Goal: Task Accomplishment & Management: Complete application form

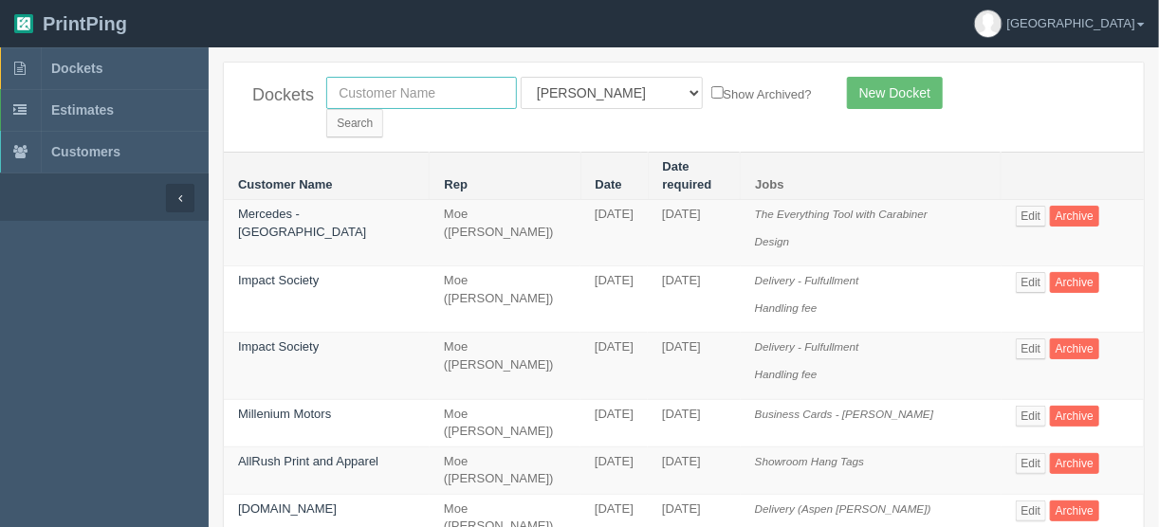
click at [375, 85] on input "text" at bounding box center [421, 93] width 191 height 32
type input "spud"
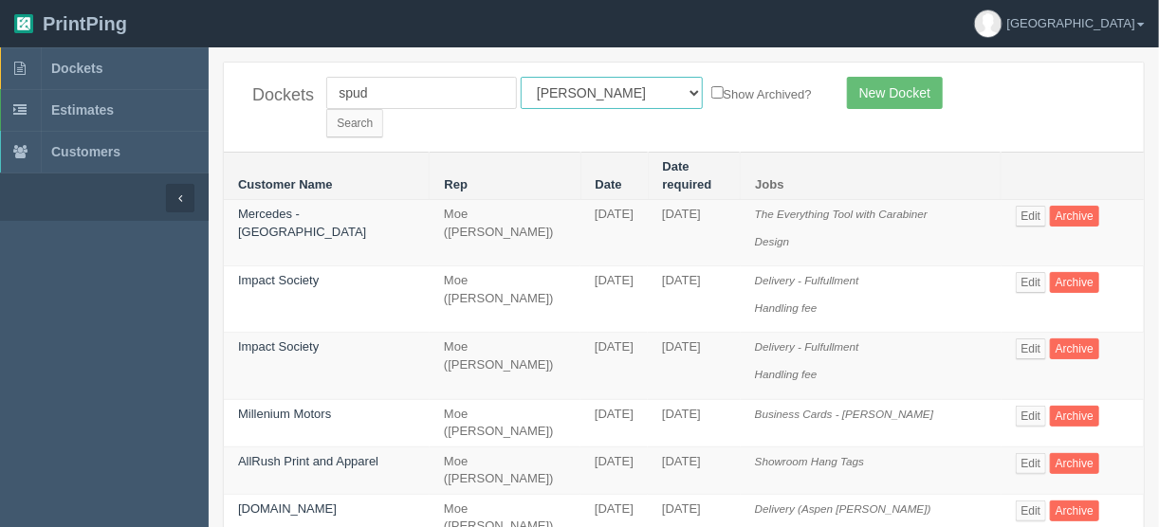
click at [603, 94] on select "All Users Ali Ali Test 1 Aly Amy Ankit Arif Brandon Dan France Greg Jim Mark Ma…" at bounding box center [612, 93] width 182 height 32
select select
click at [521, 77] on select "All Users Ali Ali Test 1 Aly Amy Ankit Arif Brandon Dan France Greg Jim Mark Ma…" at bounding box center [612, 93] width 182 height 32
click at [383, 109] on input "Search" at bounding box center [354, 123] width 57 height 28
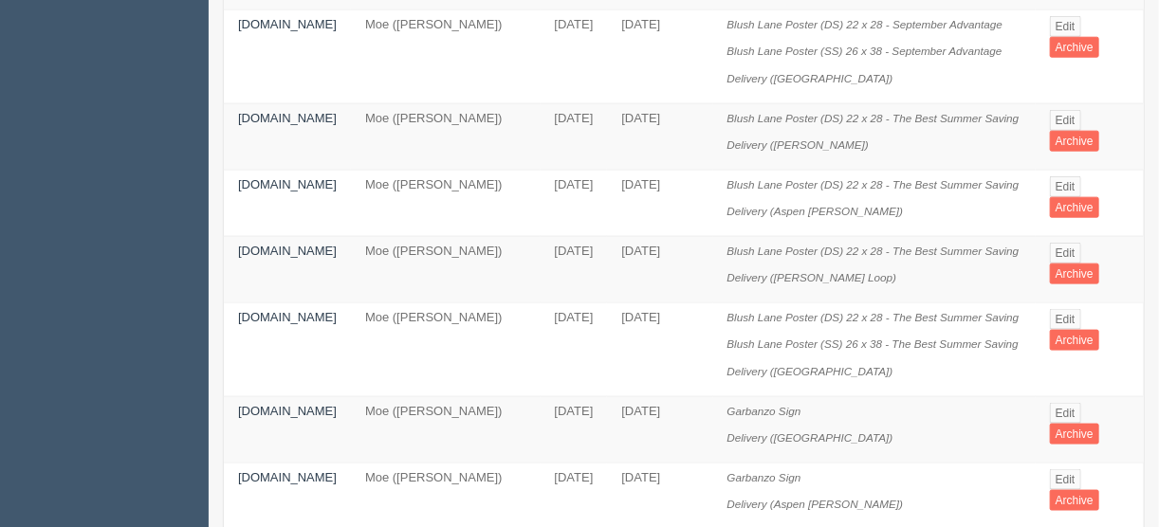
scroll to position [835, 0]
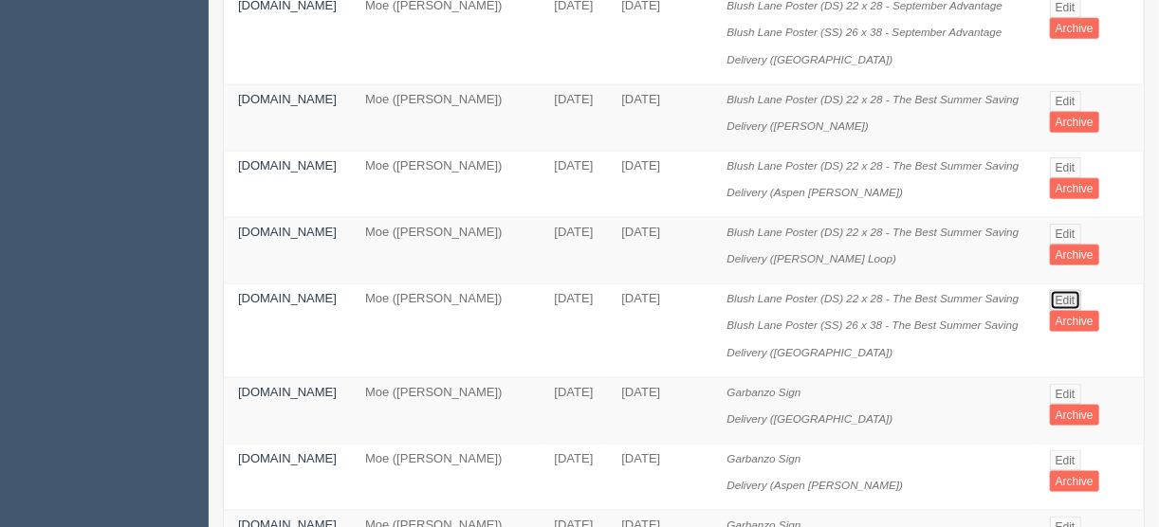
click at [1063, 290] on link "Edit" at bounding box center [1065, 300] width 31 height 21
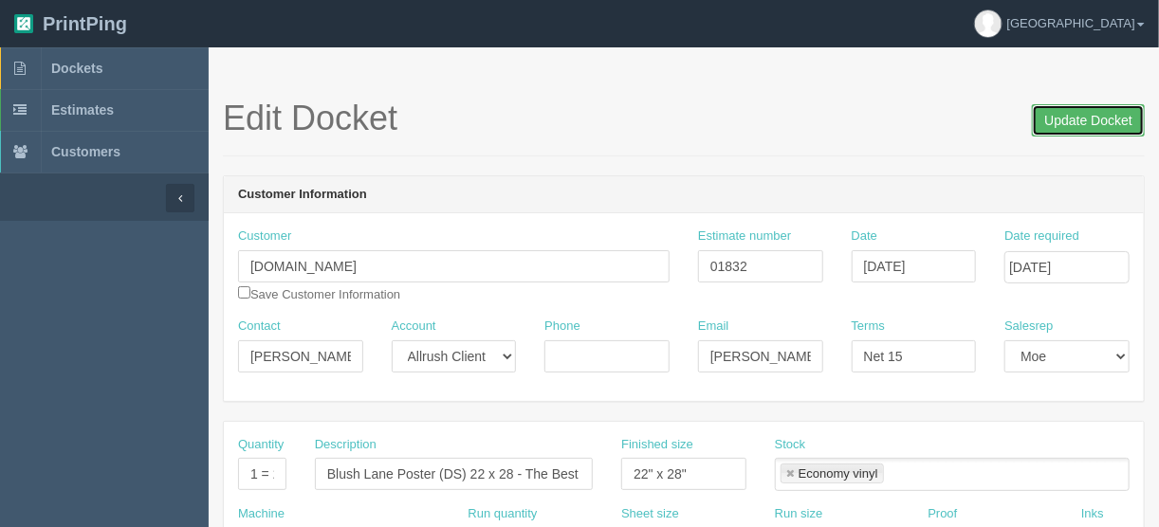
click at [1077, 112] on input "Update Docket" at bounding box center [1088, 120] width 113 height 32
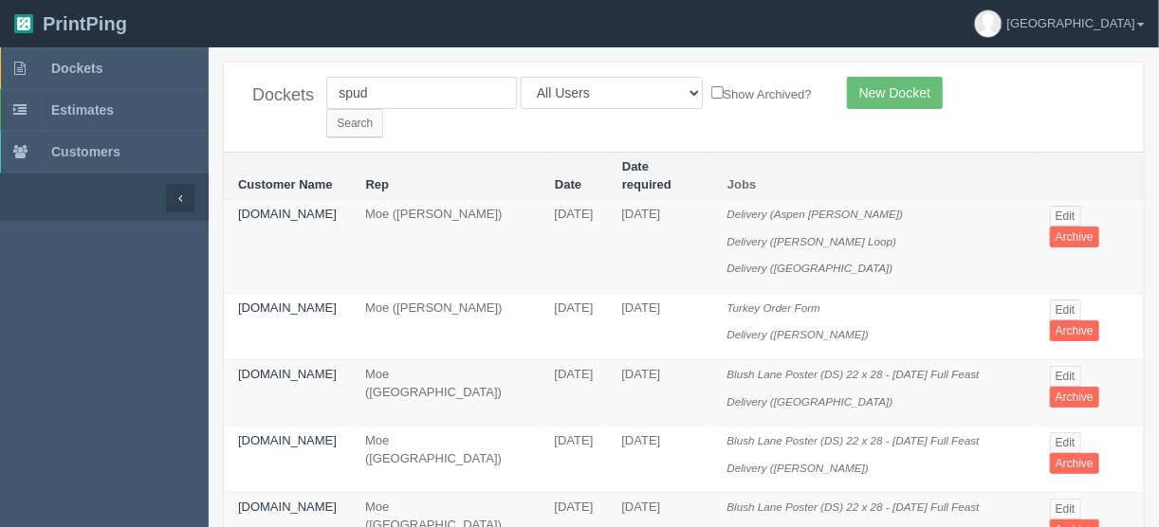
scroll to position [835, 0]
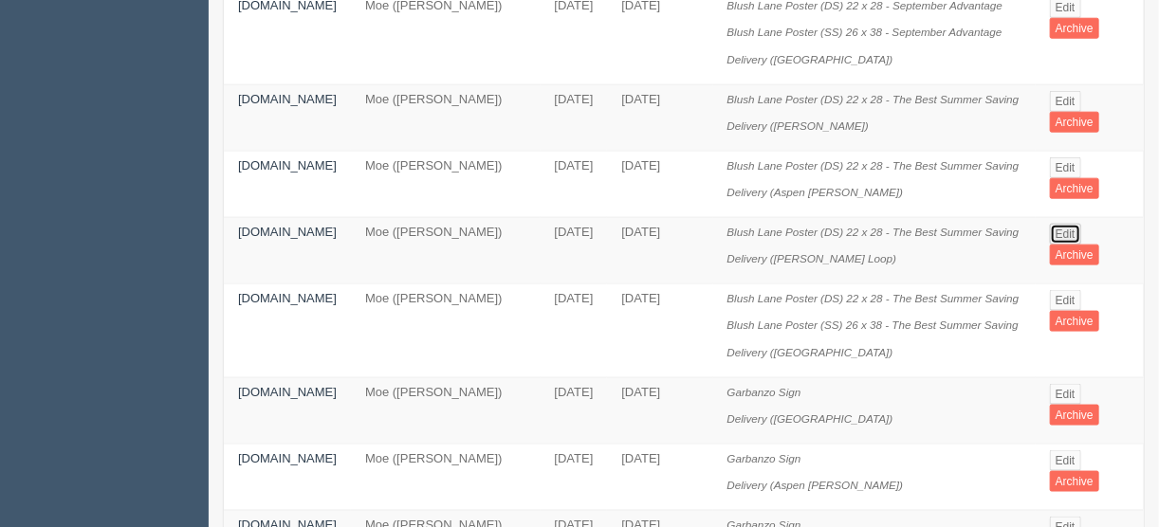
click at [1067, 224] on link "Edit" at bounding box center [1065, 234] width 31 height 21
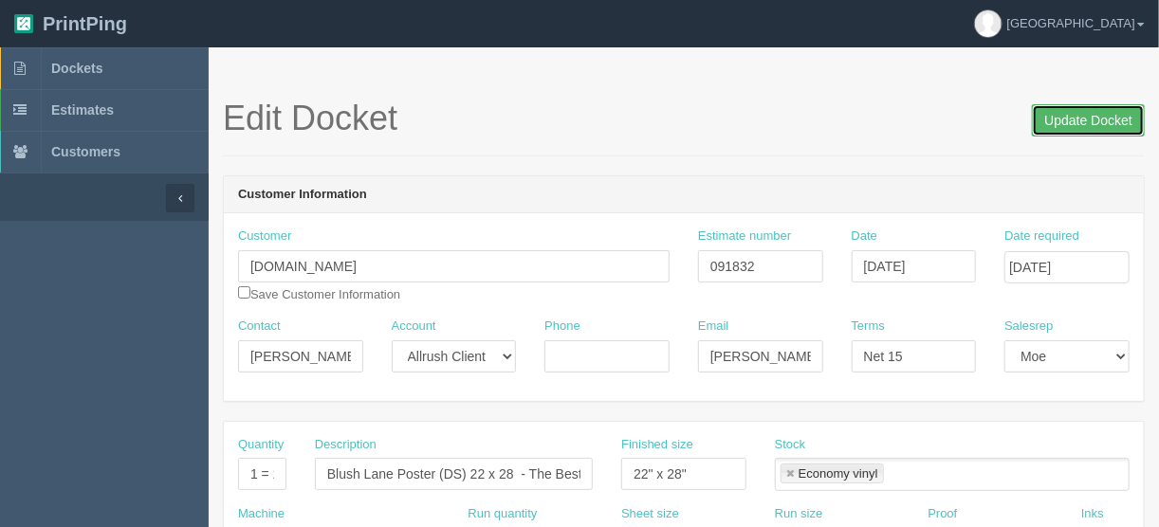
click at [1064, 111] on input "Update Docket" at bounding box center [1088, 120] width 113 height 32
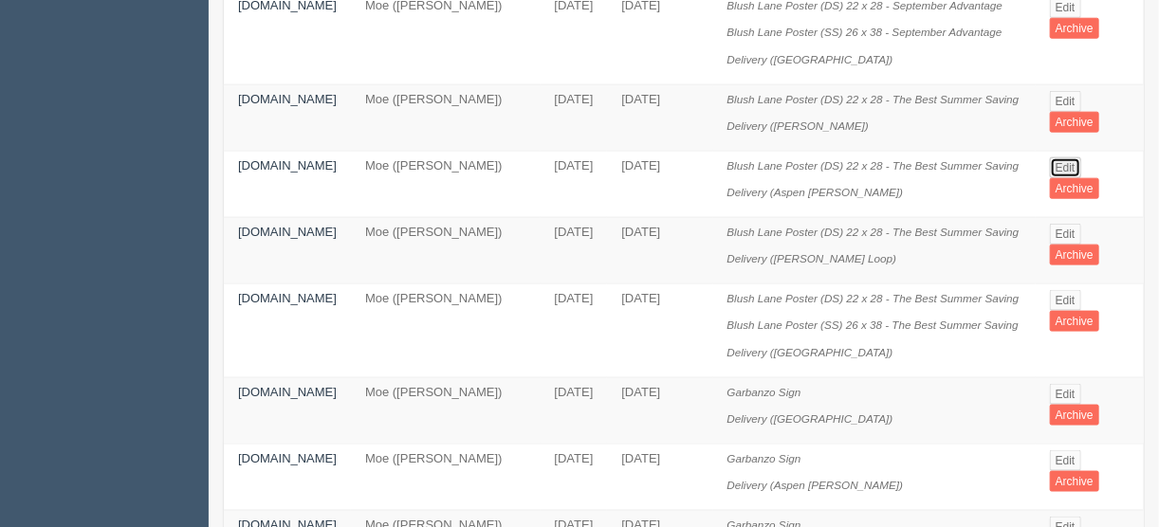
click at [1065, 157] on link "Edit" at bounding box center [1065, 167] width 31 height 21
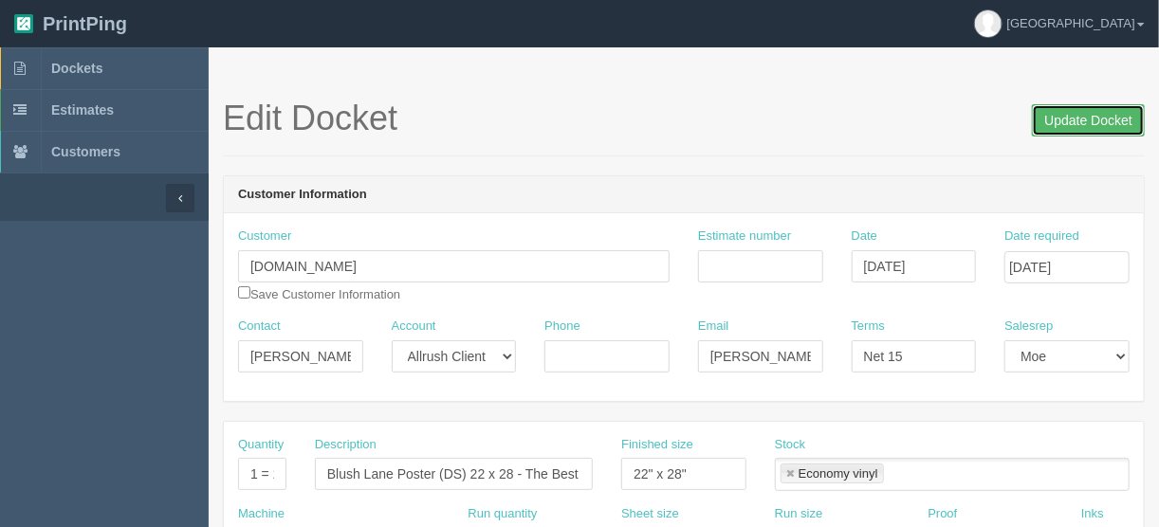
click at [1093, 116] on input "Update Docket" at bounding box center [1088, 120] width 113 height 32
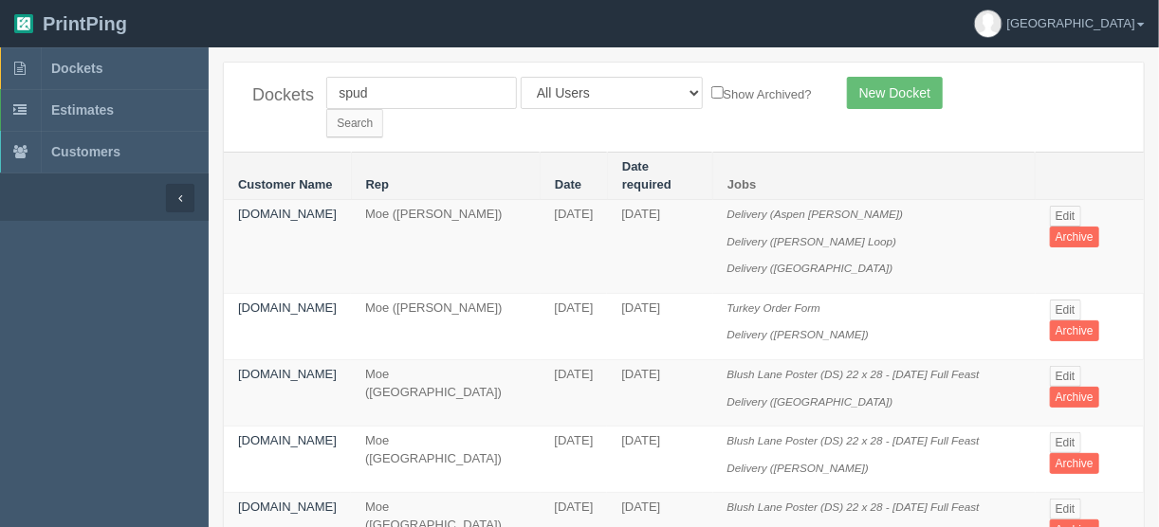
scroll to position [835, 0]
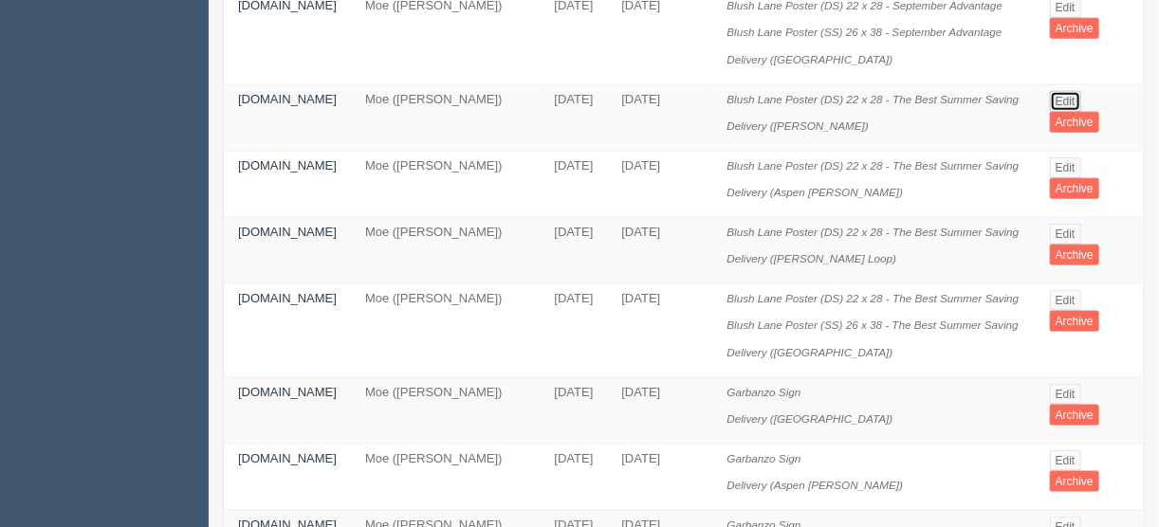
click at [1066, 91] on link "Edit" at bounding box center [1065, 101] width 31 height 21
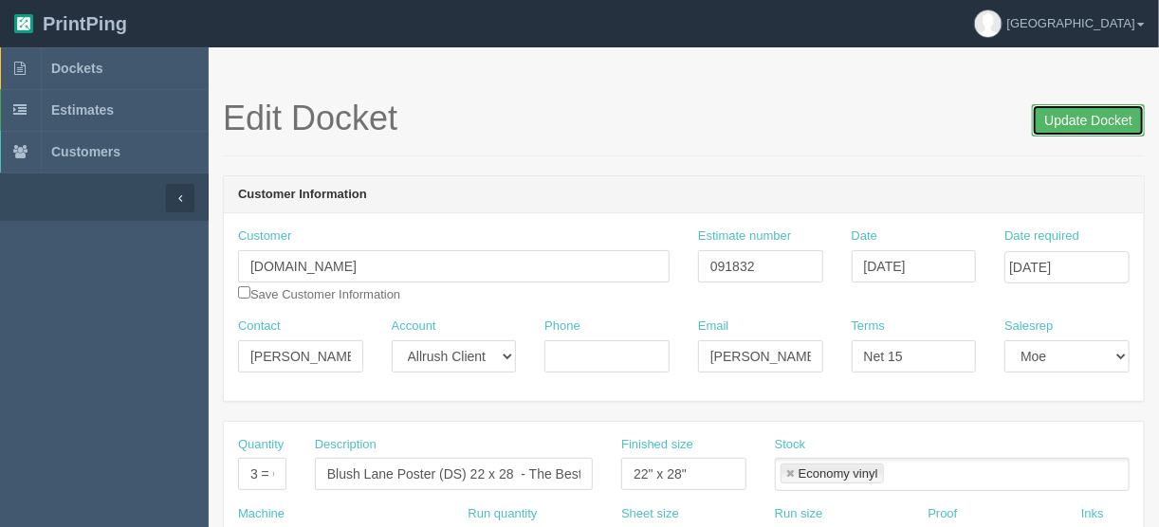
click at [1100, 117] on input "Update Docket" at bounding box center [1088, 120] width 113 height 32
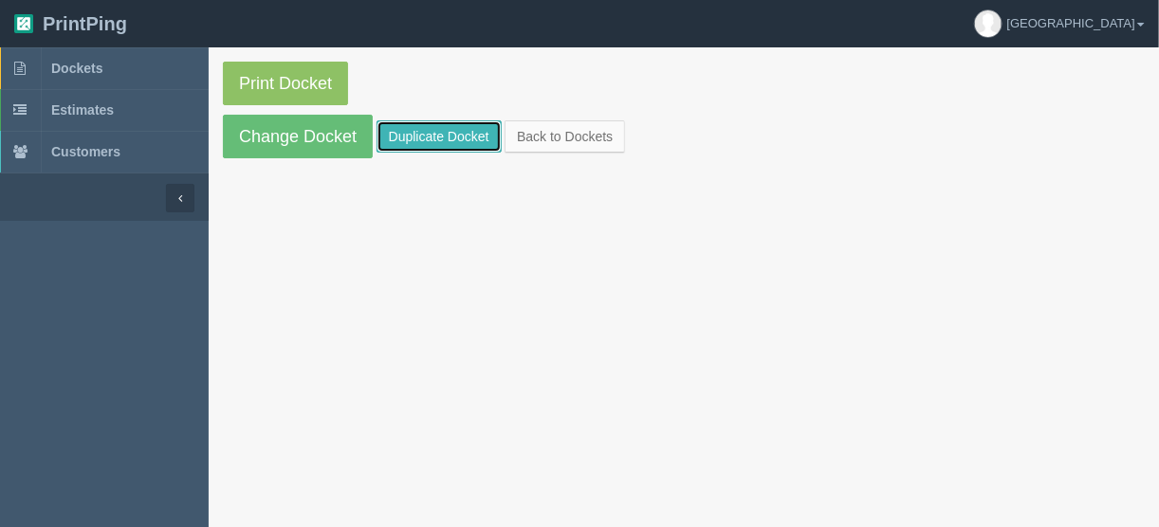
click at [446, 136] on link "Duplicate Docket" at bounding box center [439, 136] width 125 height 32
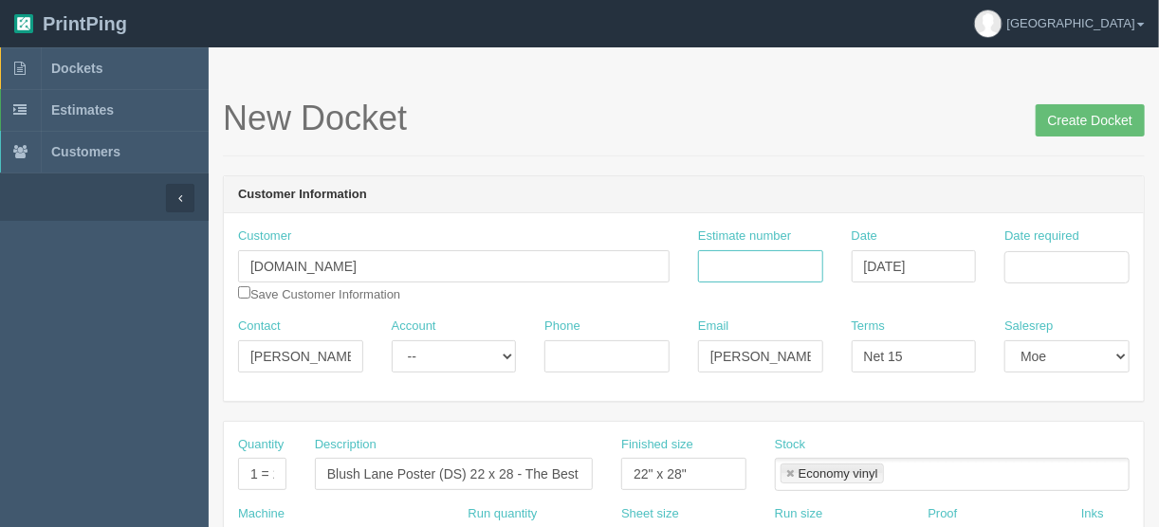
drag, startPoint x: 756, startPoint y: 266, endPoint x: 735, endPoint y: 275, distance: 22.9
click at [754, 268] on input "Estimate number" at bounding box center [760, 266] width 125 height 32
type input "091832"
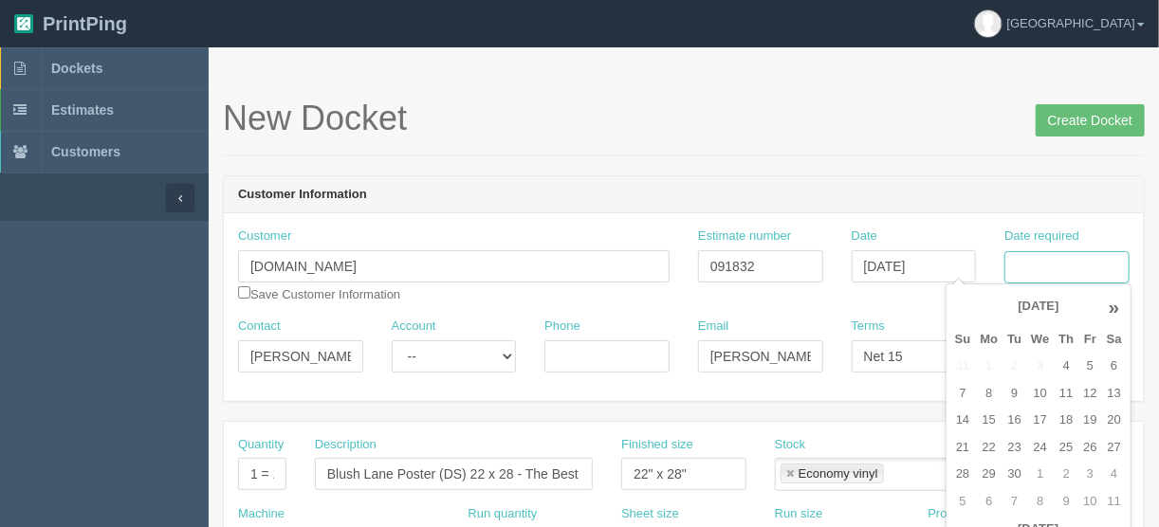
click at [1059, 253] on input "Date required" at bounding box center [1067, 267] width 125 height 32
click at [974, 187] on header "Customer Information" at bounding box center [684, 195] width 920 height 38
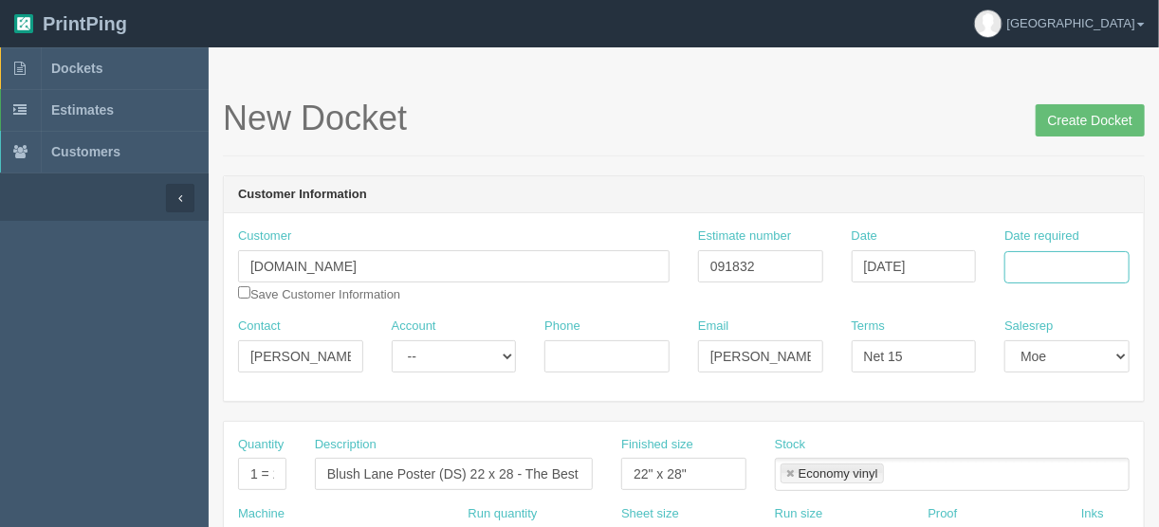
click at [1025, 264] on input "Date required" at bounding box center [1067, 267] width 125 height 32
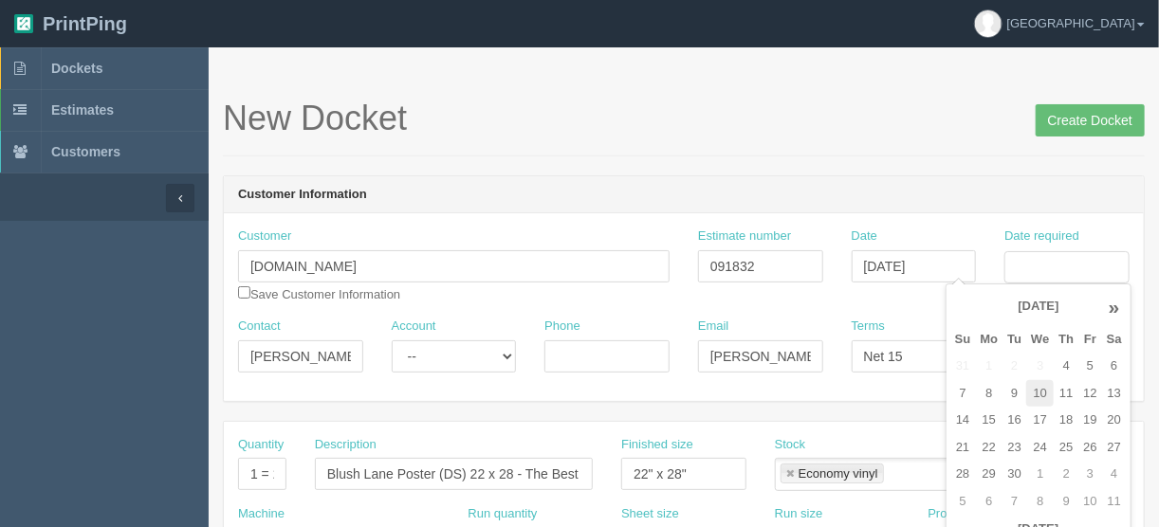
click at [1036, 392] on td "10" at bounding box center [1040, 394] width 28 height 28
type input "September 10, 2025"
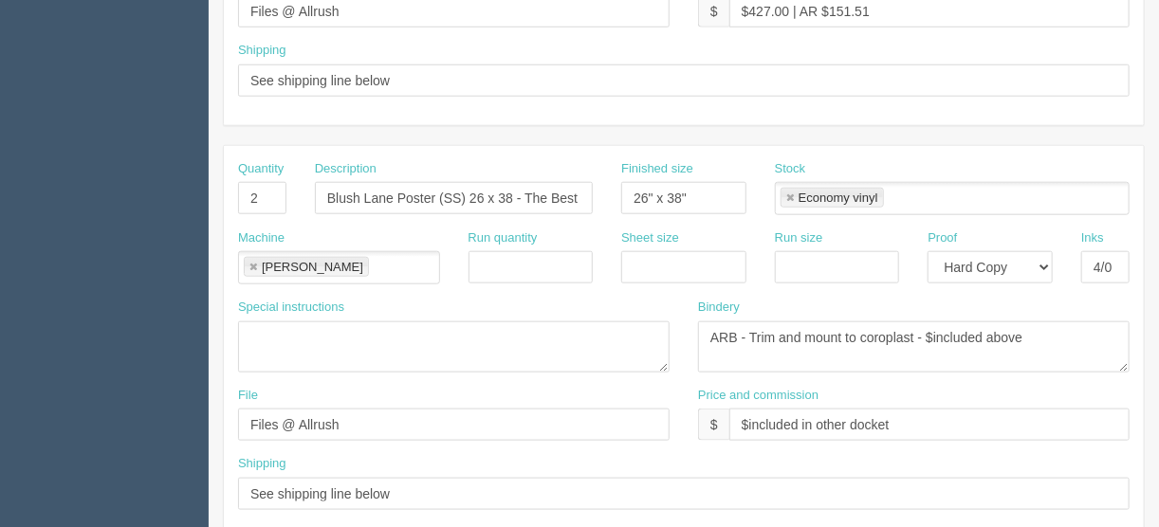
scroll to position [911, 0]
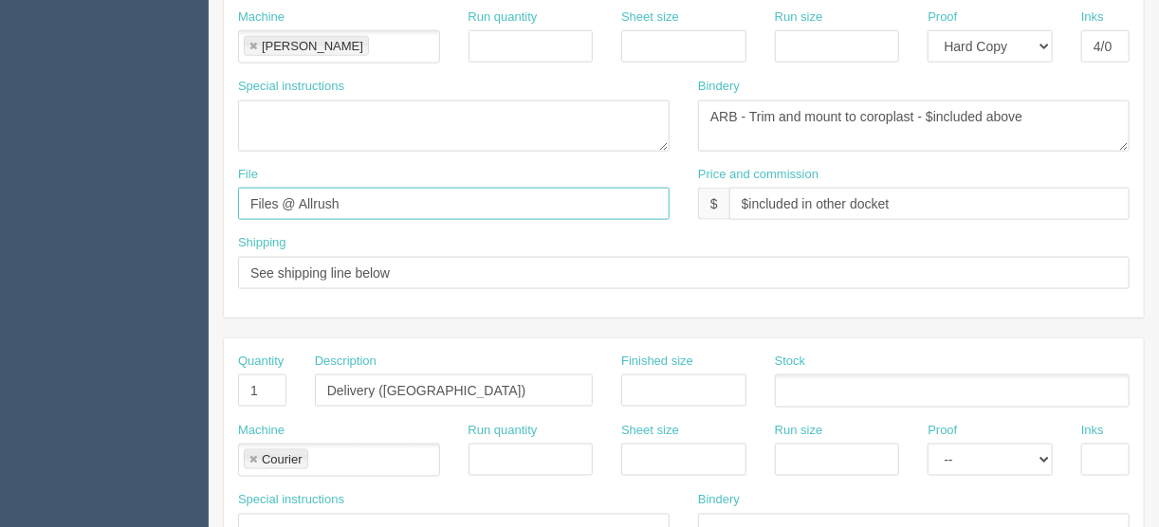
drag, startPoint x: 349, startPoint y: 194, endPoint x: 147, endPoint y: 197, distance: 202.1
type input "files@allrush.ca"
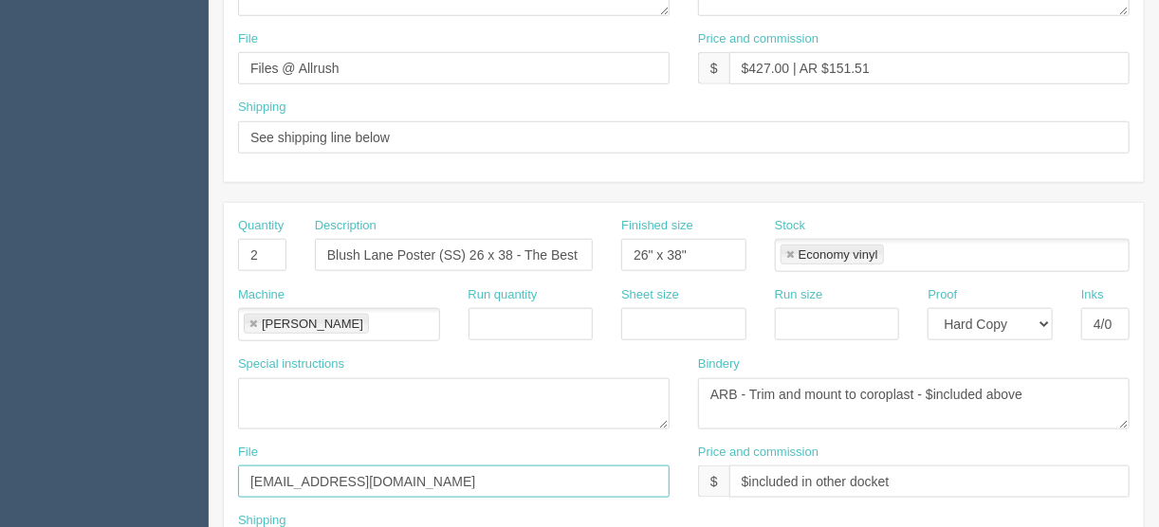
scroll to position [607, 0]
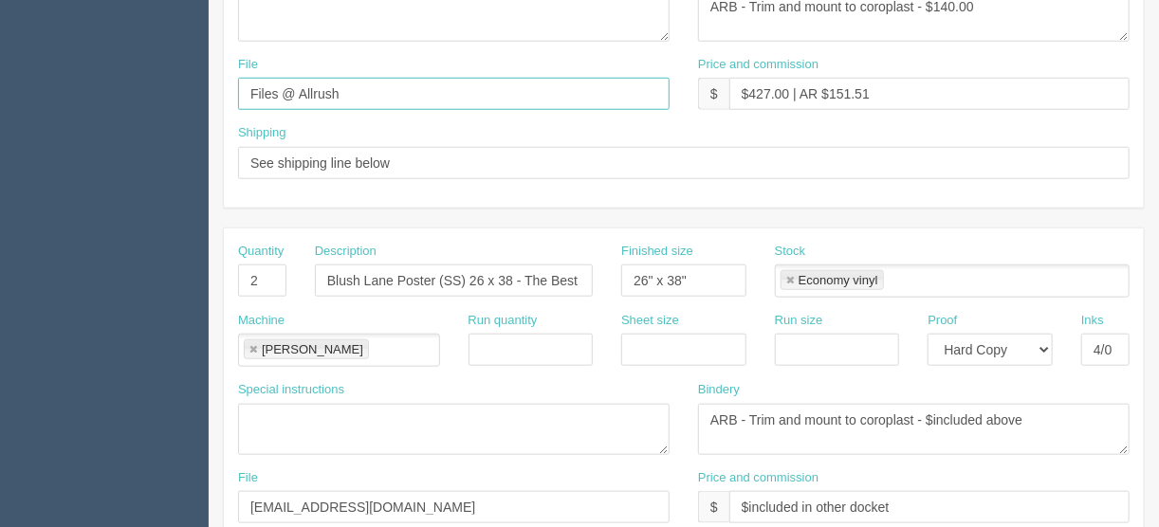
drag, startPoint x: 352, startPoint y: 81, endPoint x: 119, endPoint y: 83, distance: 233.4
click at [149, 67] on section "Dockets Estimates Customers" at bounding box center [579, 277] width 1159 height 1675
type input "files@allrush.ca"
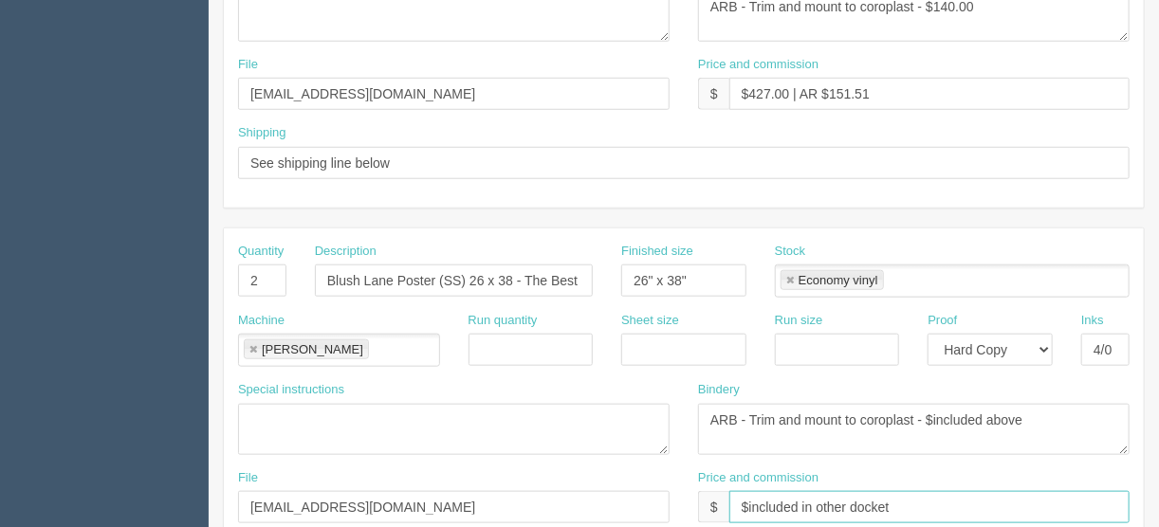
drag, startPoint x: 894, startPoint y: 498, endPoint x: 801, endPoint y: 496, distance: 93.0
click at [801, 496] on input "$included in other docket" at bounding box center [929, 507] width 400 height 32
type input "$Included above"
drag, startPoint x: 256, startPoint y: 273, endPoint x: 175, endPoint y: 280, distance: 80.9
click at [176, 279] on section "Dockets Estimates Customers" at bounding box center [579, 277] width 1159 height 1675
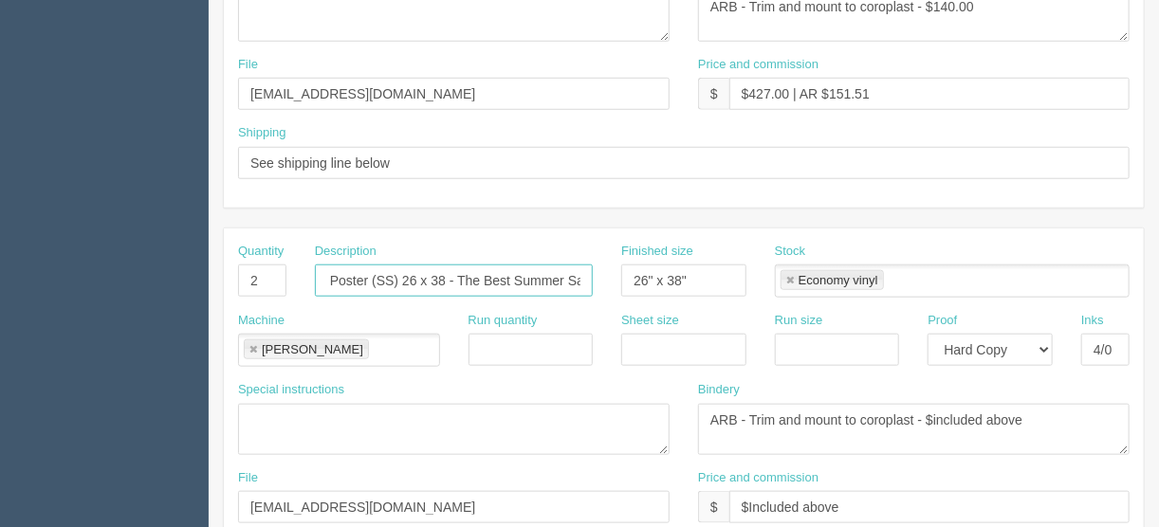
scroll to position [0, 94]
drag, startPoint x: 524, startPoint y: 271, endPoint x: 615, endPoint y: 286, distance: 92.2
click at [618, 281] on div "Quantity 2 Description Blush Lane Poster (SS) 26 x 38 - The Best Summer Saving …" at bounding box center [684, 277] width 920 height 69
drag, startPoint x: 508, startPoint y: 270, endPoint x: 620, endPoint y: 287, distance: 113.2
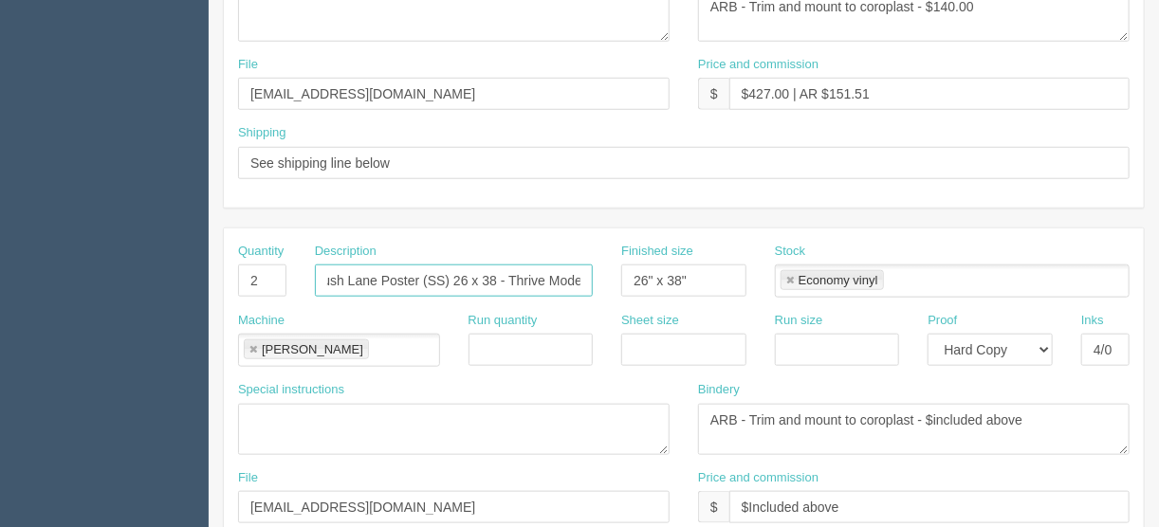
click at [620, 287] on div "Quantity 2 Description Blush Lane Poster (SS) 26 x 38 - Thrive Mode Finished si…" at bounding box center [684, 277] width 920 height 69
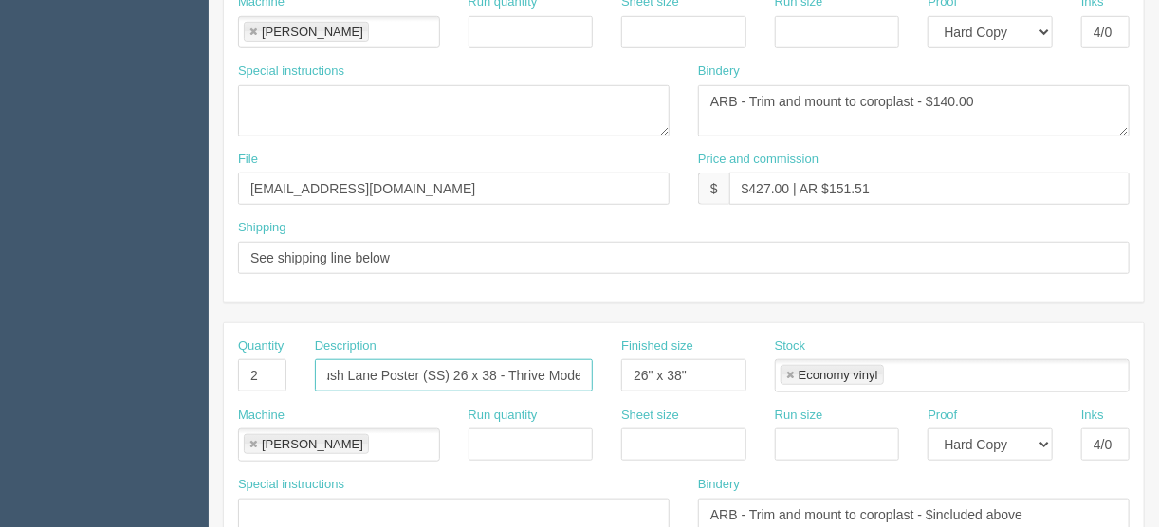
scroll to position [304, 0]
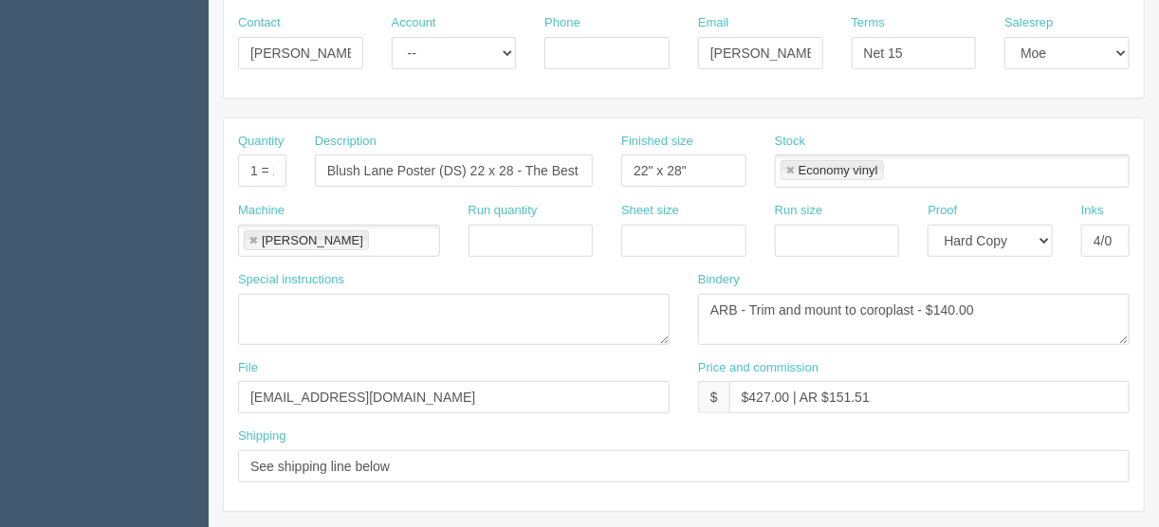
type input "Blush Lane Poster (SS) 26 x 38 - Thrive Mode"
drag, startPoint x: 525, startPoint y: 164, endPoint x: 630, endPoint y: 171, distance: 105.5
click at [630, 171] on div "Quantity 1 = 2 prints Description Blush Lane Poster (DS) 22 x 28 - The Best Sum…" at bounding box center [684, 167] width 920 height 69
paste input "rive Mode"
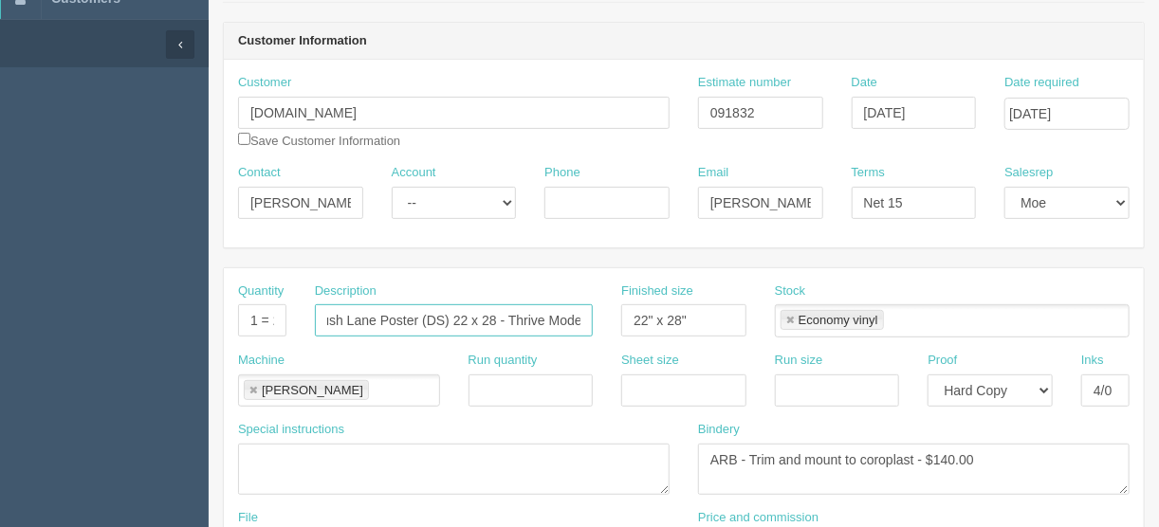
scroll to position [152, 0]
type input "Blush Lane Poster (DS) 22 x 28 - Thrive Mode"
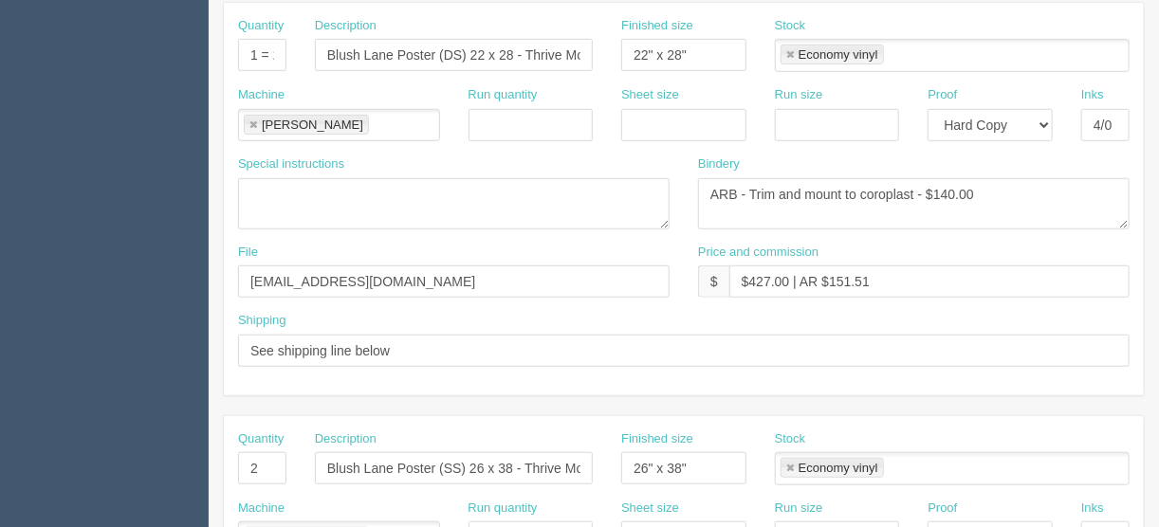
scroll to position [455, 0]
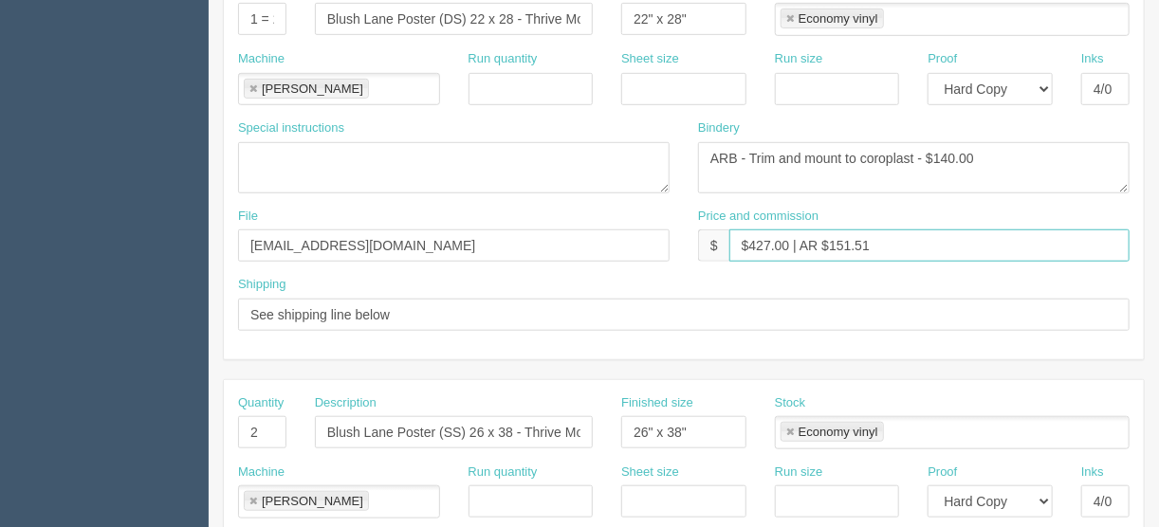
drag, startPoint x: 788, startPoint y: 239, endPoint x: 750, endPoint y: 242, distance: 38.1
click at [750, 242] on input "$427.00 | AR $151.51" at bounding box center [929, 246] width 400 height 32
click at [881, 239] on input "$427.00 | AR $151.51" at bounding box center [929, 246] width 400 height 32
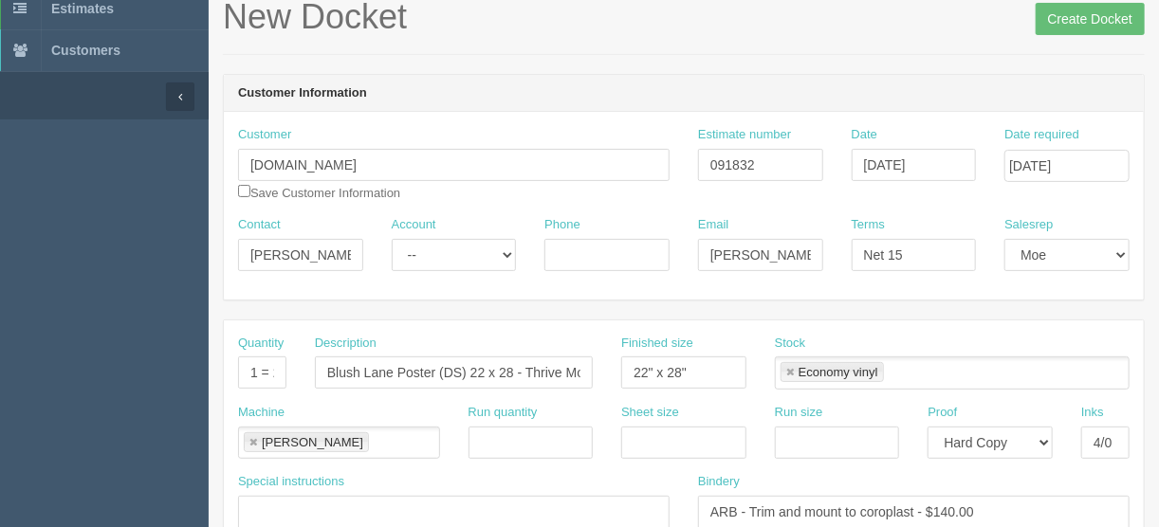
scroll to position [76, 0]
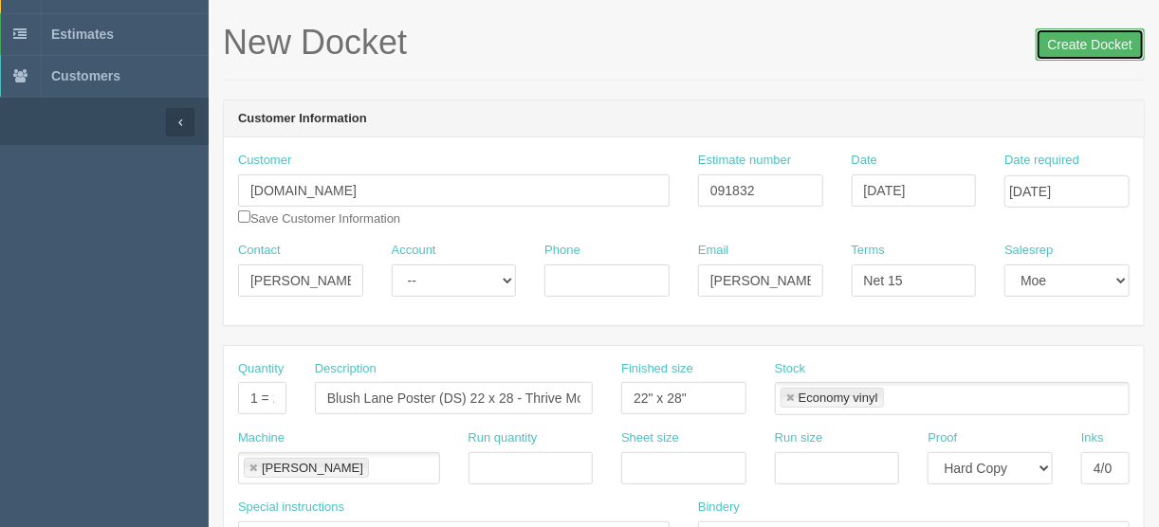
click at [1080, 44] on input "Create Docket" at bounding box center [1090, 44] width 109 height 32
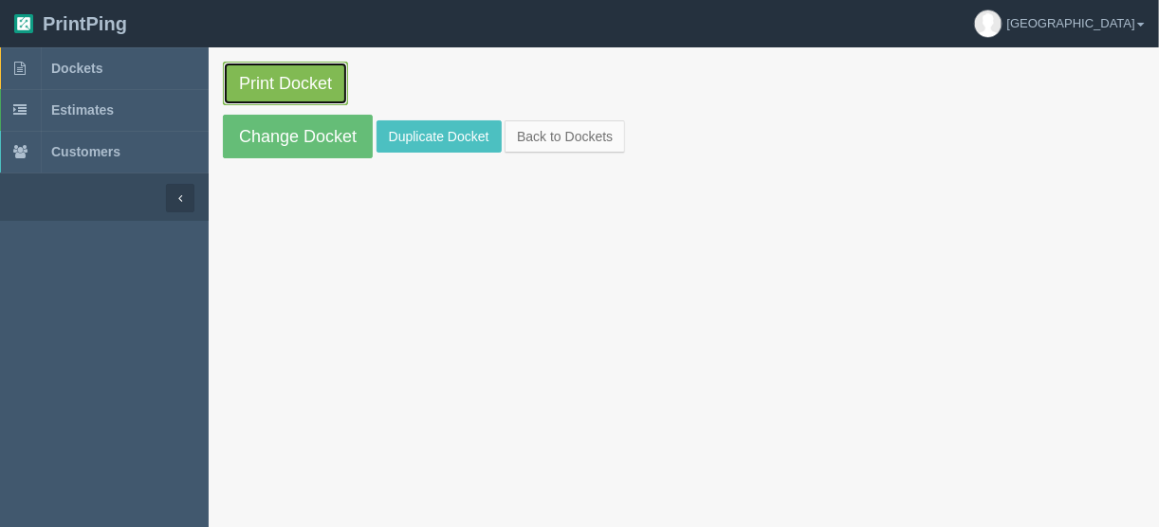
click at [276, 80] on link "Print Docket" at bounding box center [285, 84] width 125 height 44
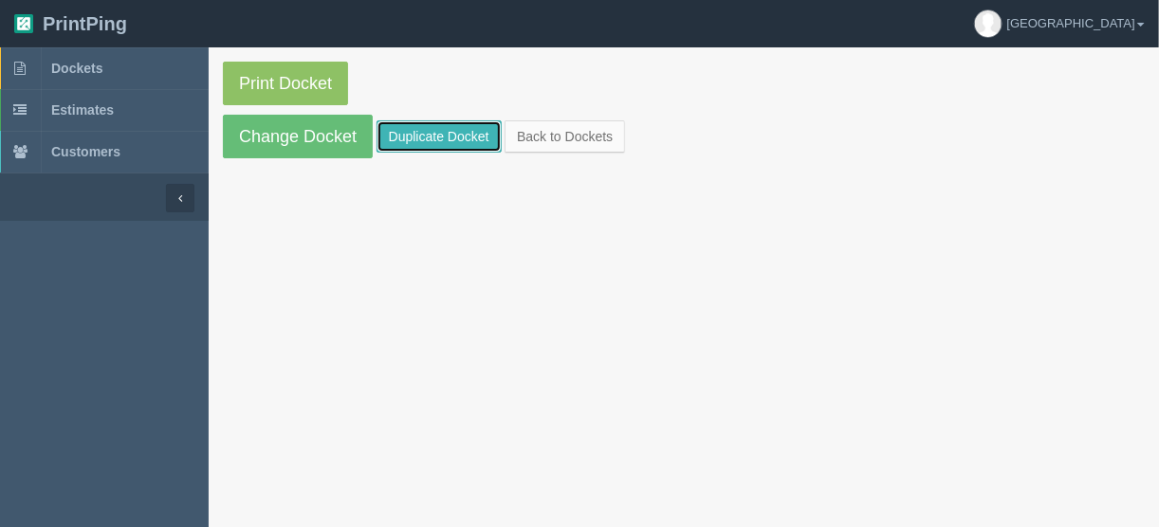
click at [406, 131] on link "Duplicate Docket" at bounding box center [439, 136] width 125 height 32
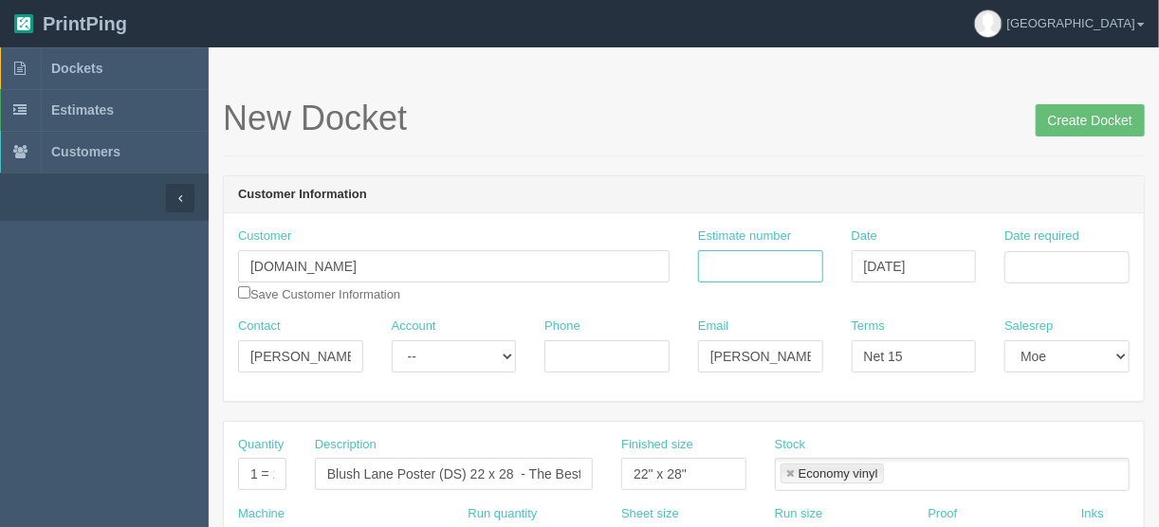
drag, startPoint x: 718, startPoint y: 261, endPoint x: 703, endPoint y: 267, distance: 16.2
click at [718, 261] on input "Estimate number" at bounding box center [760, 266] width 125 height 32
type input "091832"
click at [1039, 249] on div "Date required" at bounding box center [1067, 256] width 125 height 56
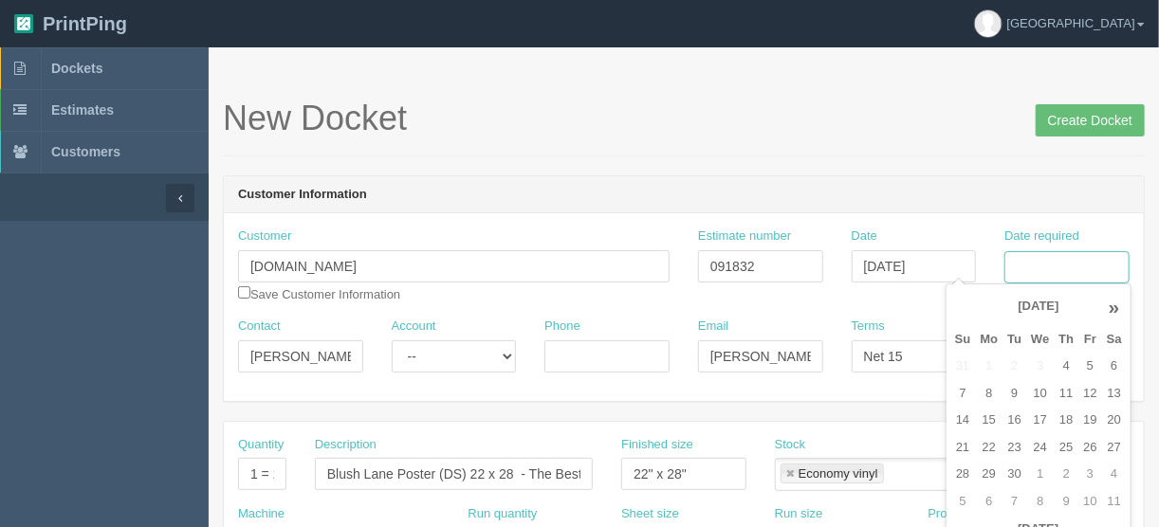
click at [1032, 262] on input "Date required" at bounding box center [1067, 267] width 125 height 32
click at [1010, 391] on td "9" at bounding box center [1015, 394] width 24 height 28
click at [1037, 391] on td "10" at bounding box center [1040, 394] width 28 height 28
type input "[DATE]"
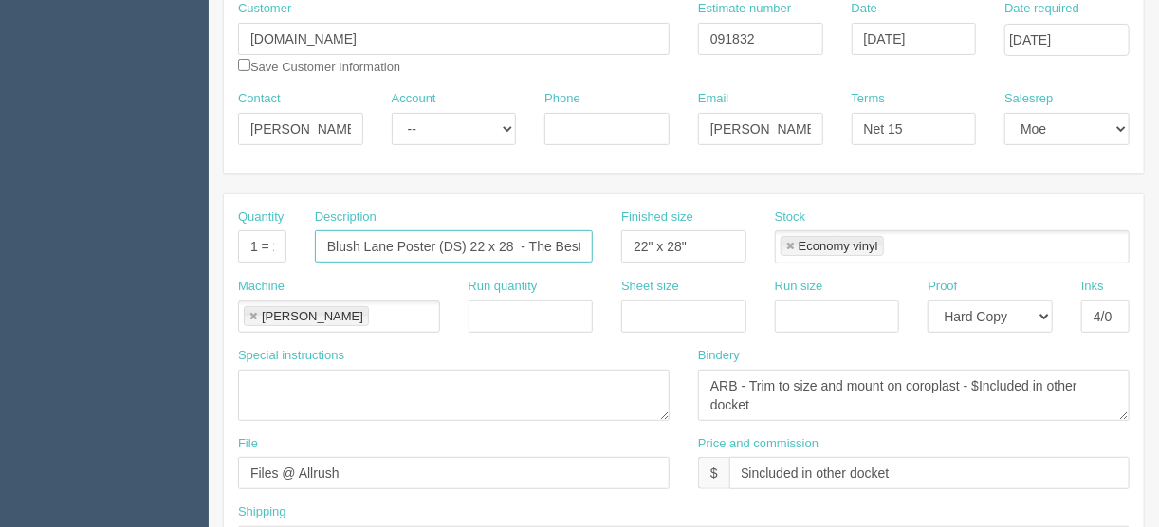
scroll to position [0, 99]
drag, startPoint x: 527, startPoint y: 242, endPoint x: 668, endPoint y: 237, distance: 140.5
click at [668, 237] on div "Quantity 1 = 2 prints Description Blush Lane Poster (DS) 22 x 28 - The Best Sum…" at bounding box center [684, 243] width 920 height 69
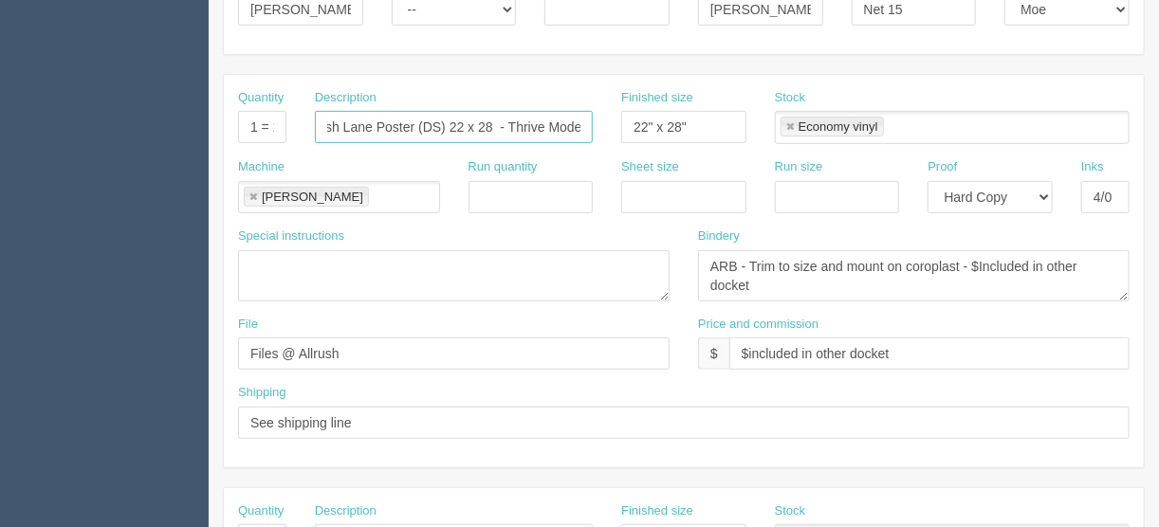
scroll to position [379, 0]
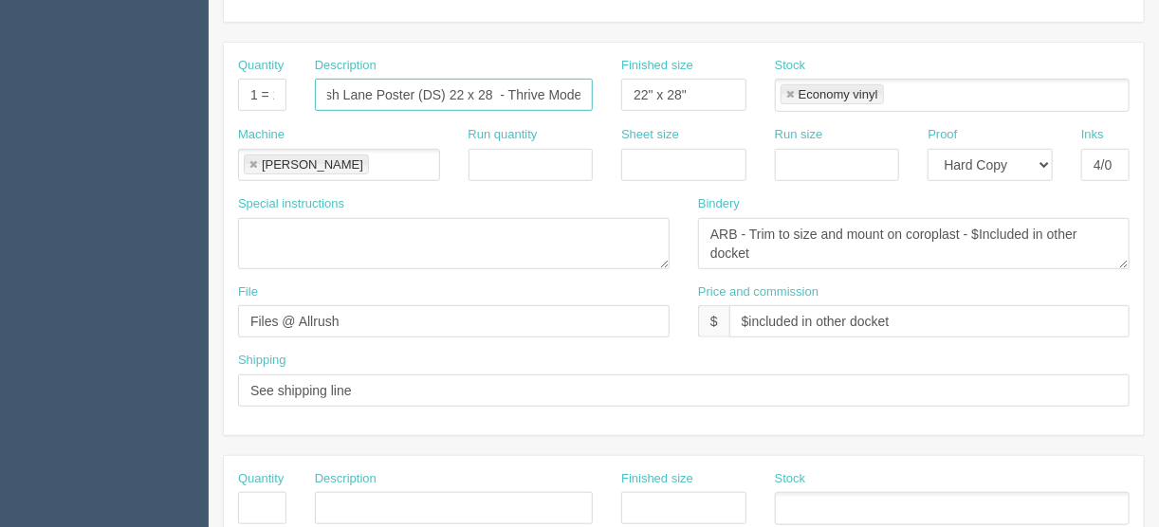
type input "Blush Lane Poster (DS) 22 x 28 - Thrive Mode"
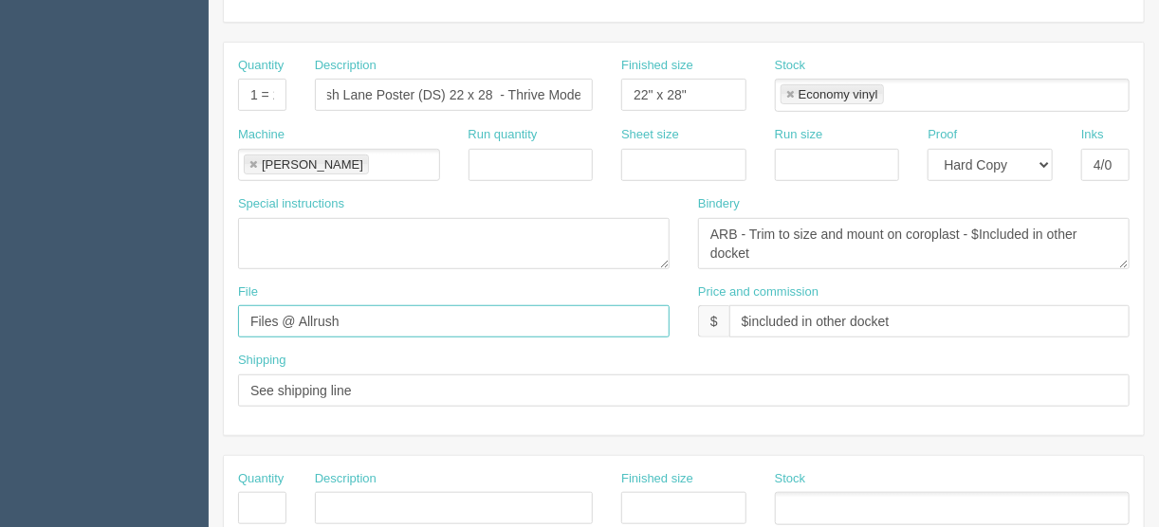
scroll to position [0, 0]
drag, startPoint x: 415, startPoint y: 323, endPoint x: 104, endPoint y: 322, distance: 310.2
click at [122, 323] on section "Dockets Estimates Customers" at bounding box center [579, 505] width 1159 height 1675
type input "[EMAIL_ADDRESS][DOMAIN_NAME]"
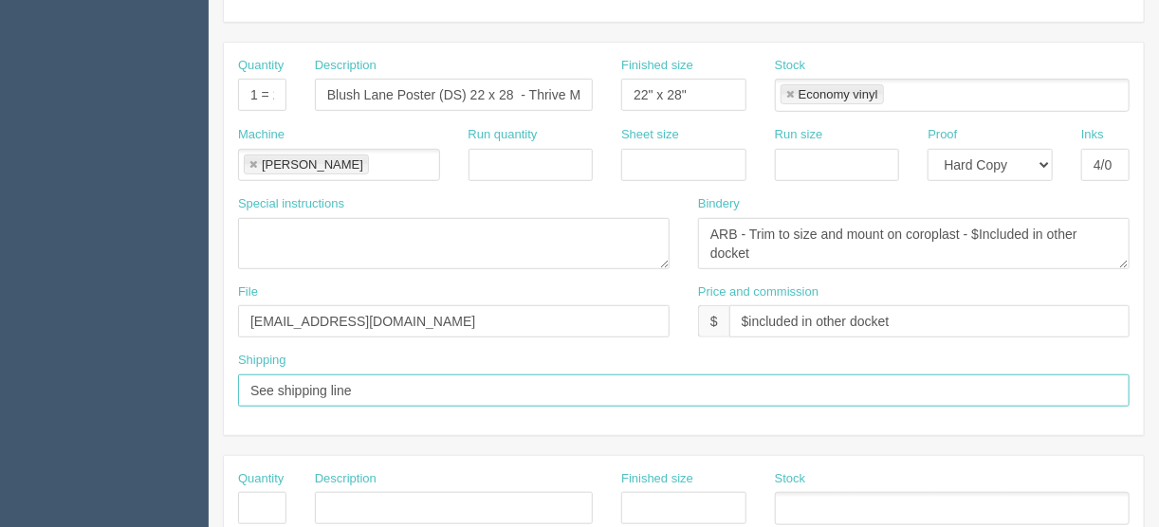
click at [382, 385] on input "See shipping line" at bounding box center [684, 391] width 892 height 32
type input "See shipping line below"
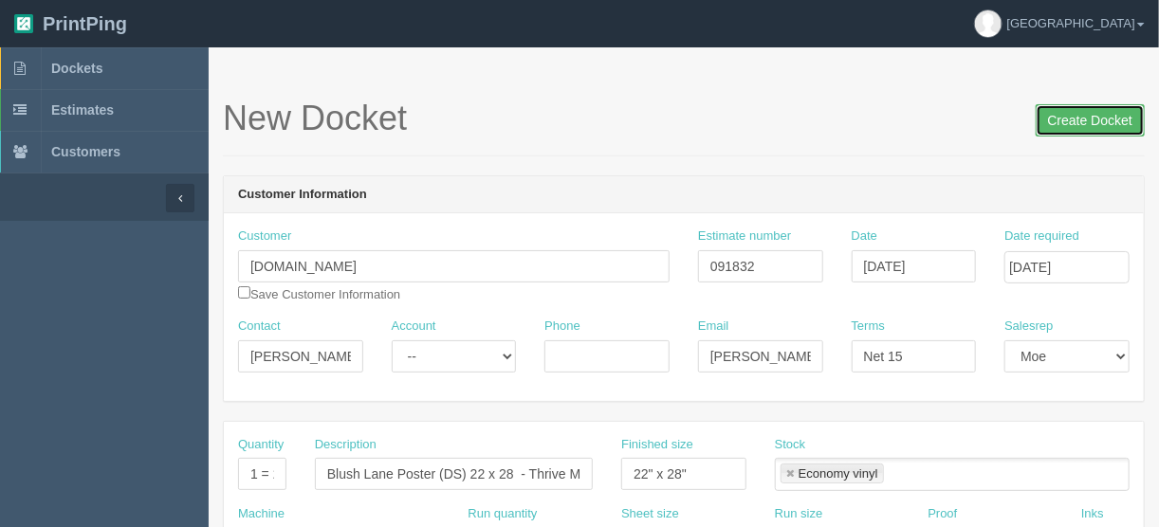
click at [1093, 119] on input "Create Docket" at bounding box center [1090, 120] width 109 height 32
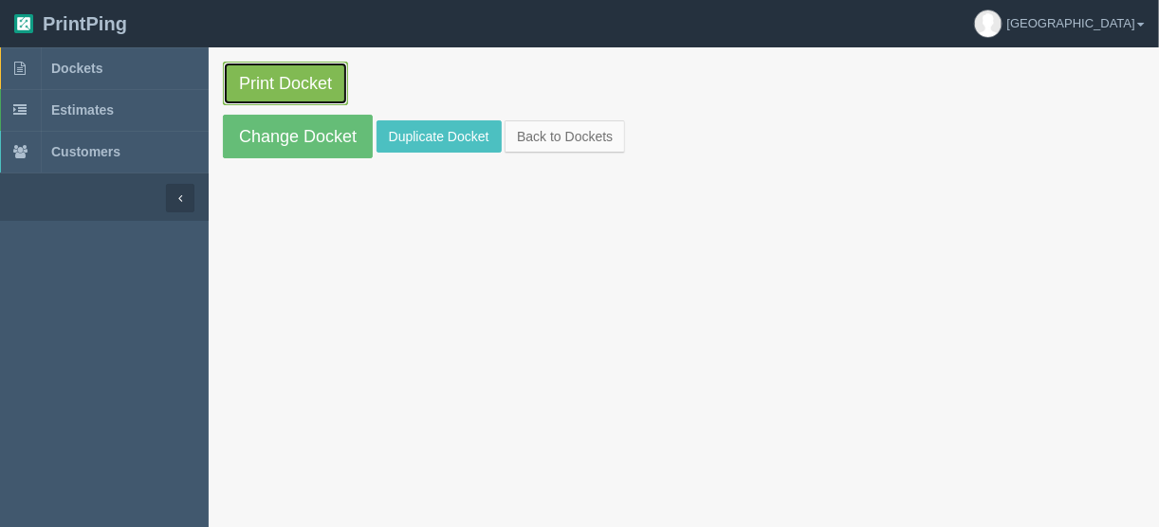
click at [255, 80] on link "Print Docket" at bounding box center [285, 84] width 125 height 44
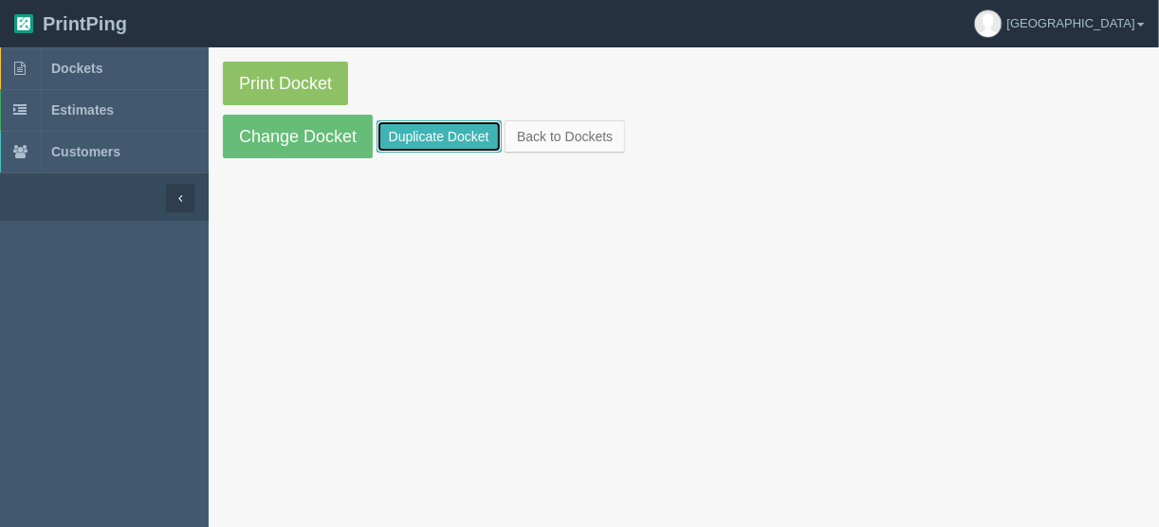
click at [433, 134] on link "Duplicate Docket" at bounding box center [439, 136] width 125 height 32
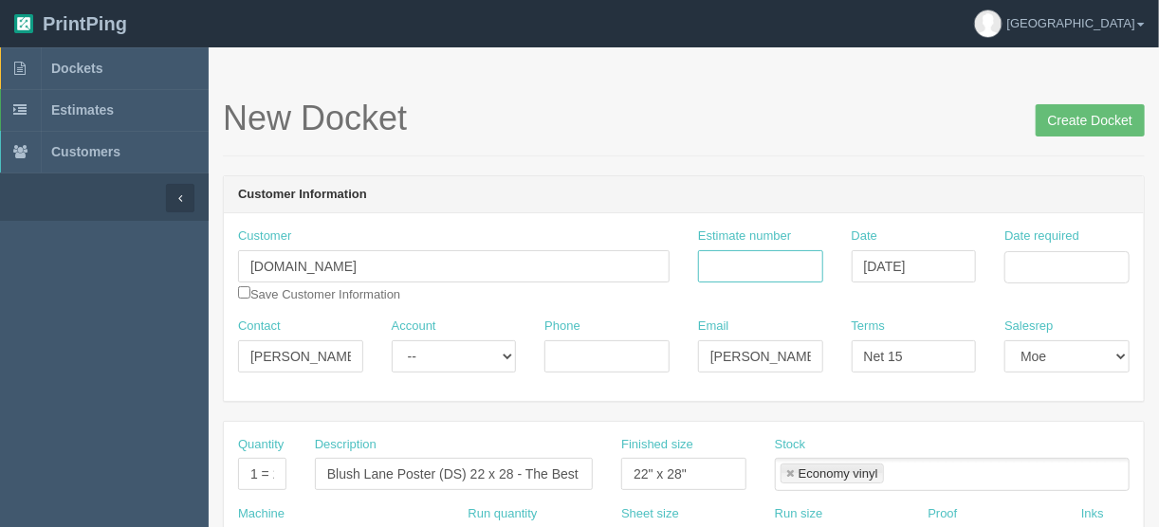
drag, startPoint x: 723, startPoint y: 258, endPoint x: 735, endPoint y: 276, distance: 21.8
click at [723, 258] on input "Estimate number" at bounding box center [760, 266] width 125 height 32
type input "091832"
drag, startPoint x: 1043, startPoint y: 260, endPoint x: 1009, endPoint y: 266, distance: 34.6
click at [1040, 260] on input "Date required" at bounding box center [1067, 267] width 125 height 32
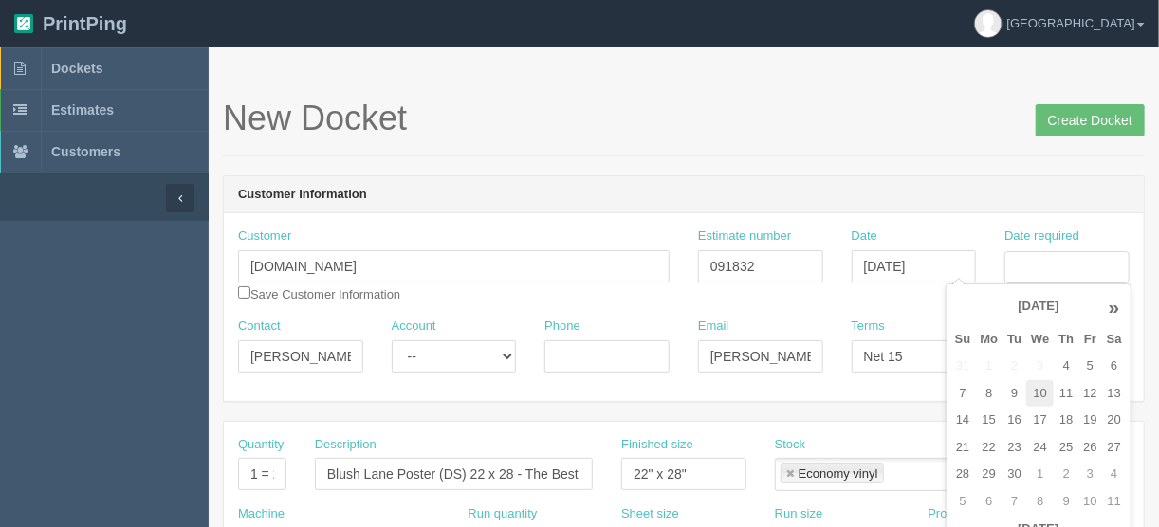
click at [1032, 392] on td "10" at bounding box center [1040, 394] width 28 height 28
type input "[DATE]"
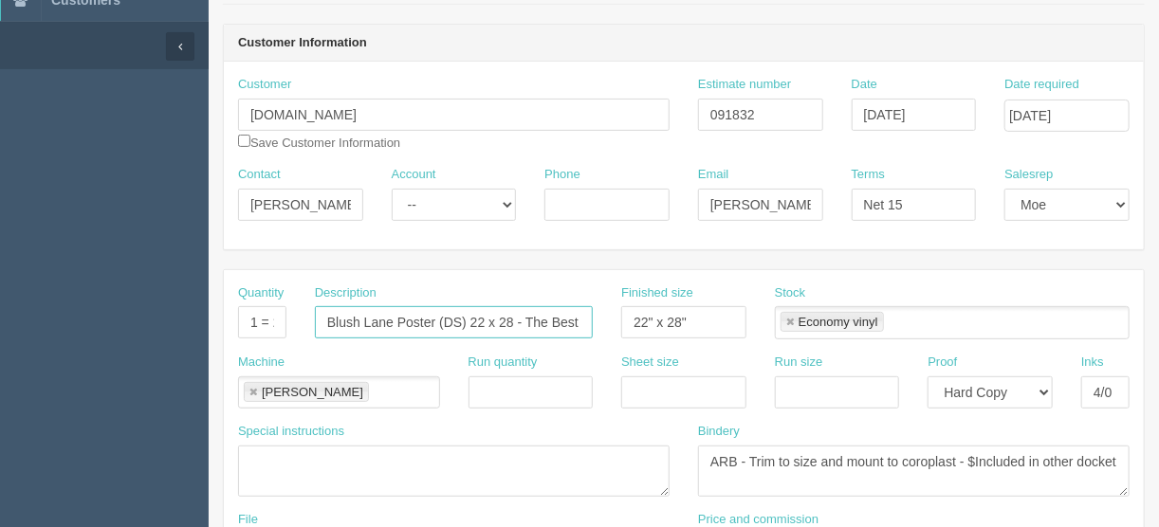
scroll to position [0, 95]
drag, startPoint x: 542, startPoint y: 318, endPoint x: 679, endPoint y: 319, distance: 137.6
click at [679, 319] on div "Quantity 1 = 2 prints Description Blush Lane Poster (DS) 22 x 28 - The Best Sum…" at bounding box center [684, 319] width 920 height 69
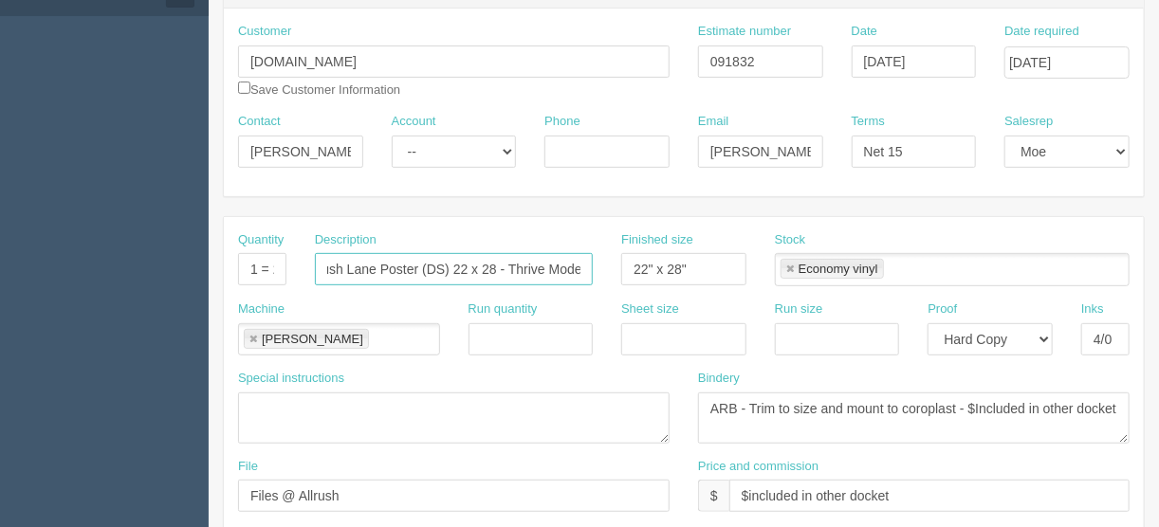
scroll to position [304, 0]
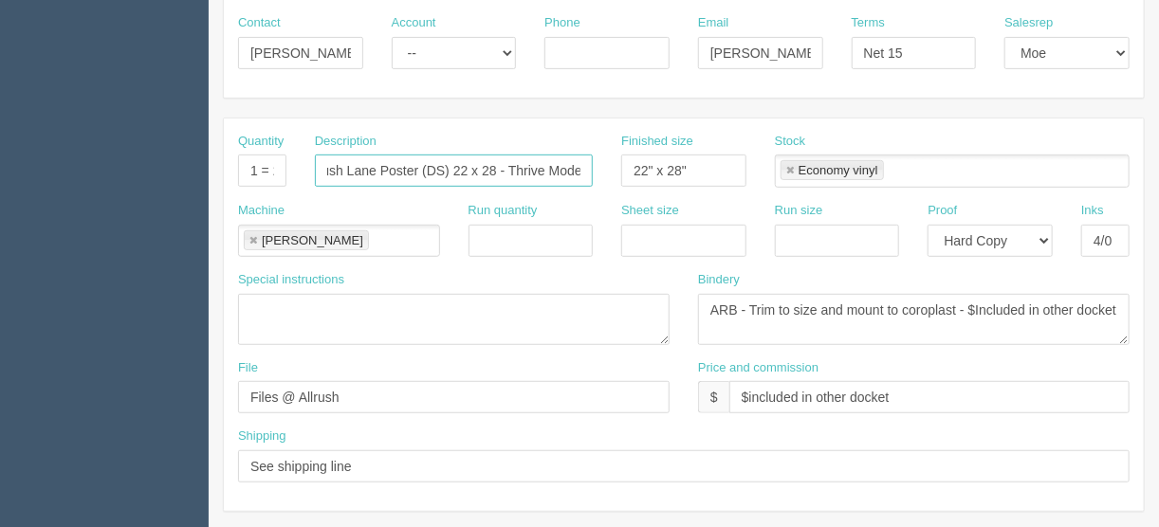
type input "Blush Lane Poster (DS) 22 x 28 - Thrive Mode"
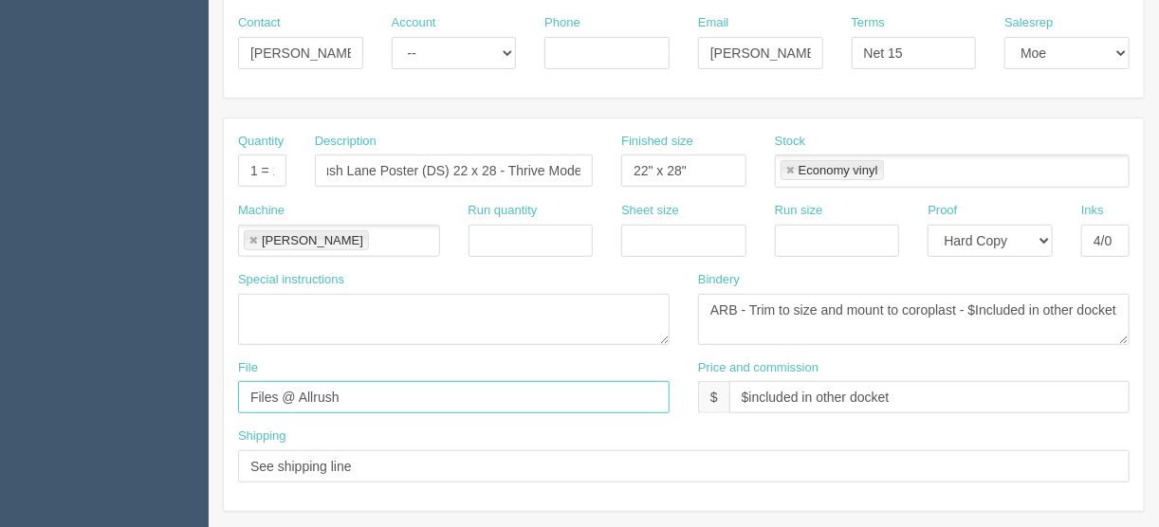
scroll to position [0, 0]
drag, startPoint x: 365, startPoint y: 398, endPoint x: 75, endPoint y: 396, distance: 290.3
type input "[EMAIL_ADDRESS][DOMAIN_NAME]"
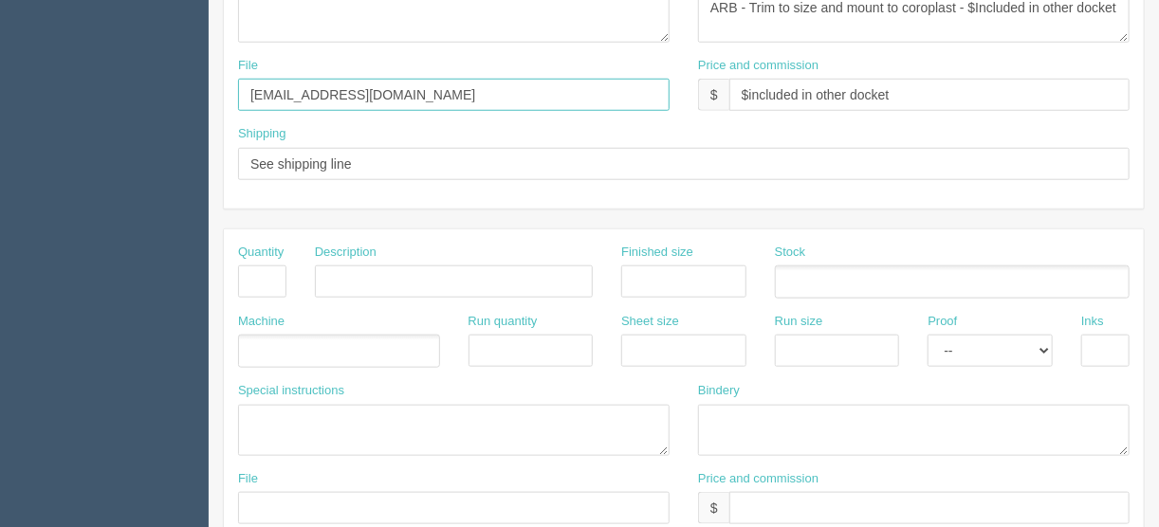
scroll to position [607, 0]
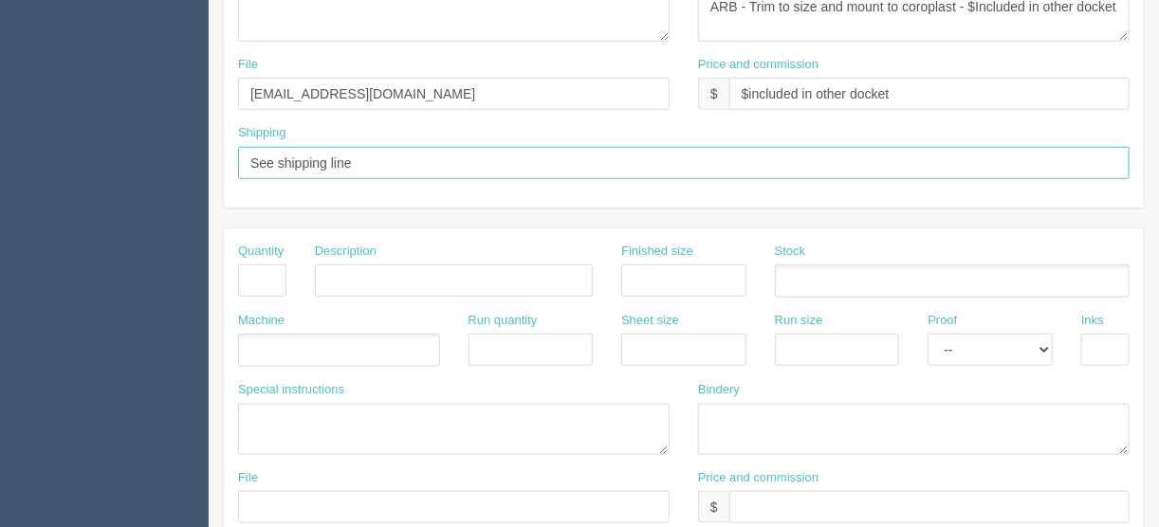
click at [371, 147] on input "See shipping line" at bounding box center [684, 163] width 892 height 32
type input "See shipping line below"
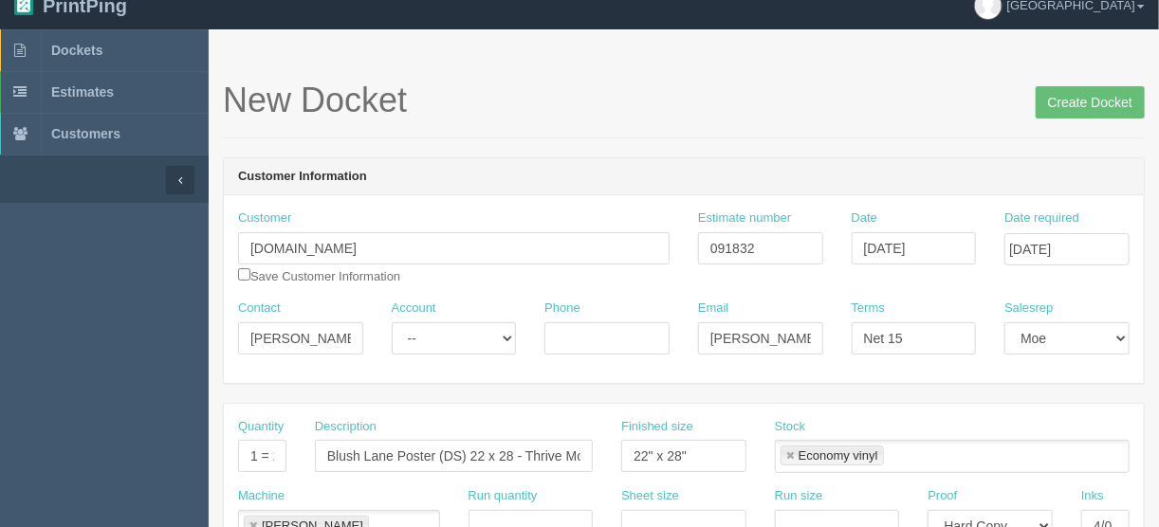
scroll to position [0, 0]
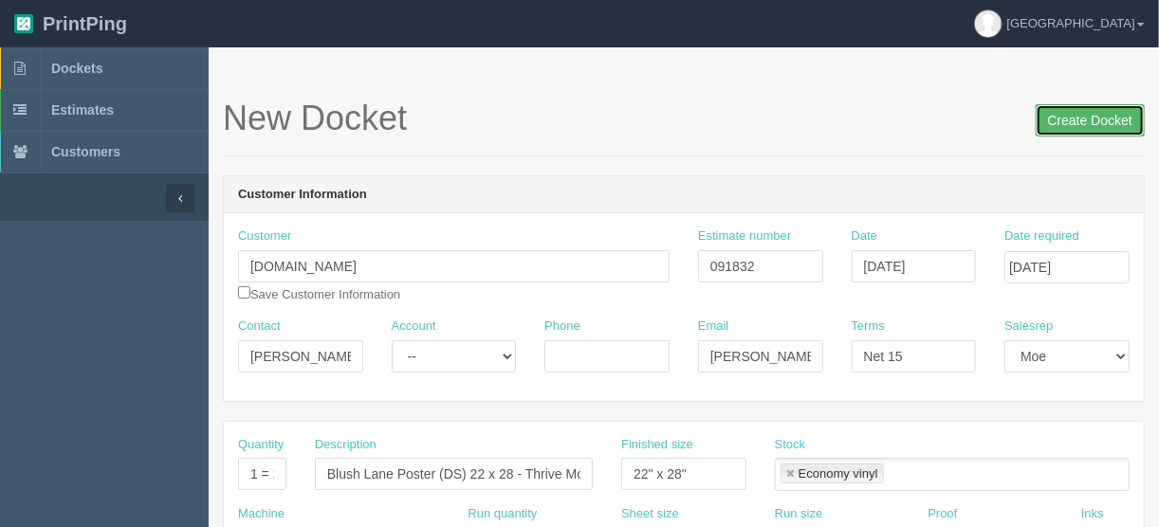
click at [1093, 116] on input "Create Docket" at bounding box center [1090, 120] width 109 height 32
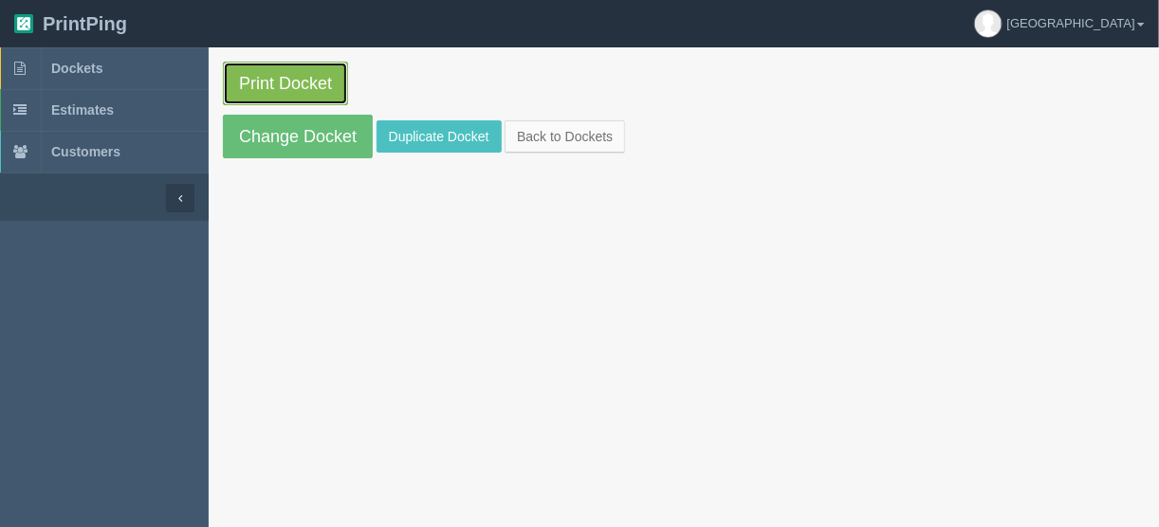
click at [293, 73] on link "Print Docket" at bounding box center [285, 84] width 125 height 44
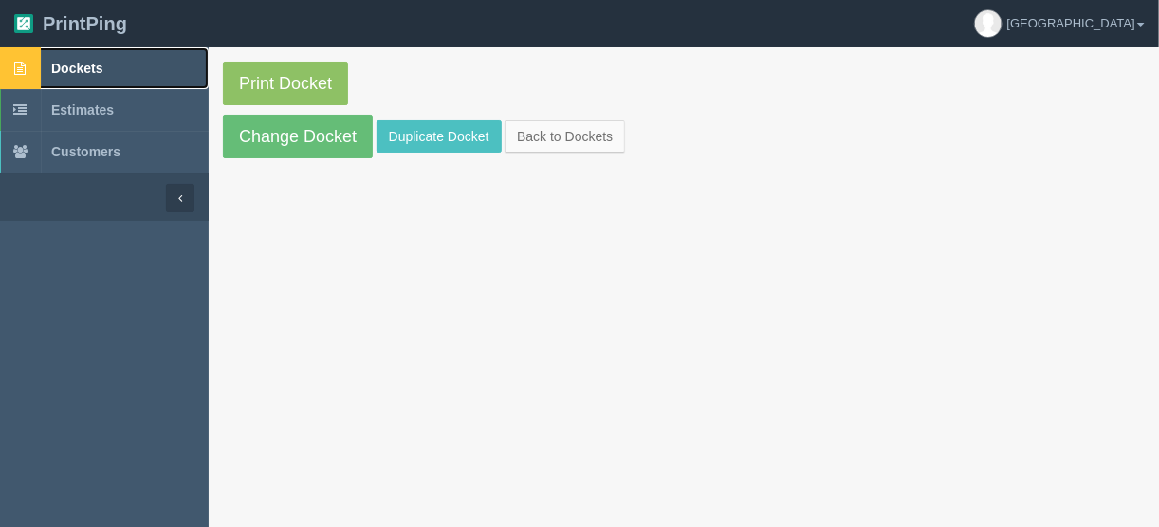
click at [70, 58] on link "Dockets" at bounding box center [104, 68] width 209 height 42
click at [437, 127] on link "Duplicate Docket" at bounding box center [439, 136] width 125 height 32
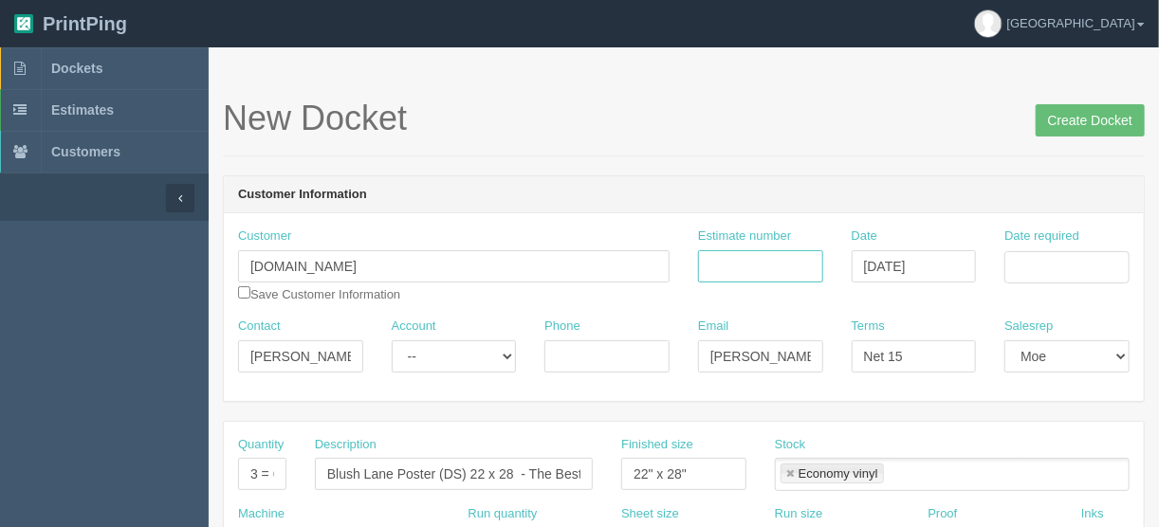
click at [774, 269] on input "Estimate number" at bounding box center [760, 266] width 125 height 32
type input "091832"
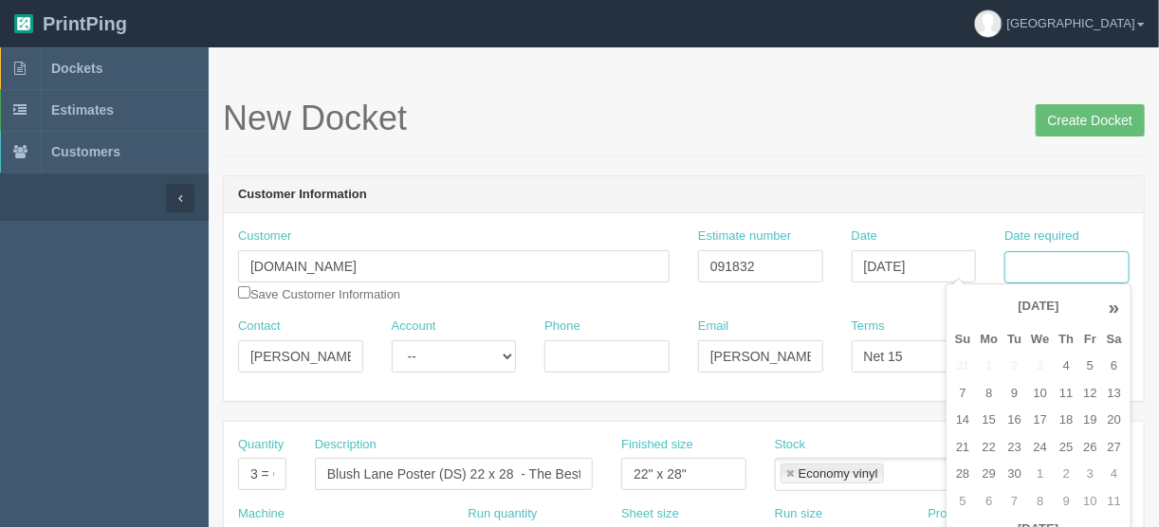
click at [1048, 252] on input "Date required" at bounding box center [1067, 267] width 125 height 32
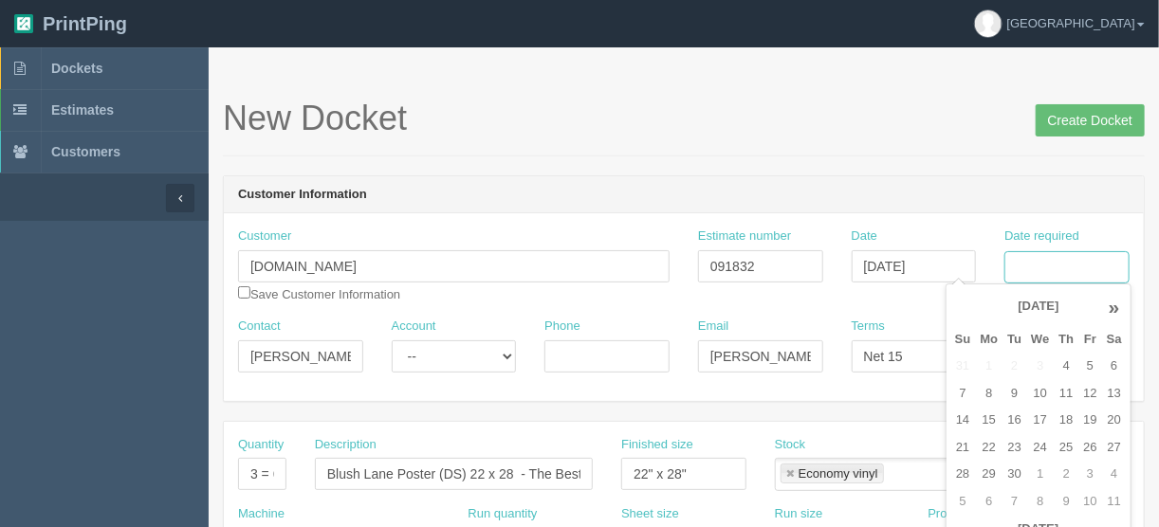
click at [1052, 267] on input "Date required" at bounding box center [1067, 267] width 125 height 32
click at [1034, 391] on td "10" at bounding box center [1040, 394] width 28 height 28
type input "[DATE]"
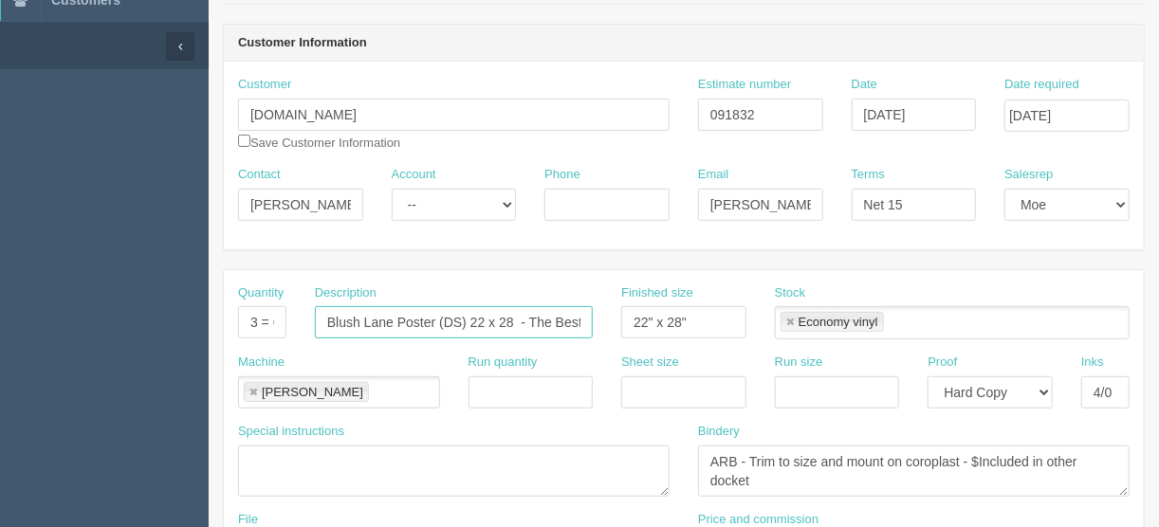
scroll to position [0, 99]
drag, startPoint x: 544, startPoint y: 314, endPoint x: 644, endPoint y: 315, distance: 99.6
click at [644, 315] on div "Quantity 3 = 6 prints Description Blush Lane Poster (DS) 22 x 28 - The Best Sum…" at bounding box center [684, 319] width 920 height 69
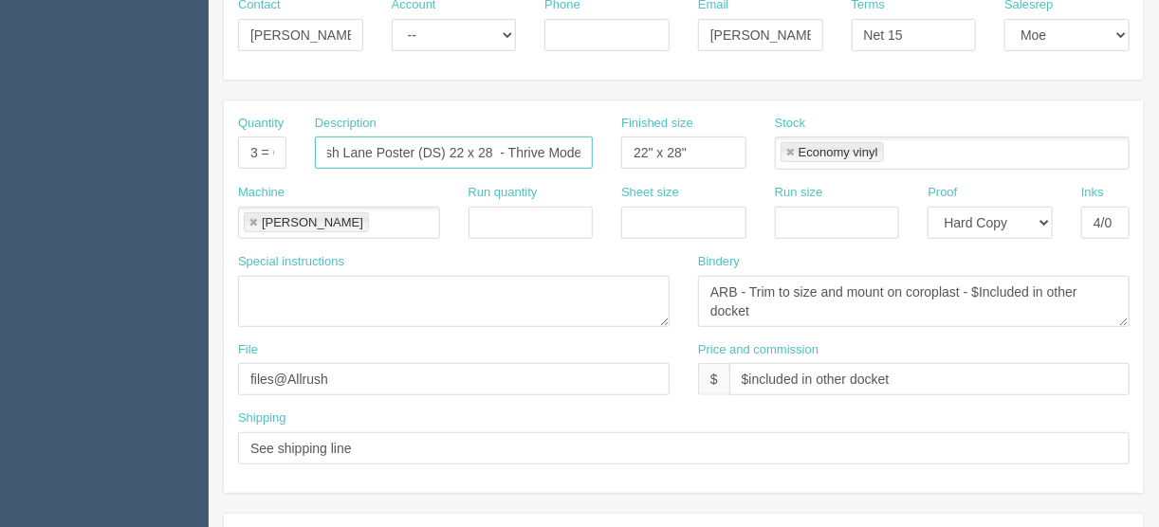
scroll to position [379, 0]
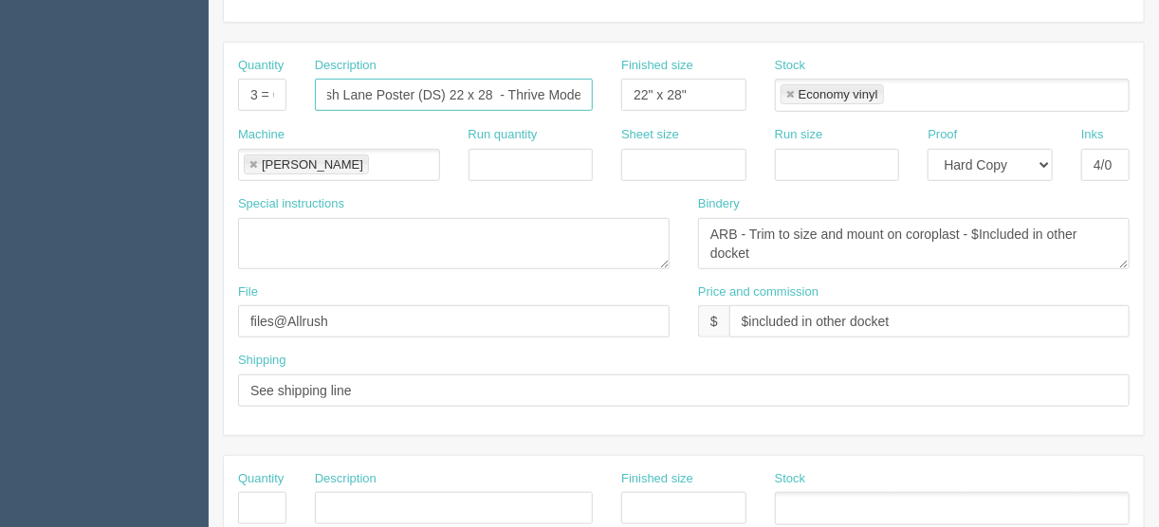
type input "Blush Lane Poster (DS) 22 x 28 - Thrive Mode"
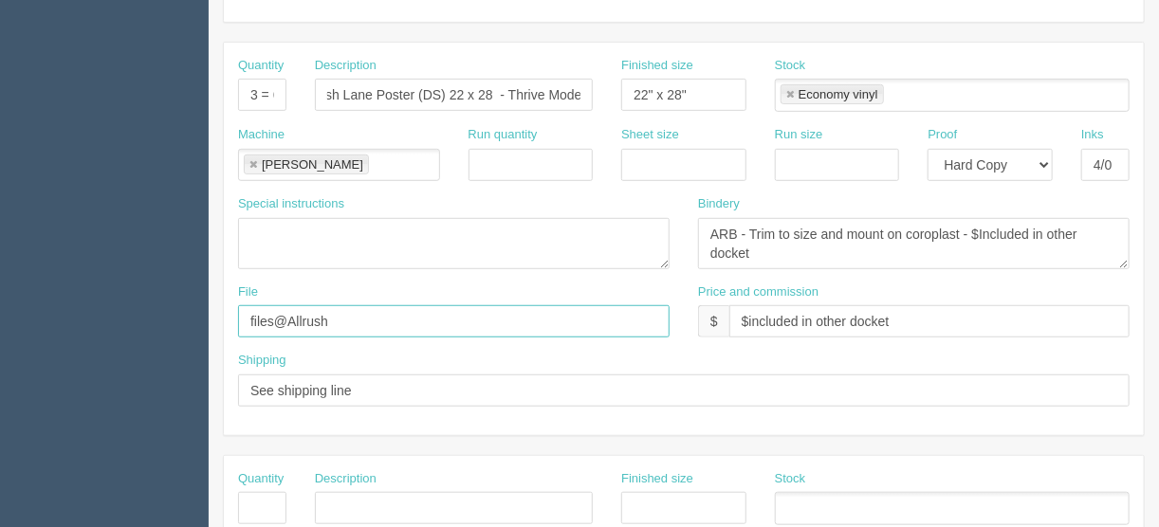
scroll to position [0, 0]
drag, startPoint x: 339, startPoint y: 318, endPoint x: 159, endPoint y: 341, distance: 180.7
click at [160, 341] on section "Dockets Estimates Customers" at bounding box center [579, 505] width 1159 height 1675
type input "[EMAIL_ADDRESS][DOMAIN_NAME]"
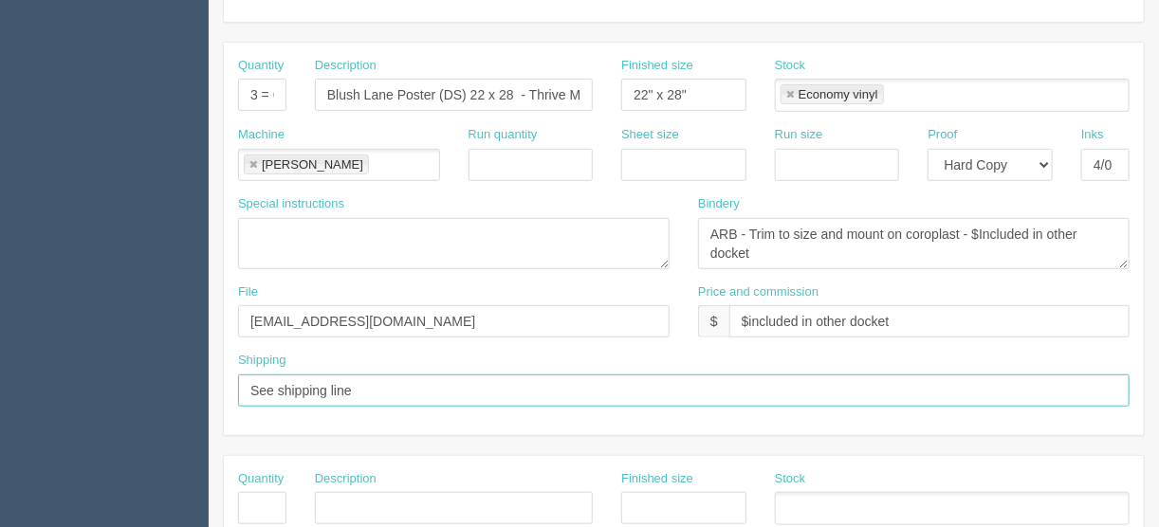
click at [385, 388] on input "See shipping line" at bounding box center [684, 391] width 892 height 32
type input "See shipping line below"
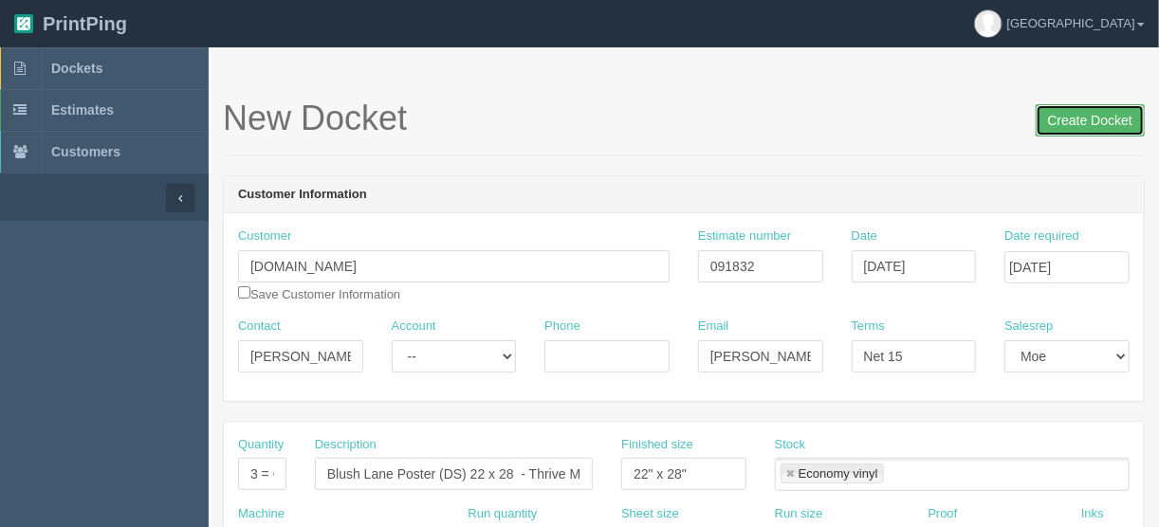
click at [1086, 111] on input "Create Docket" at bounding box center [1090, 120] width 109 height 32
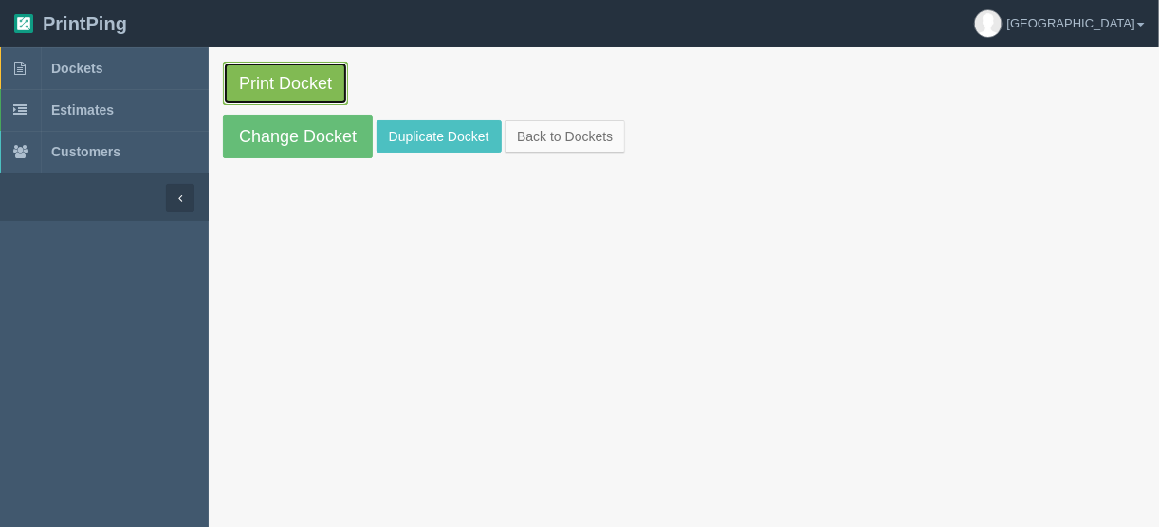
click at [276, 79] on link "Print Docket" at bounding box center [285, 84] width 125 height 44
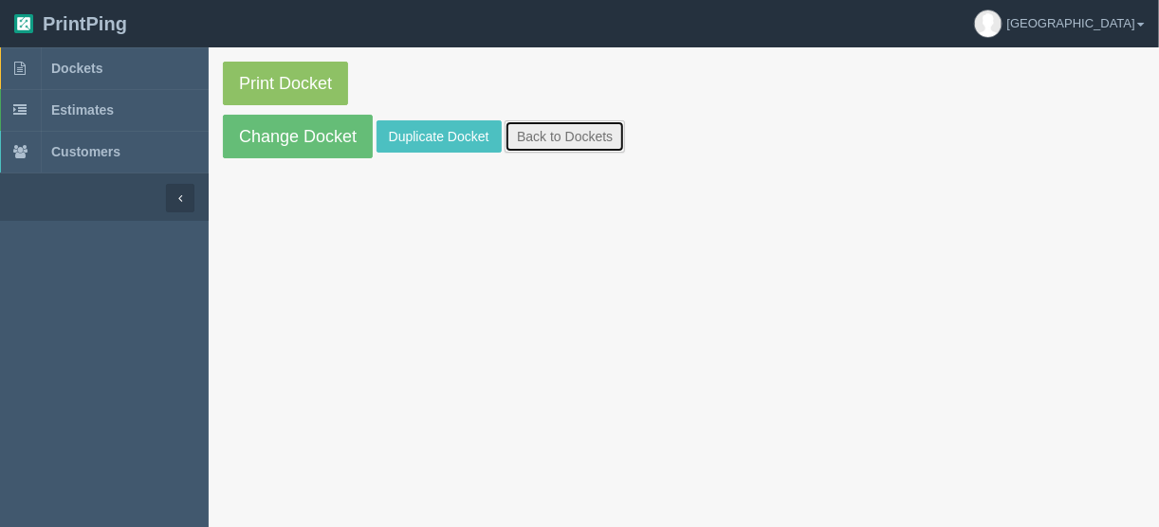
click at [566, 132] on link "Back to Dockets" at bounding box center [565, 136] width 120 height 32
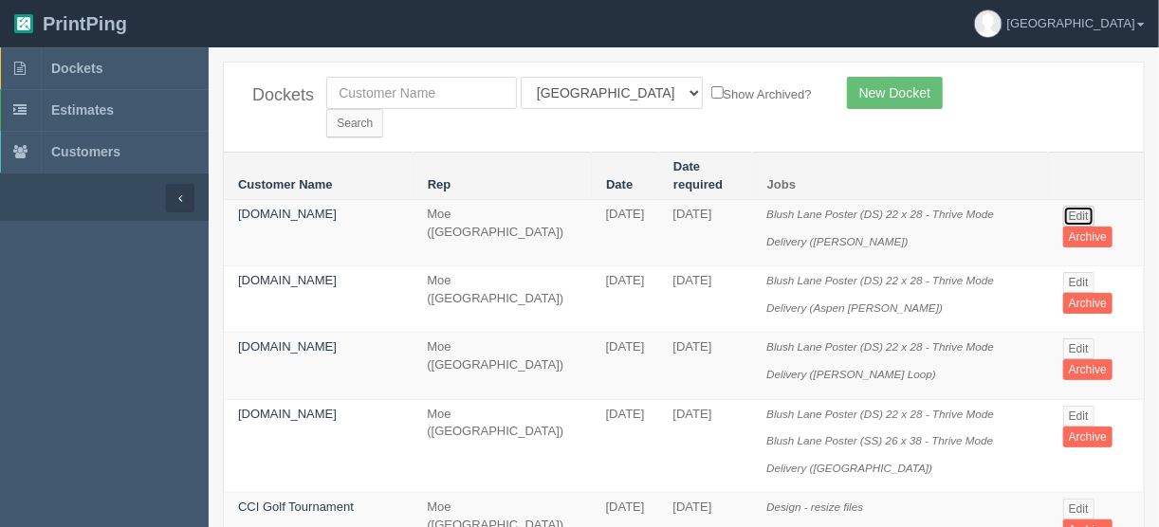
click at [1070, 206] on link "Edit" at bounding box center [1078, 216] width 31 height 21
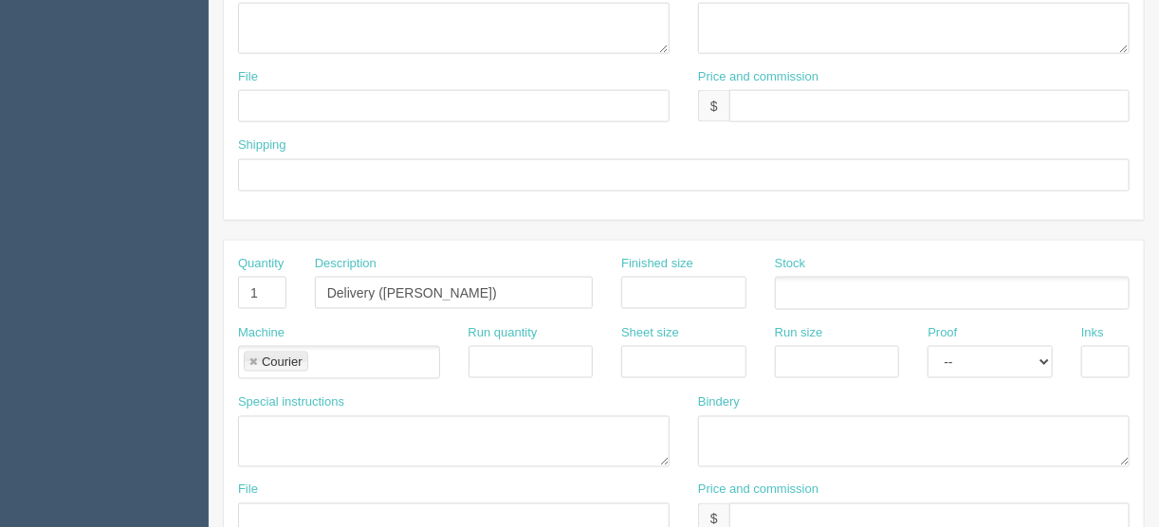
scroll to position [1185, 0]
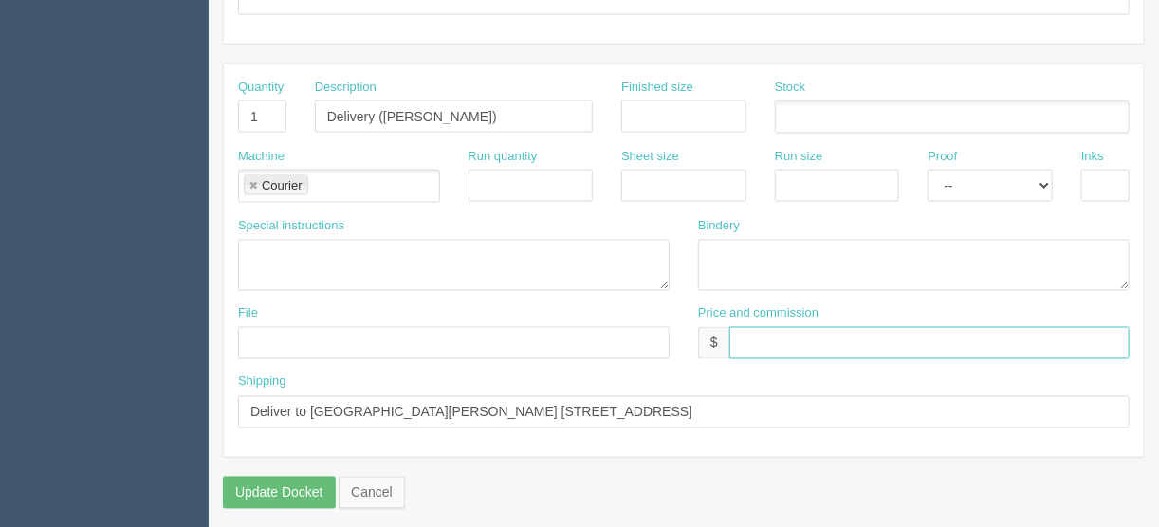
click at [770, 329] on input "text" at bounding box center [929, 343] width 400 height 32
type input "$___________________________"
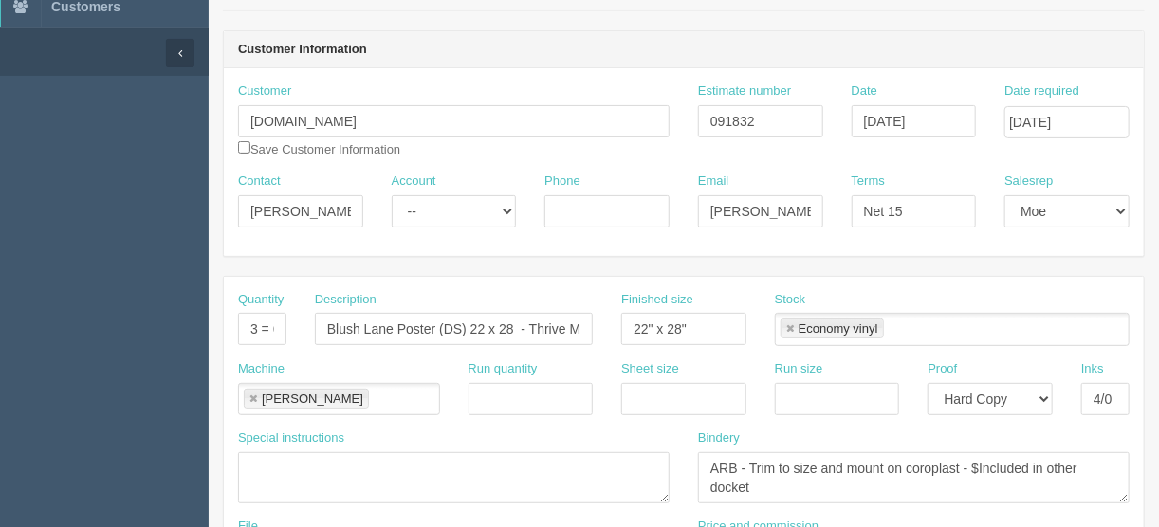
scroll to position [0, 0]
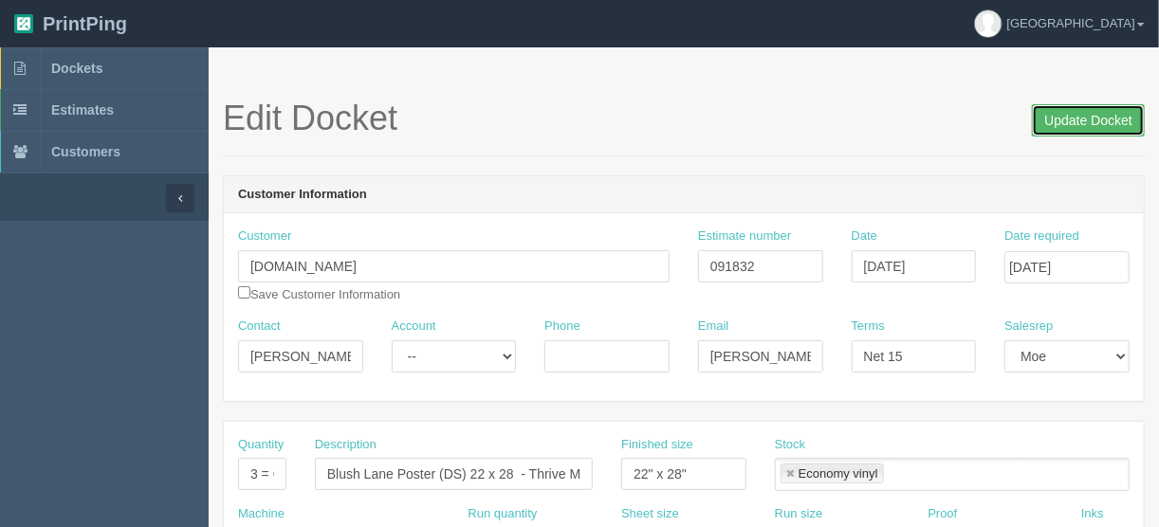
click at [1079, 114] on input "Update Docket" at bounding box center [1088, 120] width 113 height 32
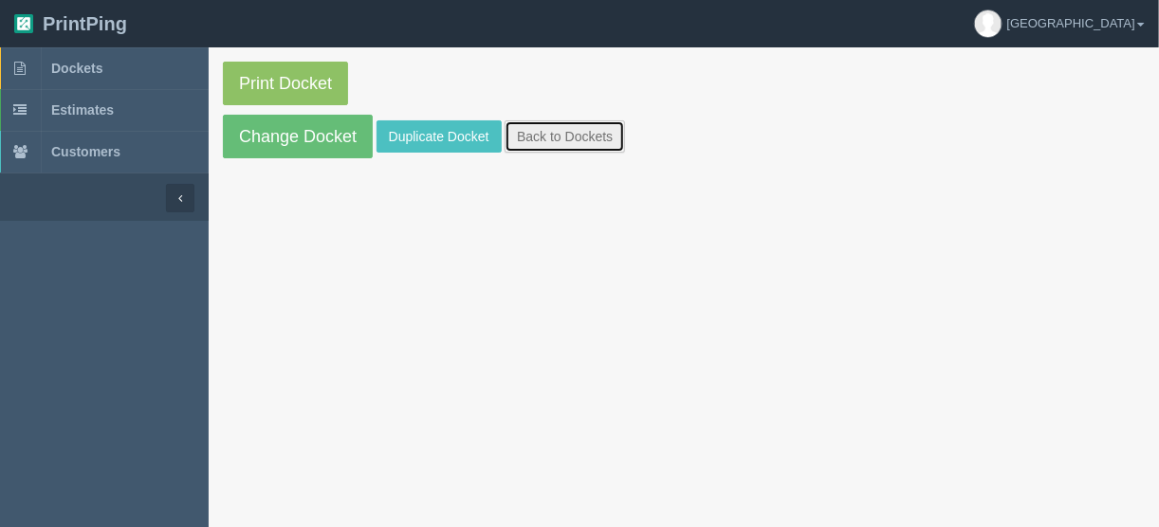
click at [573, 136] on link "Back to Dockets" at bounding box center [565, 136] width 120 height 32
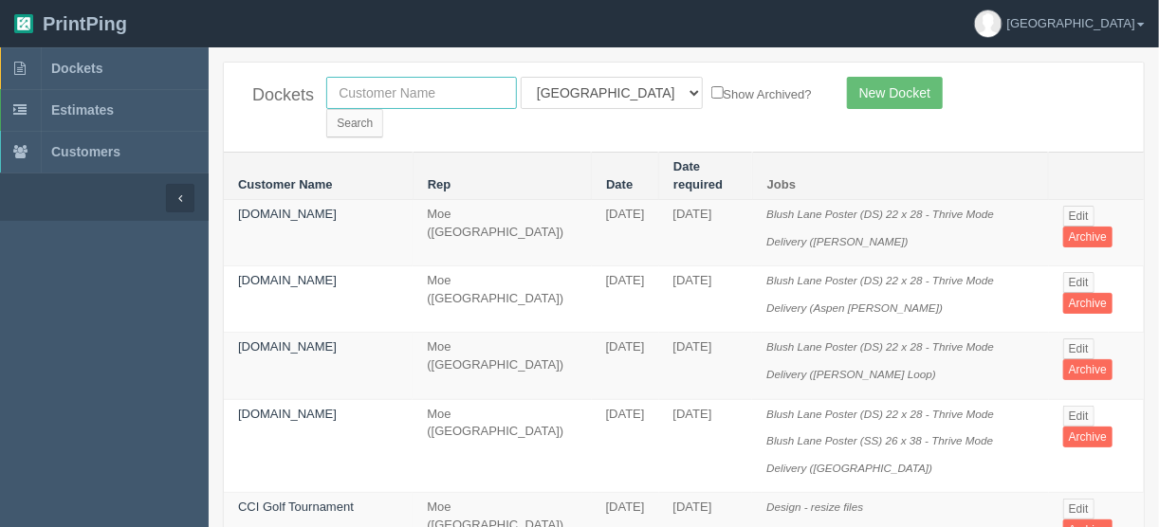
click at [416, 99] on input "text" at bounding box center [421, 93] width 191 height 32
type input "decibel"
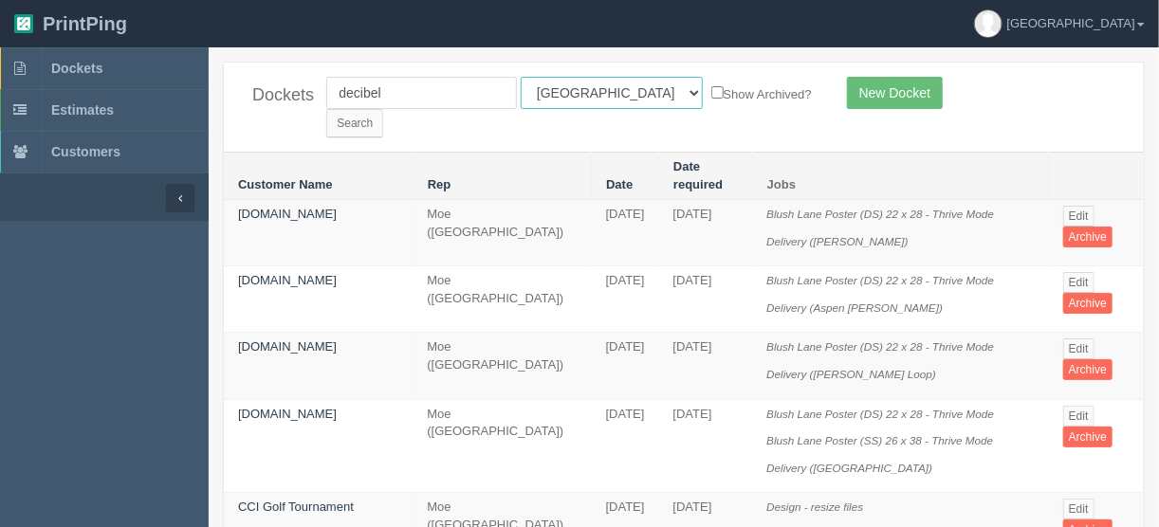
click at [602, 96] on select "All Users Ali Ali Test 1 Aly Amy Ankit Arif Brandon Dan France Greg Jim Mark Ma…" at bounding box center [612, 93] width 182 height 32
select select
click at [521, 77] on select "All Users Ali Ali Test 1 Aly Amy Ankit Arif Brandon Dan France Greg Jim Mark Ma…" at bounding box center [612, 93] width 182 height 32
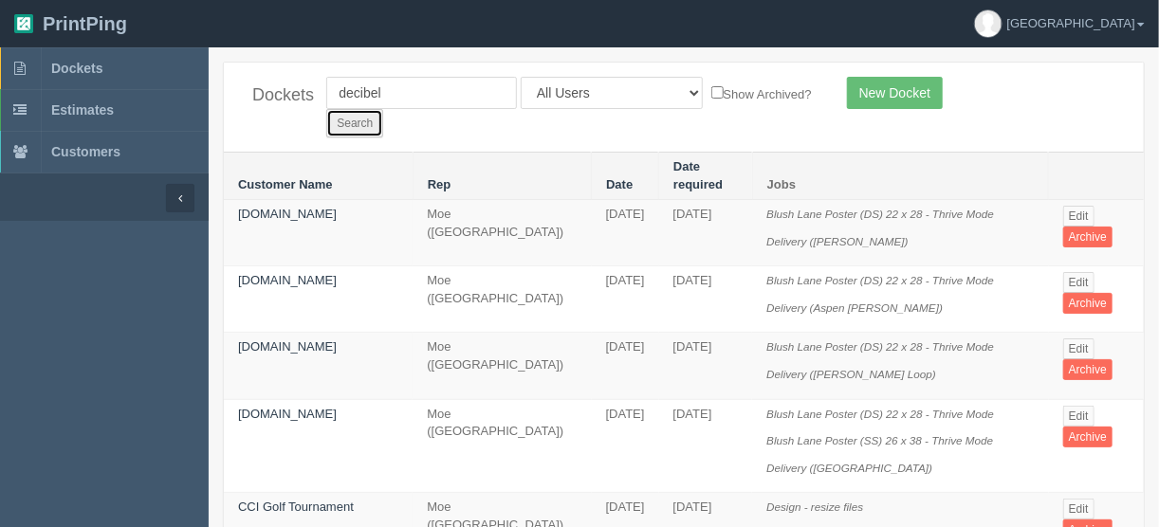
click at [383, 109] on input "Search" at bounding box center [354, 123] width 57 height 28
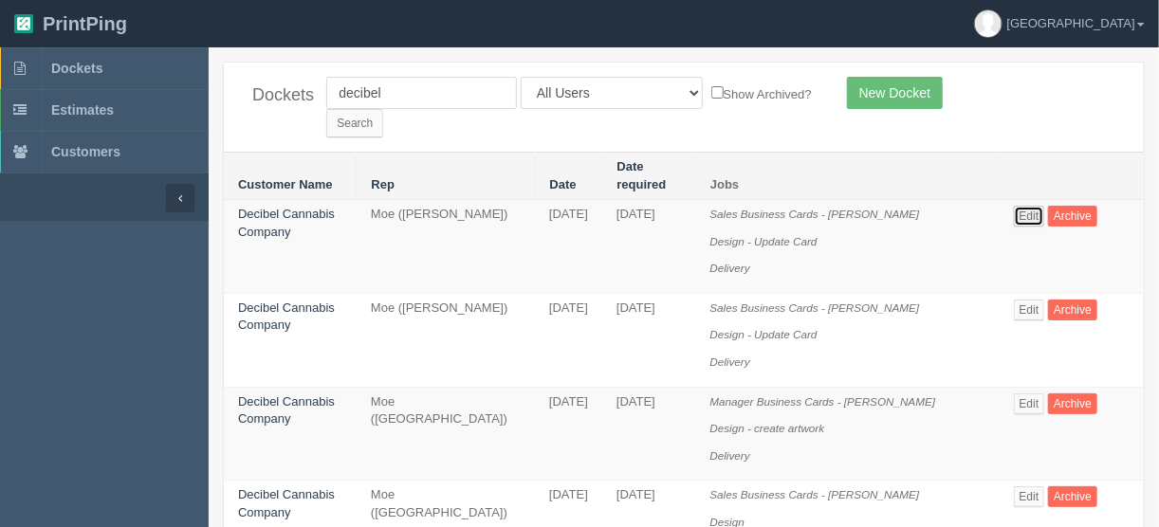
click at [1026, 206] on link "Edit" at bounding box center [1029, 216] width 31 height 21
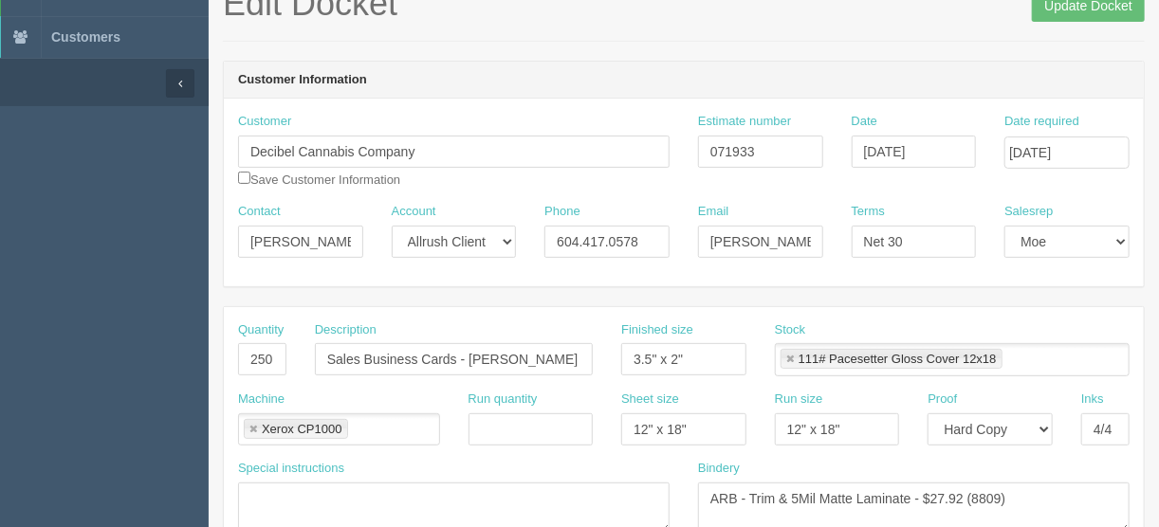
scroll to position [228, 0]
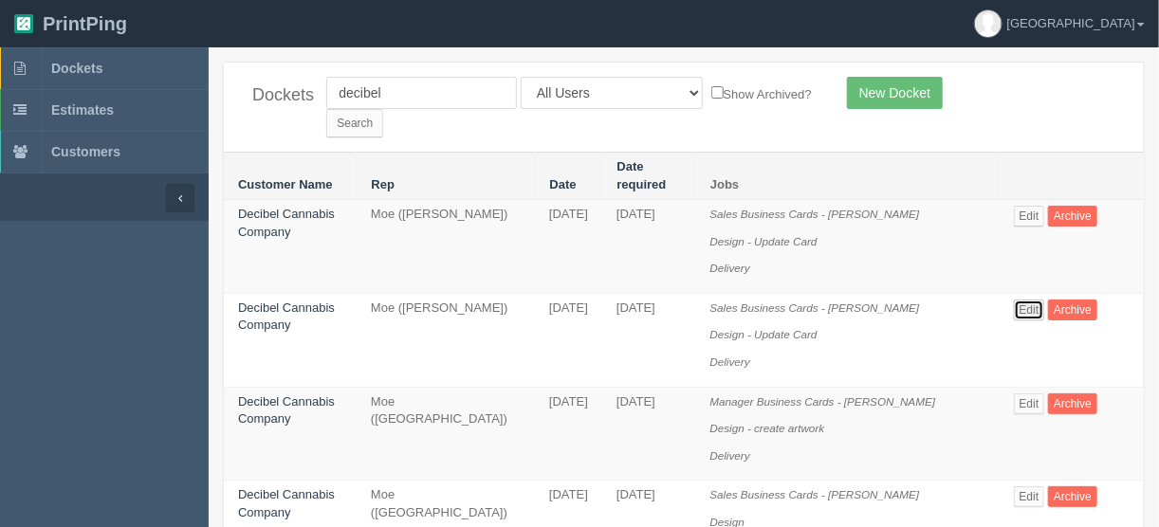
click at [1026, 300] on link "Edit" at bounding box center [1029, 310] width 31 height 21
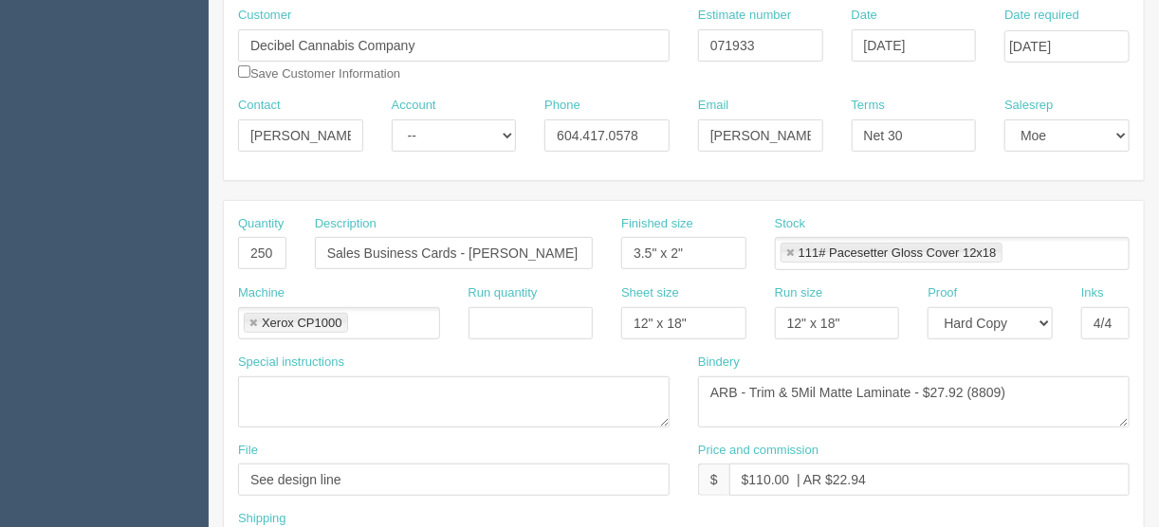
scroll to position [228, 0]
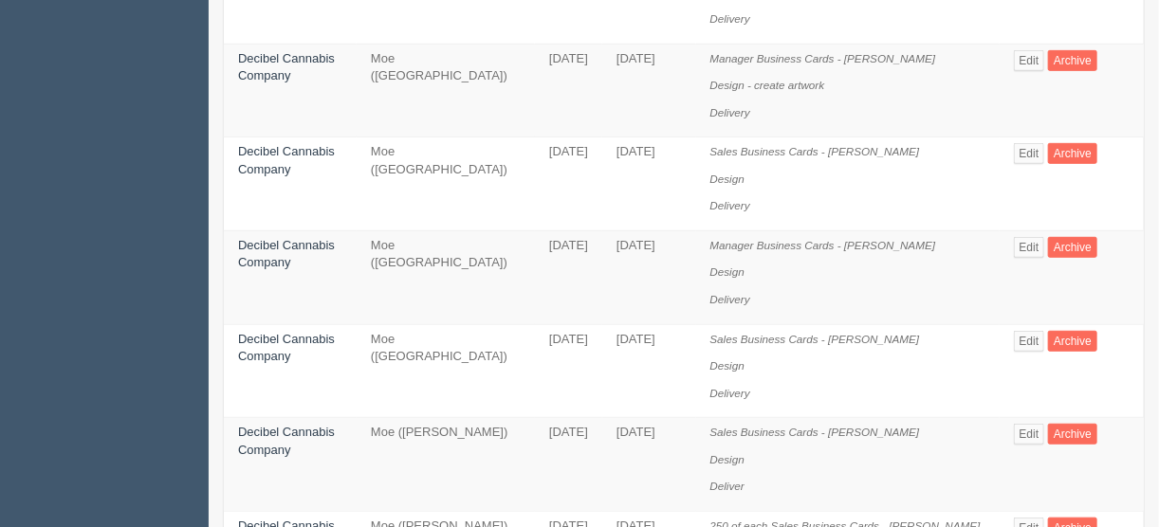
scroll to position [379, 0]
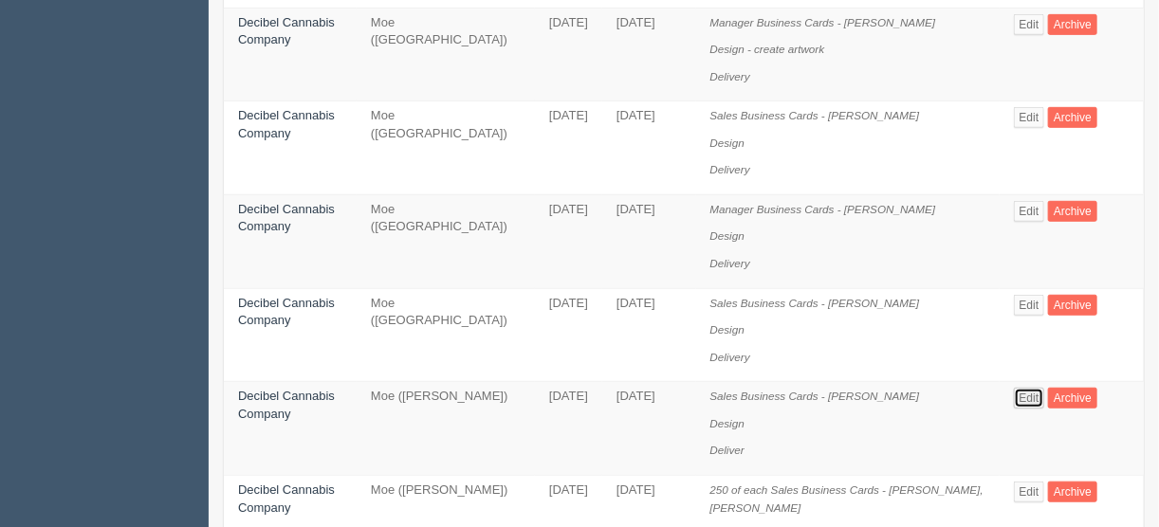
click at [1024, 388] on link "Edit" at bounding box center [1029, 398] width 31 height 21
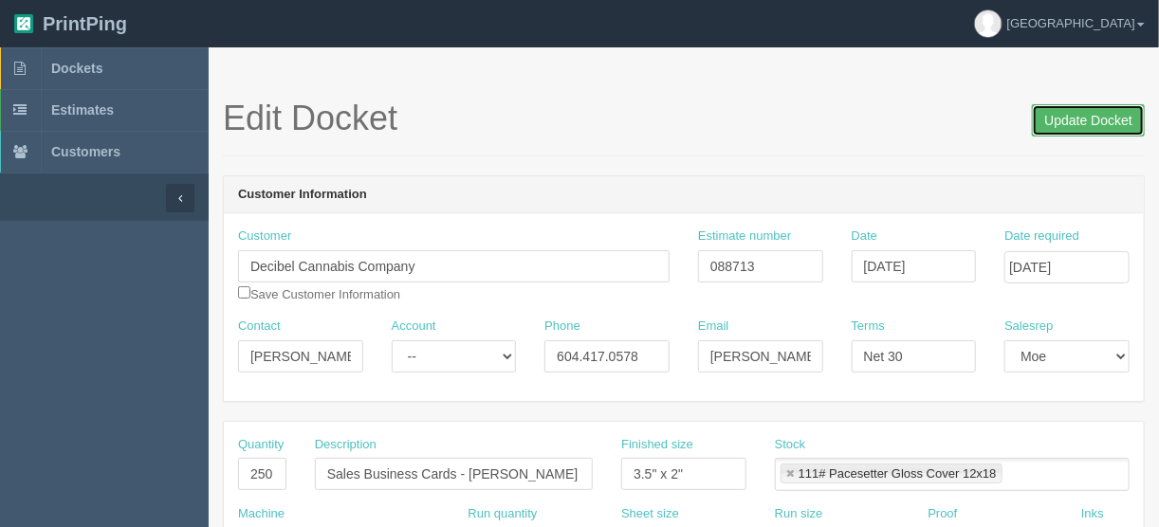
click at [1082, 120] on input "Update Docket" at bounding box center [1088, 120] width 113 height 32
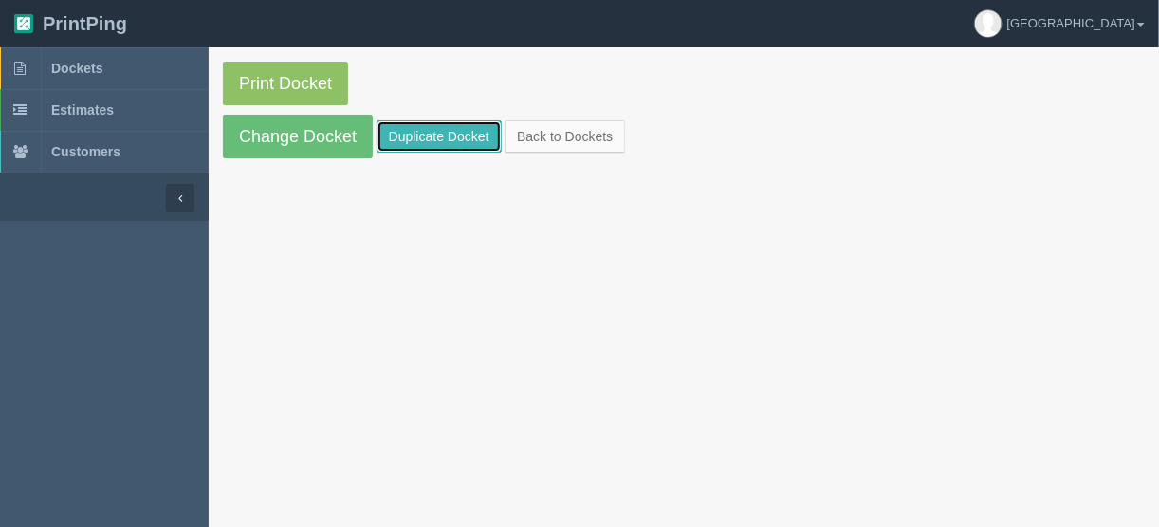
click at [432, 134] on link "Duplicate Docket" at bounding box center [439, 136] width 125 height 32
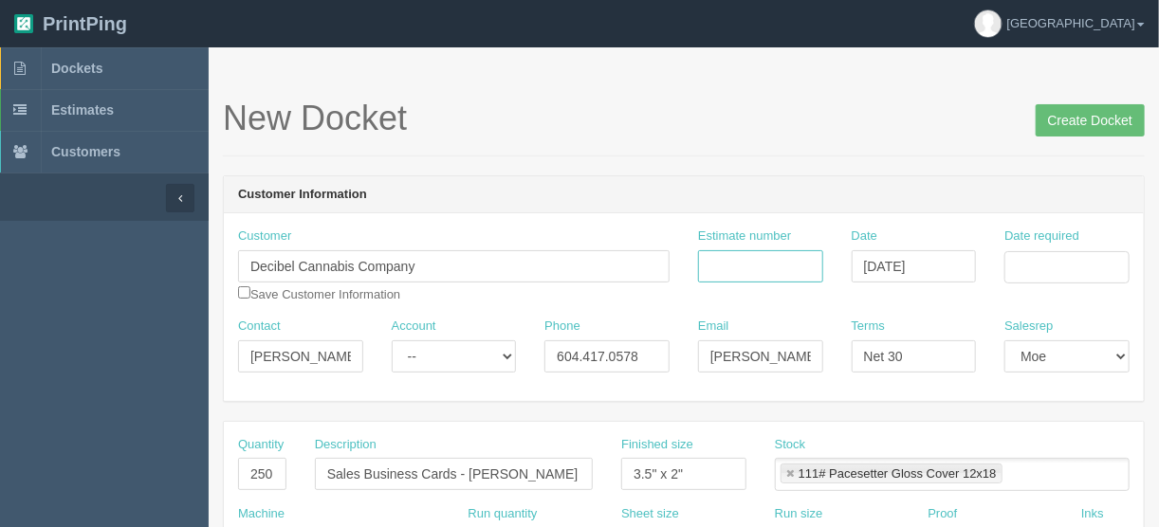
click at [747, 270] on input "Estimate number" at bounding box center [760, 266] width 125 height 32
type input "088713"
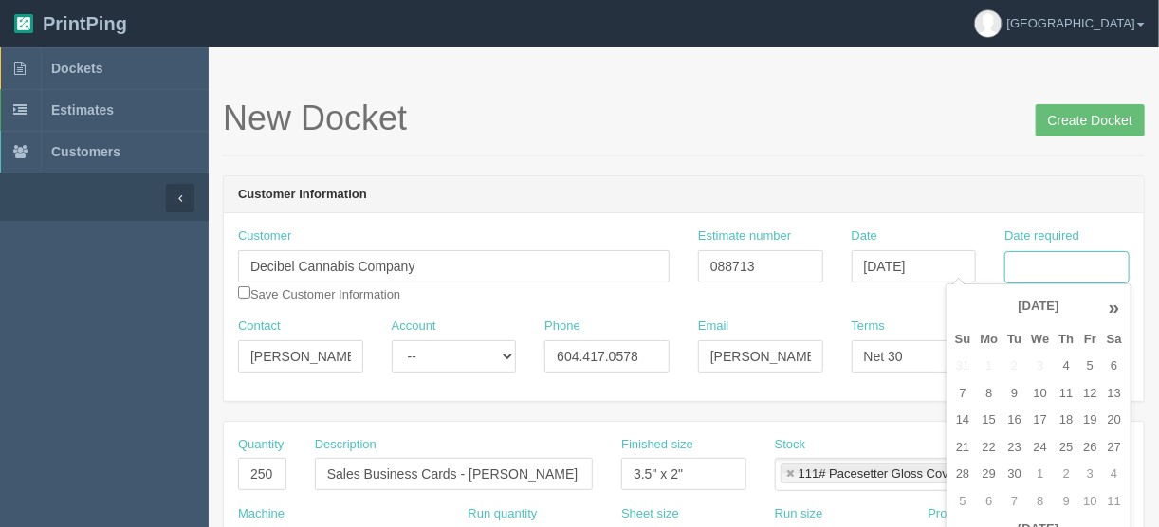
click at [1035, 257] on input "Date required" at bounding box center [1067, 267] width 125 height 32
click at [1006, 394] on td "9" at bounding box center [1015, 394] width 24 height 28
click at [1062, 396] on td "11" at bounding box center [1066, 394] width 25 height 28
type input "[DATE]"
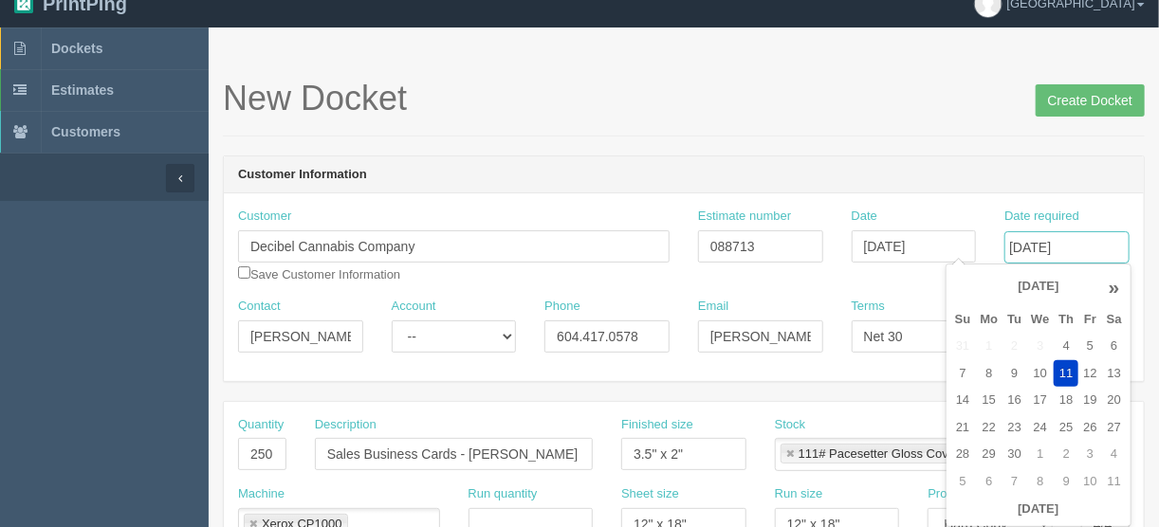
scroll to position [76, 0]
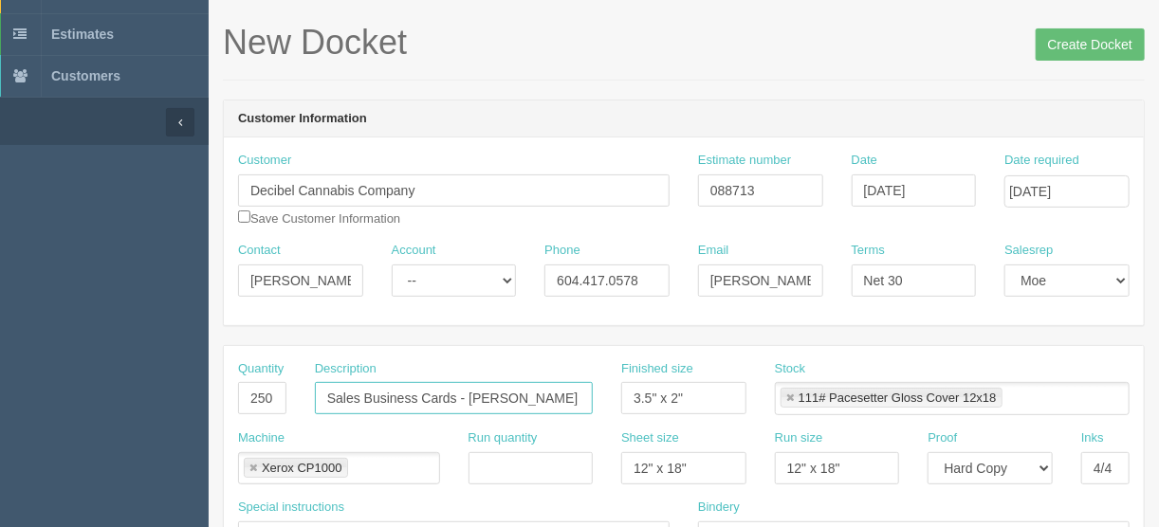
click at [580, 389] on input "Sales Business Cards - [PERSON_NAME]" at bounding box center [454, 398] width 278 height 32
drag, startPoint x: 577, startPoint y: 391, endPoint x: 469, endPoint y: 405, distance: 109.1
click at [469, 405] on input "Sales Business Cards - [PERSON_NAME]" at bounding box center [454, 398] width 278 height 32
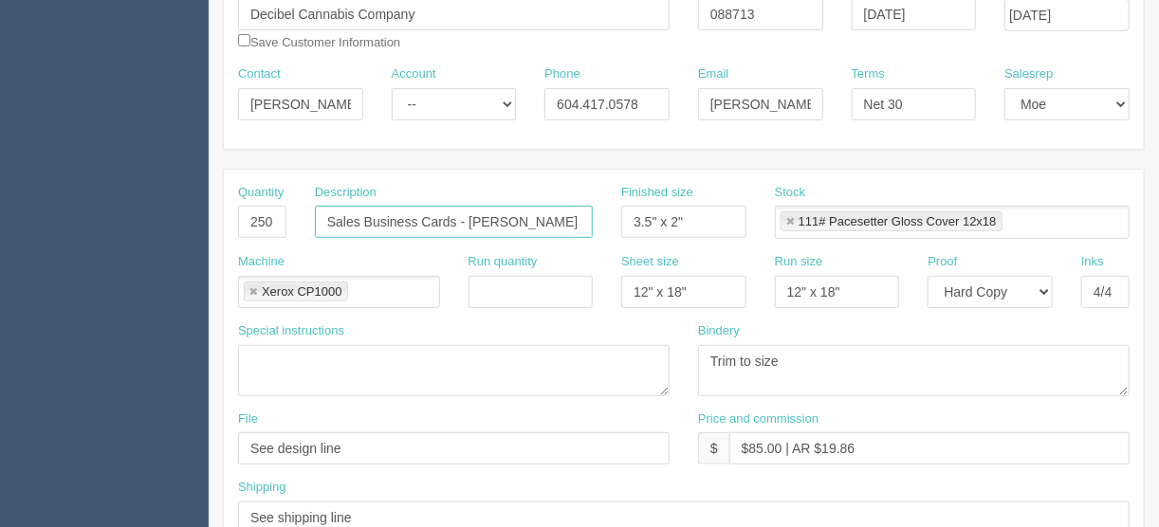
scroll to position [379, 0]
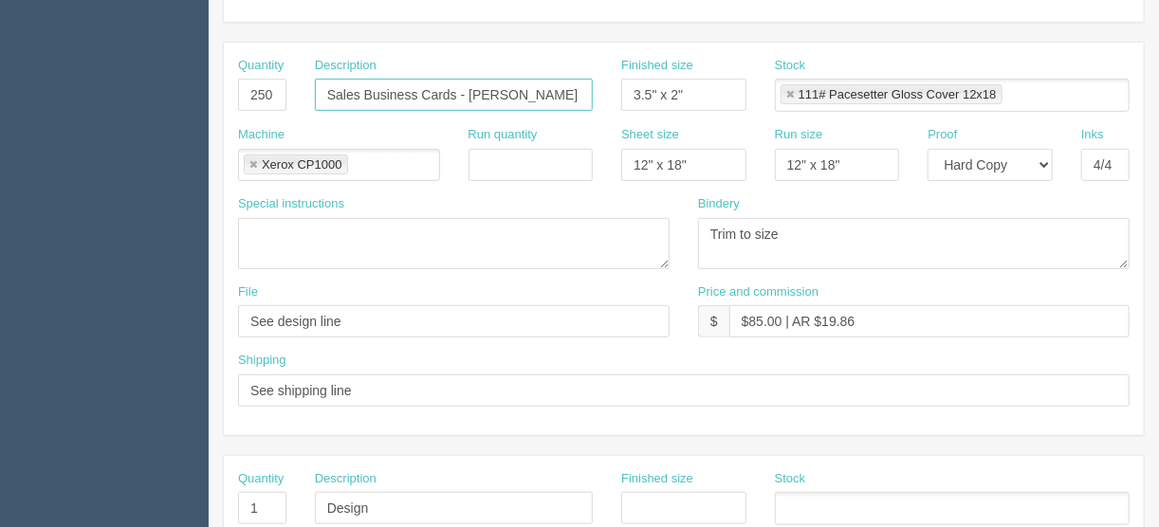
type input "Sales Business Cards - [PERSON_NAME]"
drag, startPoint x: 374, startPoint y: 394, endPoint x: 213, endPoint y: 390, distance: 160.4
click at [213, 390] on section "New Docket Create Docket Customer Information Customer Decibel Cannabis Company…" at bounding box center [684, 505] width 950 height 1675
type input "Call/email when ready"
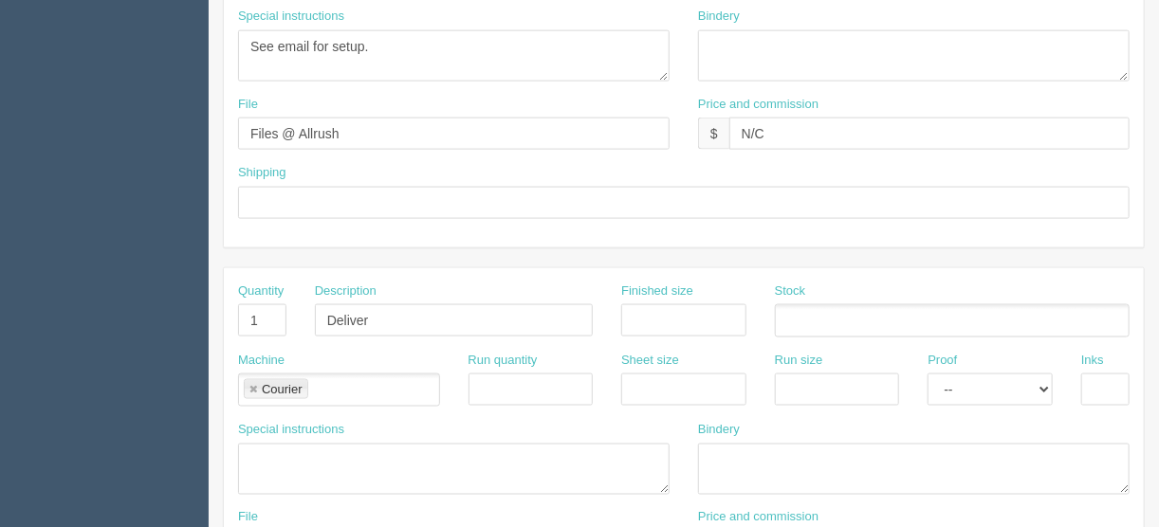
scroll to position [987, 0]
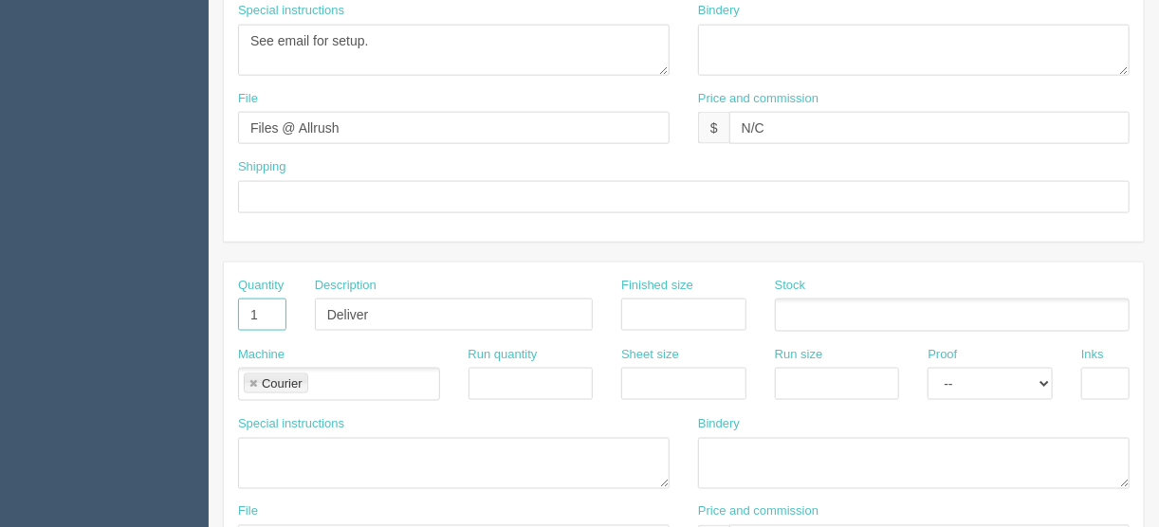
drag, startPoint x: 270, startPoint y: 310, endPoint x: 163, endPoint y: 315, distance: 107.3
drag, startPoint x: 393, startPoint y: 298, endPoint x: 212, endPoint y: 303, distance: 181.2
drag, startPoint x: 332, startPoint y: 118, endPoint x: 172, endPoint y: 118, distance: 160.3
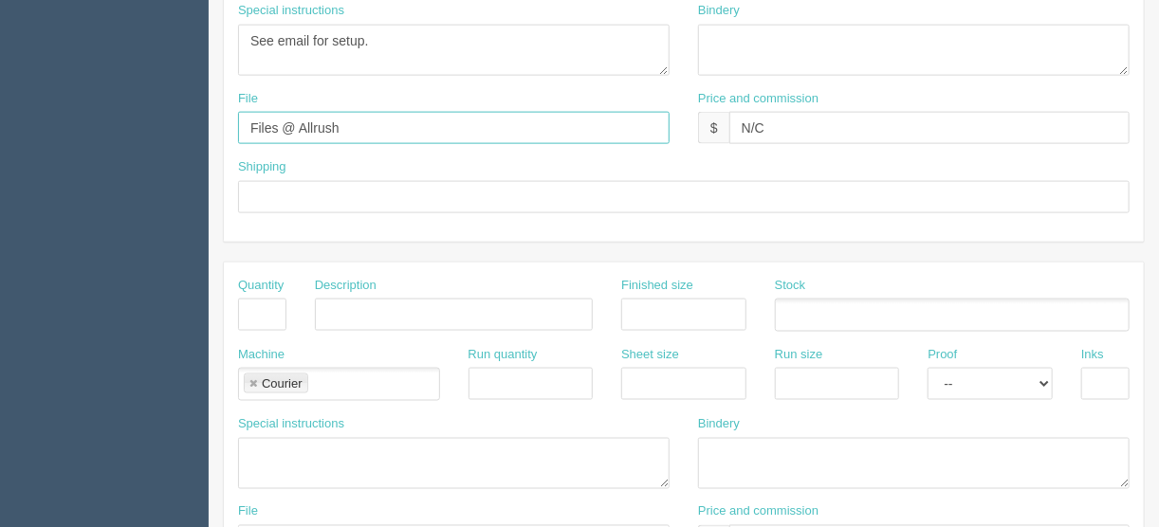
type input "[EMAIL_ADDRESS][DOMAIN_NAME]"
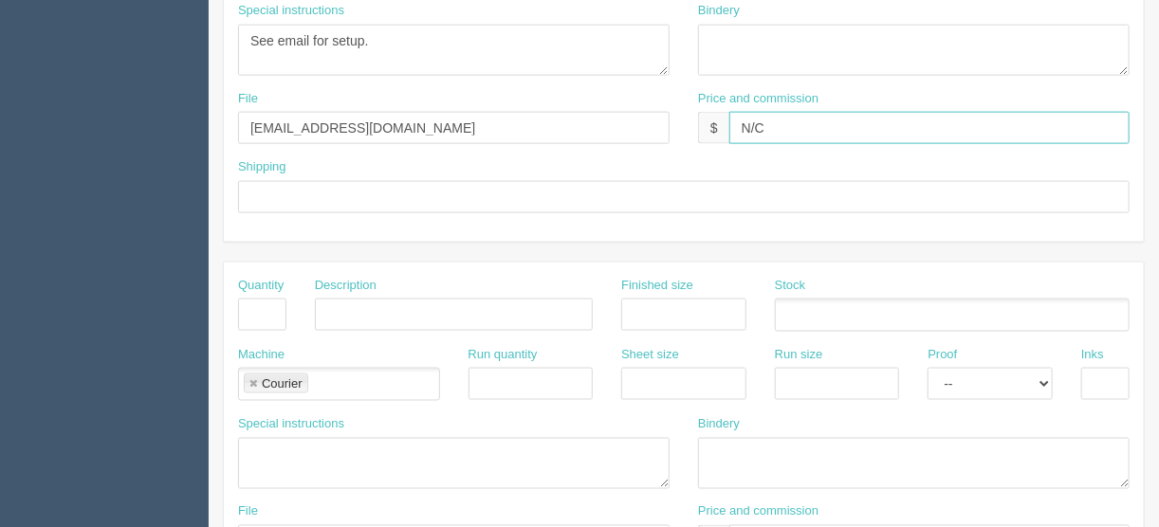
drag, startPoint x: 777, startPoint y: 124, endPoint x: 670, endPoint y: 124, distance: 107.2
click at [670, 124] on div "File files@allrush.ca Price and commission $ N/C" at bounding box center [684, 124] width 920 height 69
type input "$N/C"
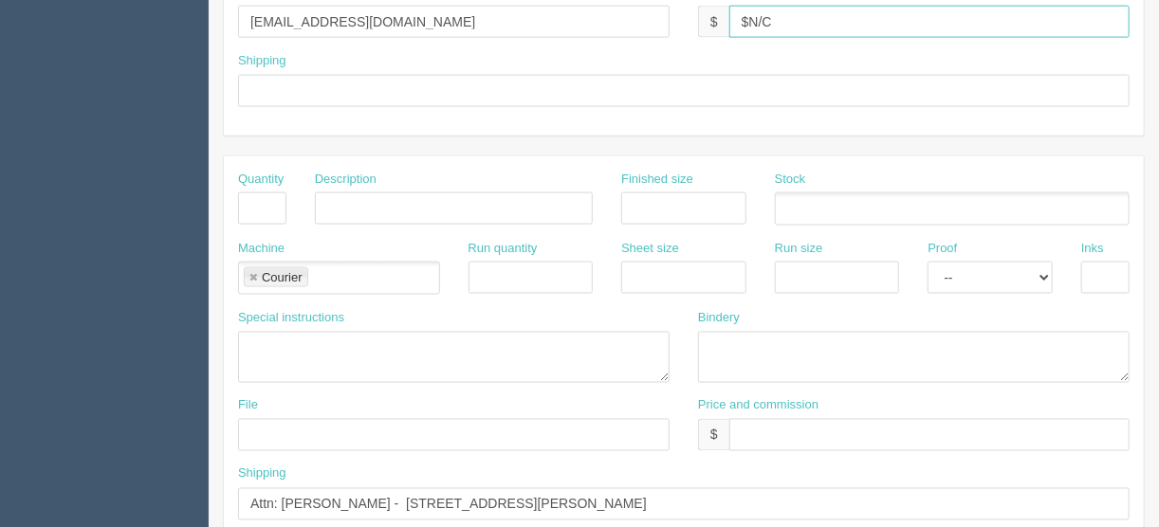
scroll to position [1138, 0]
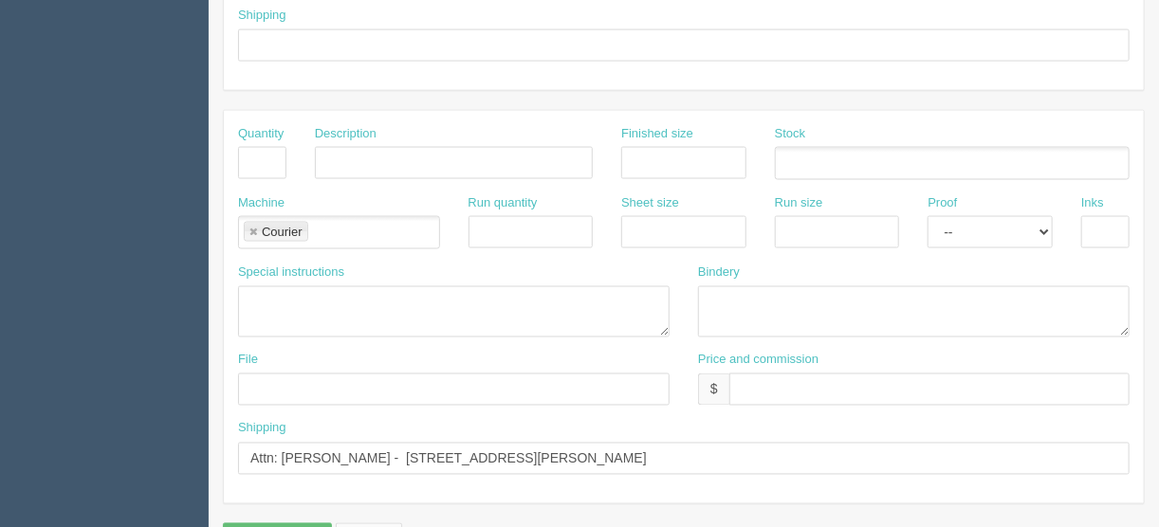
click at [248, 227] on link at bounding box center [253, 233] width 11 height 12
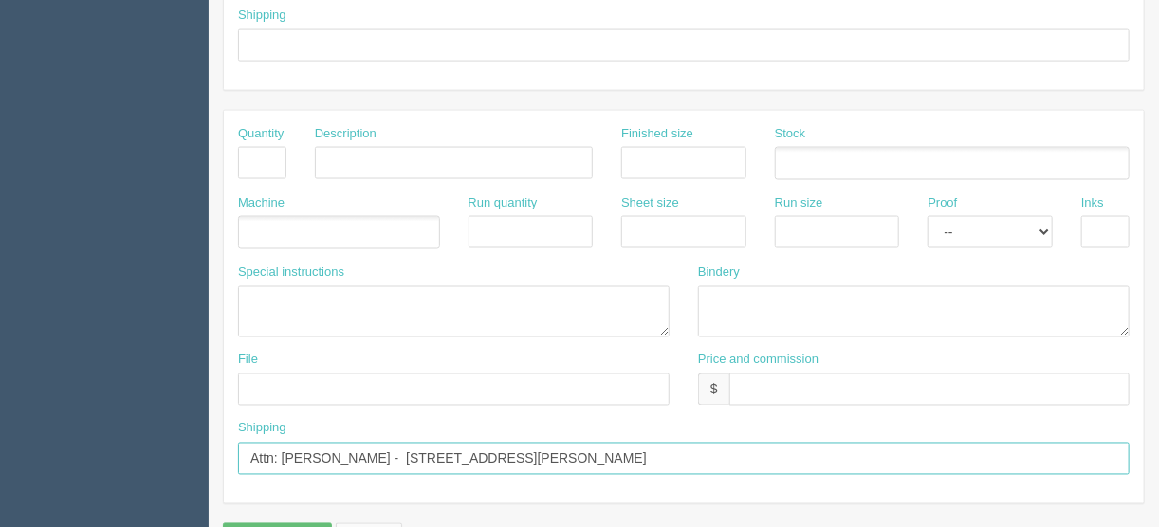
drag, startPoint x: 753, startPoint y: 459, endPoint x: 27, endPoint y: 443, distance: 726.8
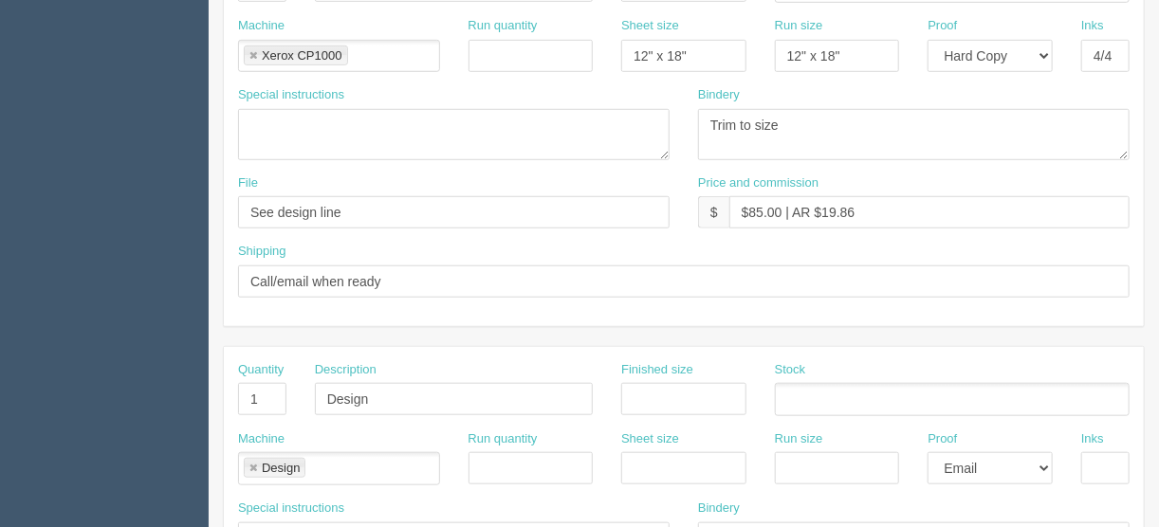
scroll to position [455, 0]
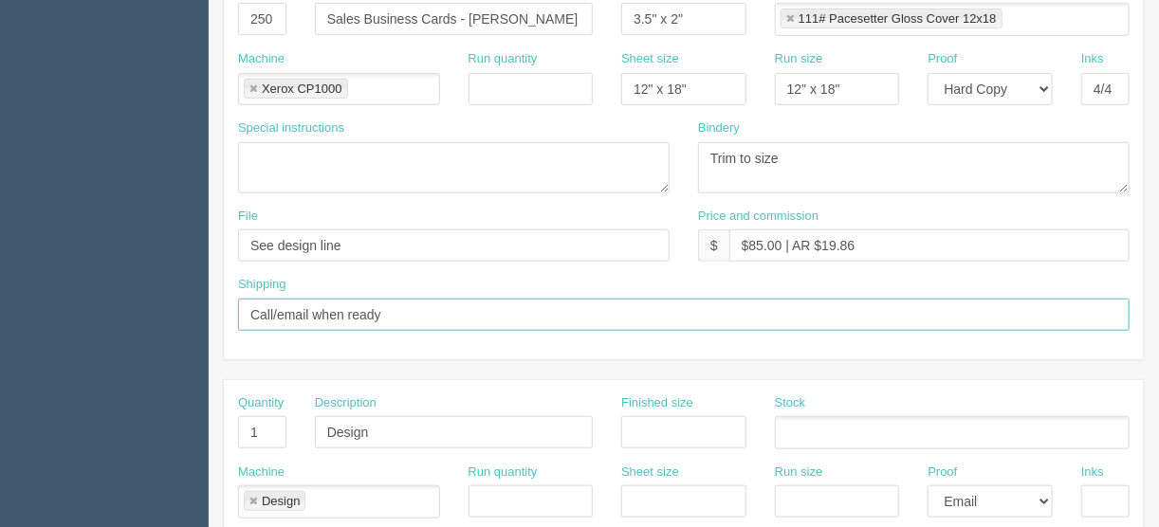
drag, startPoint x: 389, startPoint y: 305, endPoint x: 402, endPoint y: 315, distance: 16.9
click at [391, 305] on input "Call/email when ready" at bounding box center [684, 315] width 892 height 32
click at [398, 309] on input "Call/email when ready - Please call name on the card" at bounding box center [684, 315] width 892 height 32
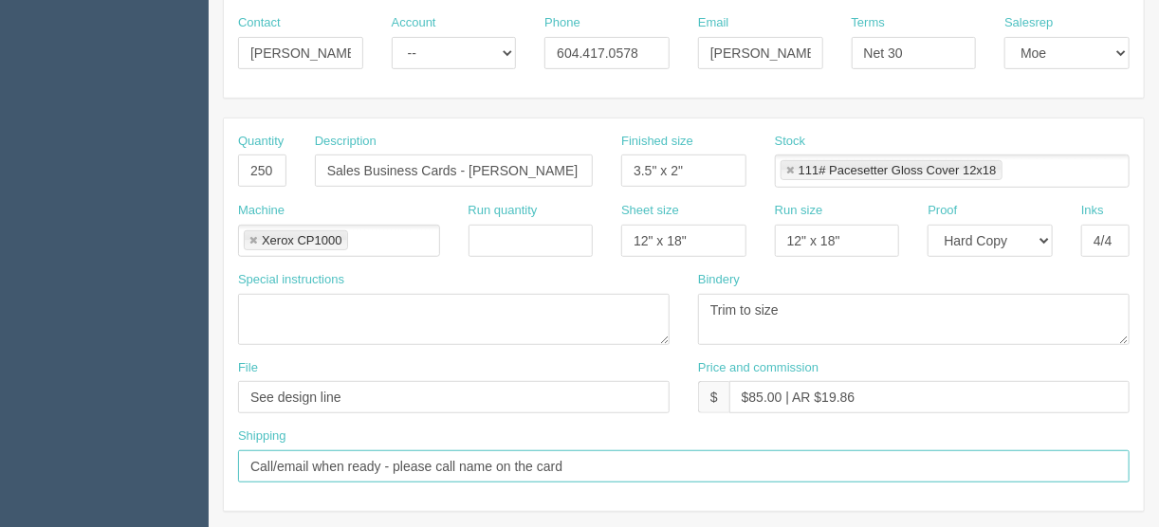
type input "Call/email when ready - please call name on the card"
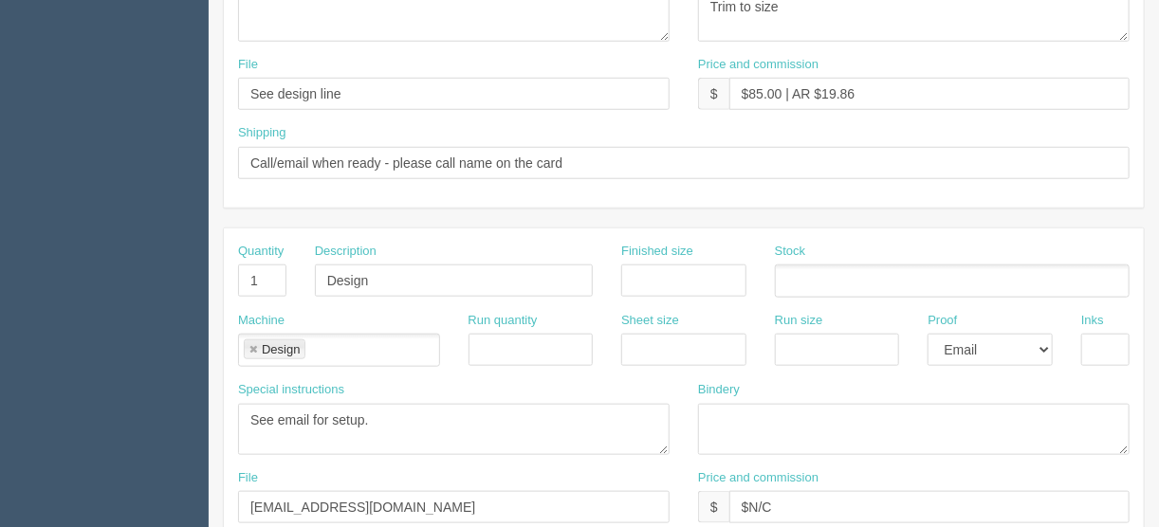
scroll to position [683, 0]
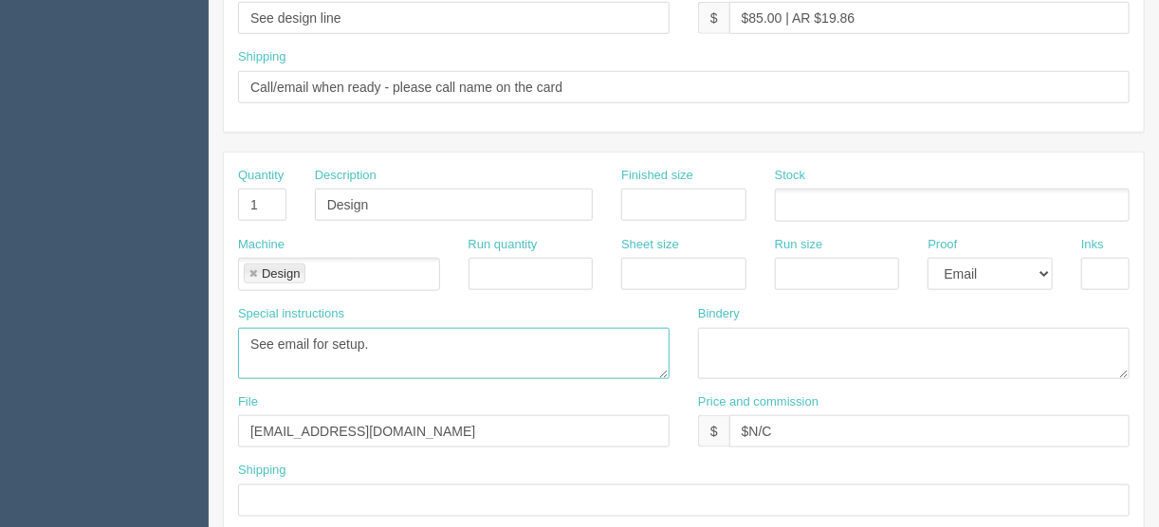
click at [246, 337] on textarea "See email for setup." at bounding box center [454, 353] width 432 height 51
click at [379, 356] on textarea "See email for setup." at bounding box center [454, 353] width 432 height 51
type textarea "15 minutes included See email for setup"
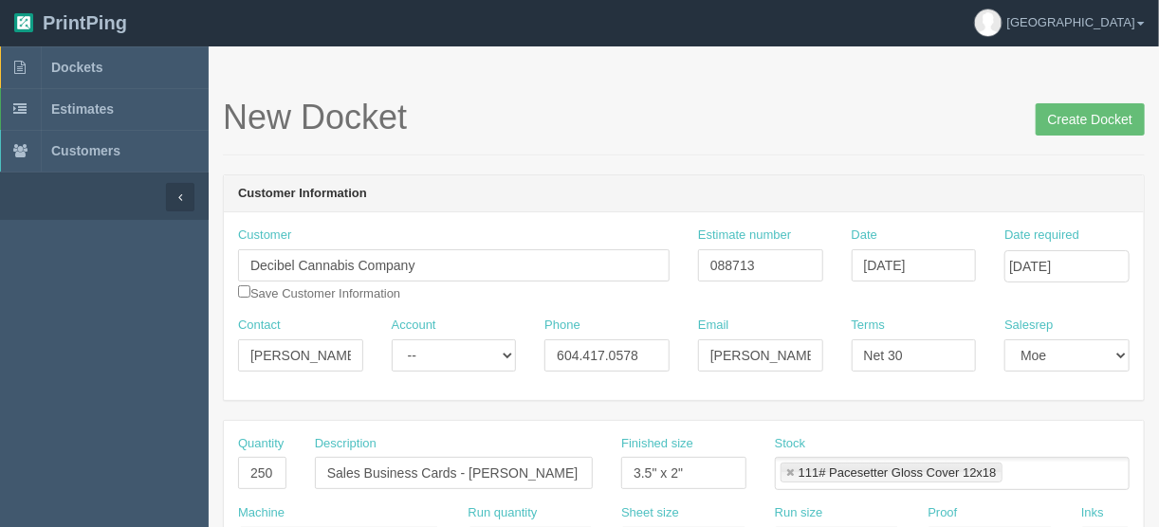
scroll to position [0, 0]
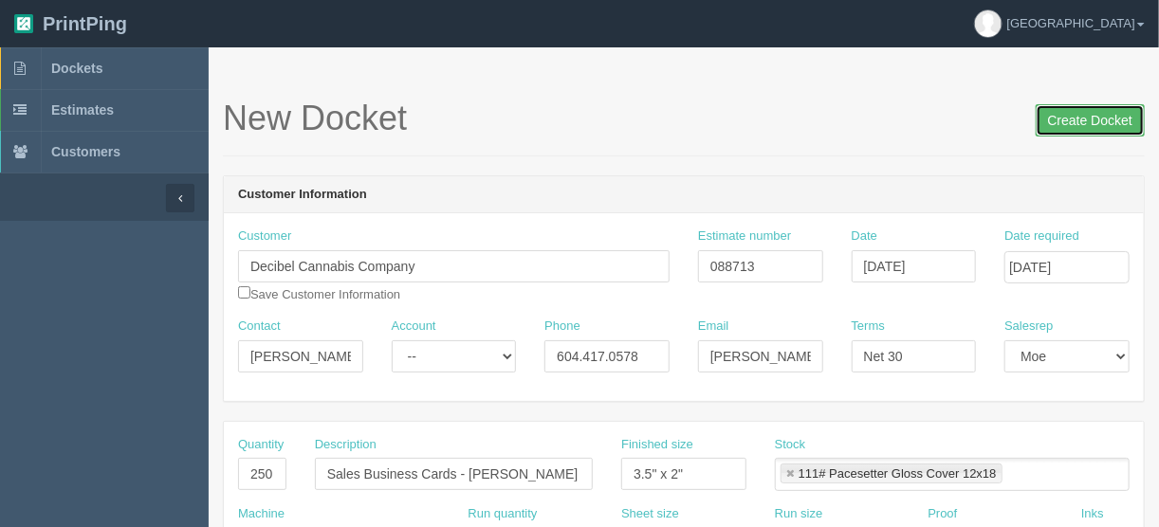
drag, startPoint x: 1098, startPoint y: 120, endPoint x: 1091, endPoint y: 129, distance: 10.8
click at [1098, 120] on input "Create Docket" at bounding box center [1090, 120] width 109 height 32
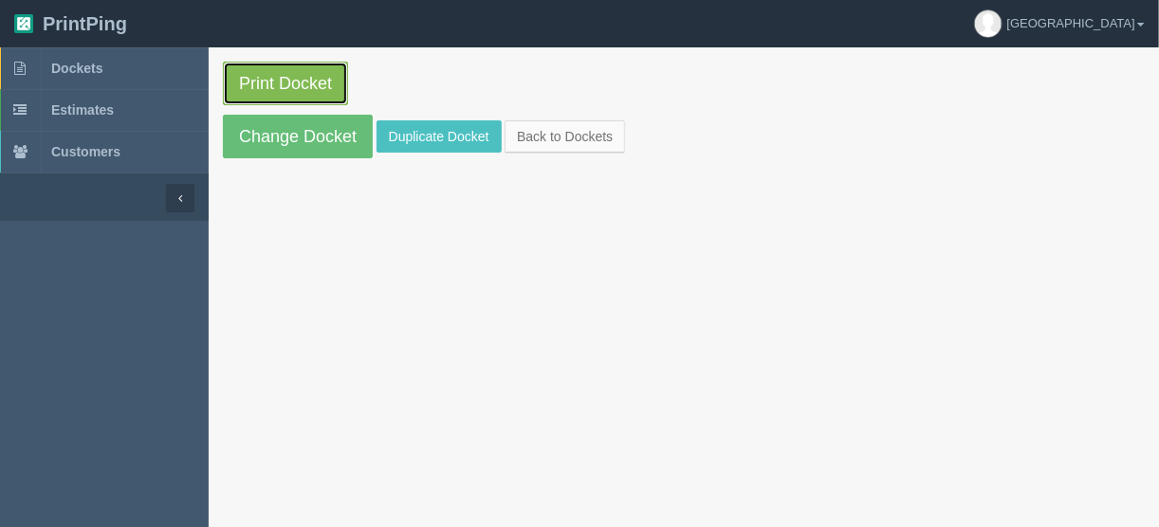
click at [300, 78] on link "Print Docket" at bounding box center [285, 84] width 125 height 44
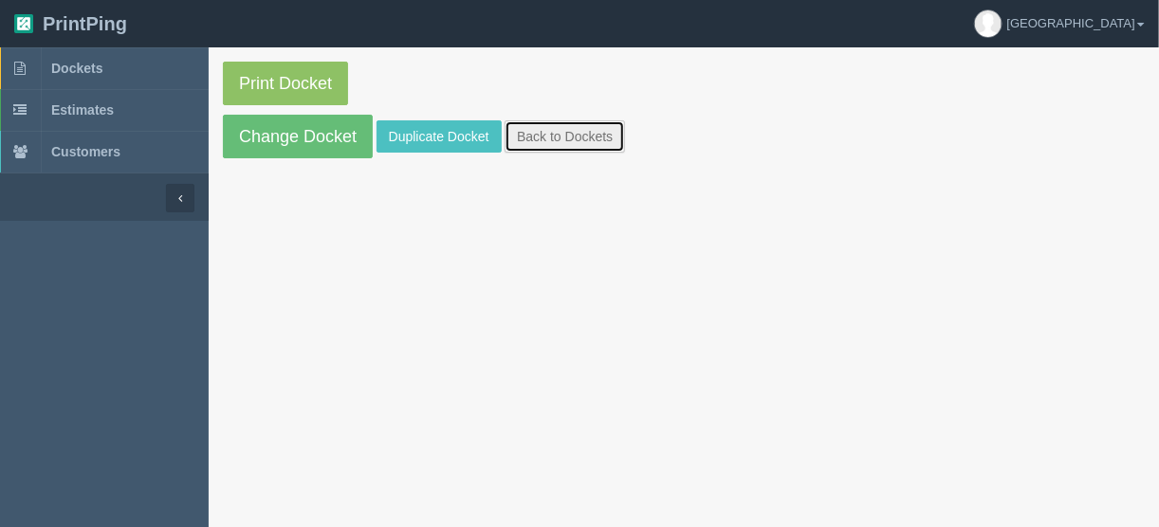
click at [566, 134] on link "Back to Dockets" at bounding box center [565, 136] width 120 height 32
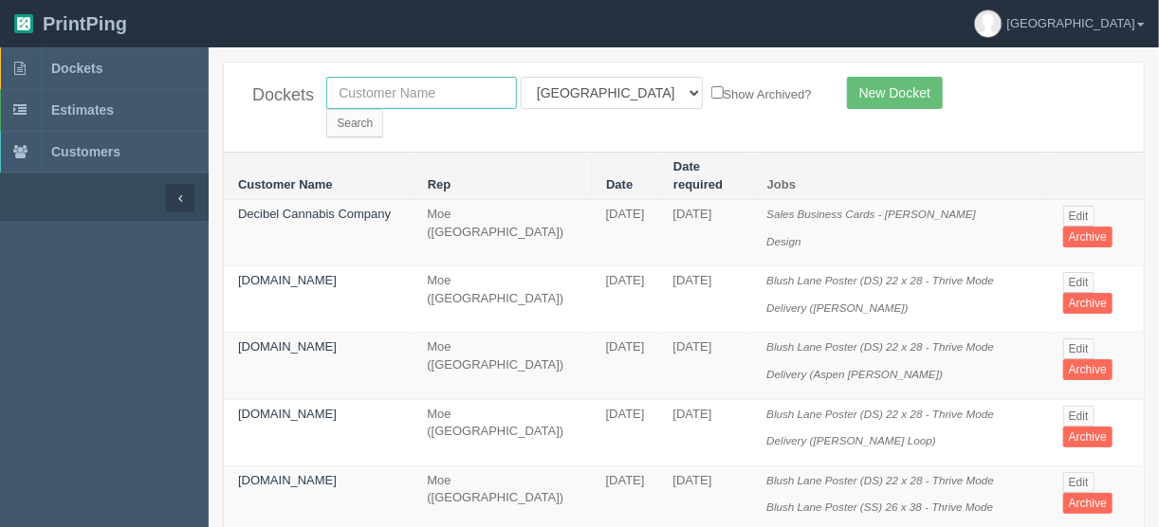
click at [367, 90] on input "text" at bounding box center [421, 93] width 191 height 32
type input "tile +"
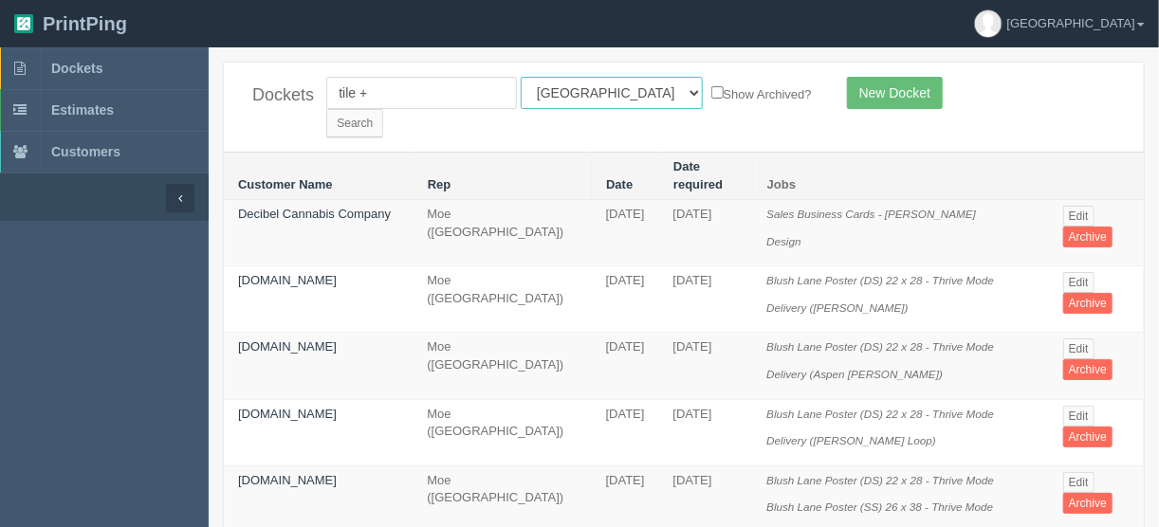
click at [601, 92] on select "All Users [PERSON_NAME] Test 1 [PERSON_NAME] [PERSON_NAME] [PERSON_NAME] France…" at bounding box center [612, 93] width 182 height 32
select select
click at [521, 77] on select "All Users [PERSON_NAME] Test 1 [PERSON_NAME] [PERSON_NAME] [PERSON_NAME] France…" at bounding box center [612, 93] width 182 height 32
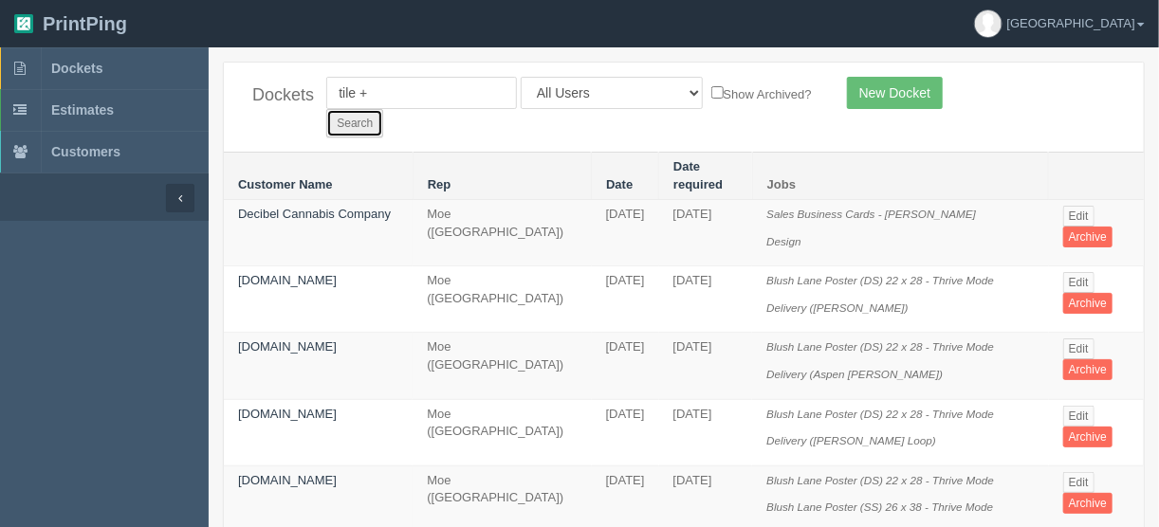
click at [383, 109] on input "Search" at bounding box center [354, 123] width 57 height 28
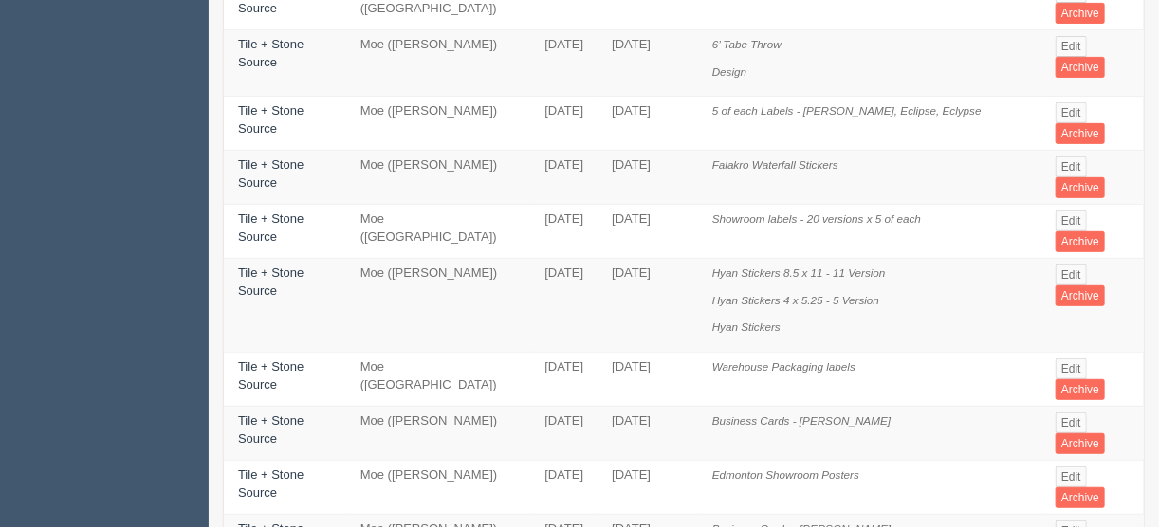
scroll to position [304, 0]
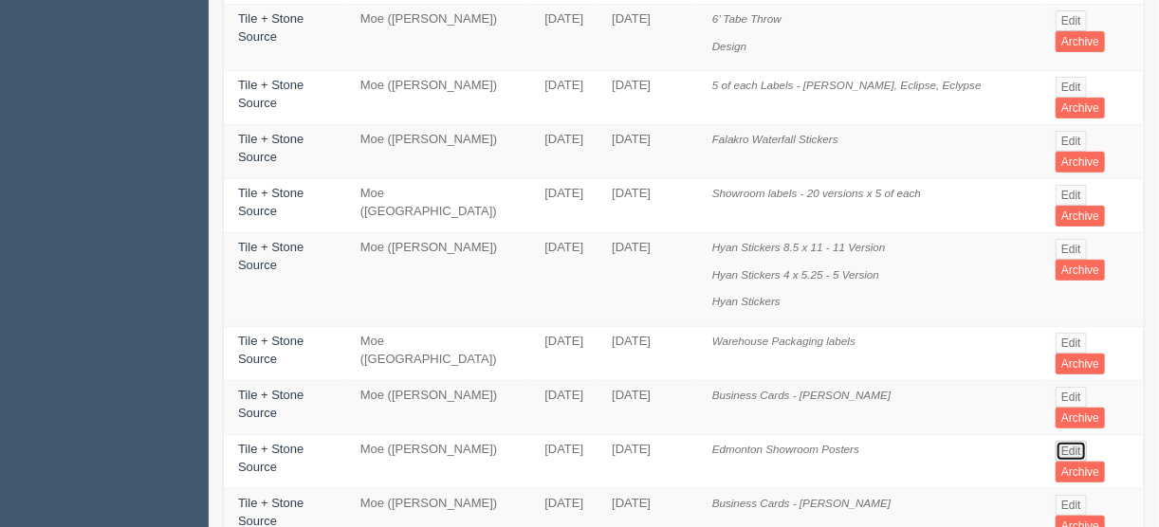
click at [1075, 441] on link "Edit" at bounding box center [1071, 451] width 31 height 21
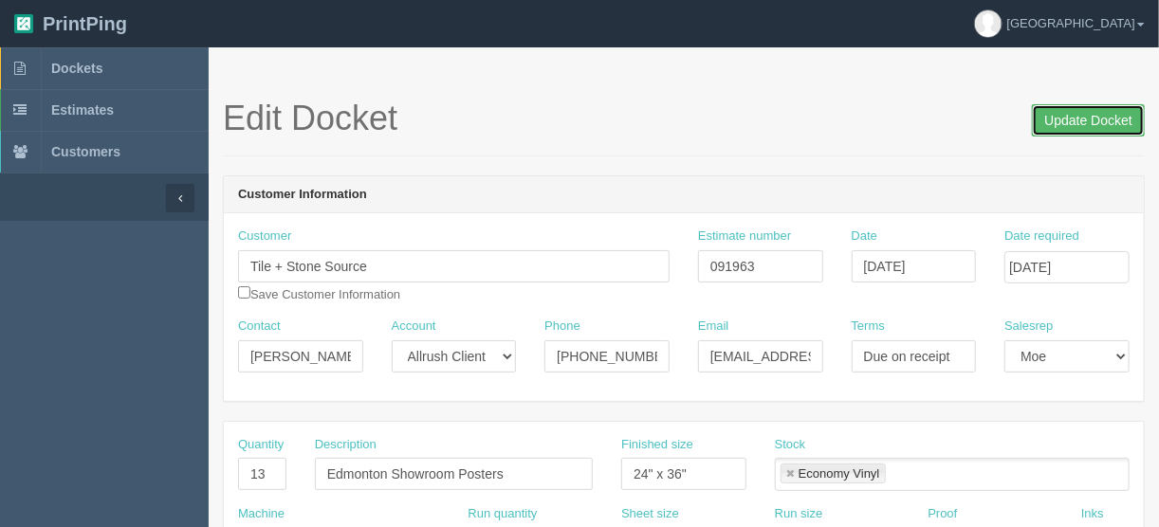
click at [1074, 119] on input "Update Docket" at bounding box center [1088, 120] width 113 height 32
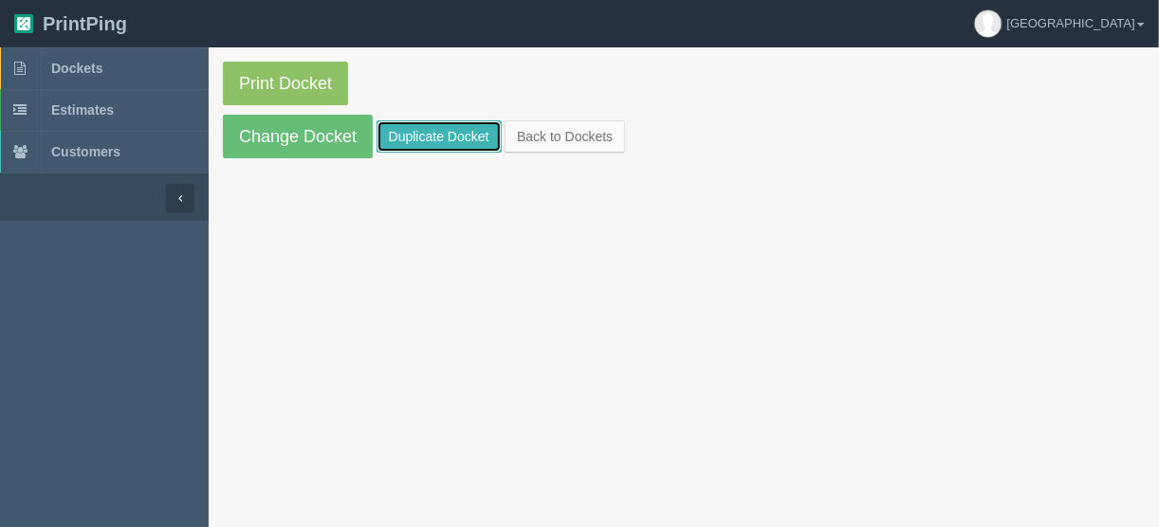
click at [427, 132] on link "Duplicate Docket" at bounding box center [439, 136] width 125 height 32
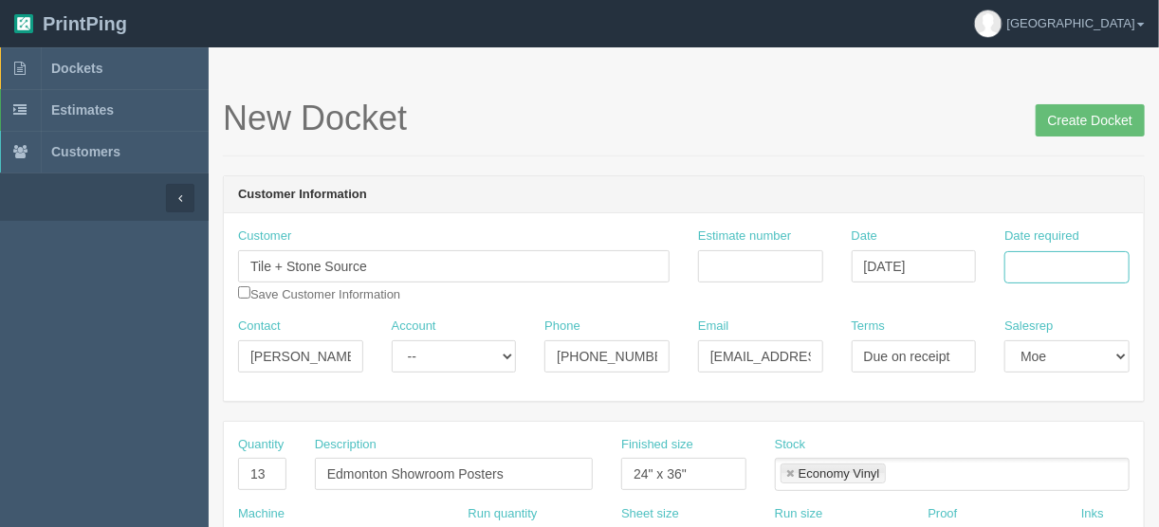
click at [1044, 260] on input "Date required" at bounding box center [1067, 267] width 125 height 32
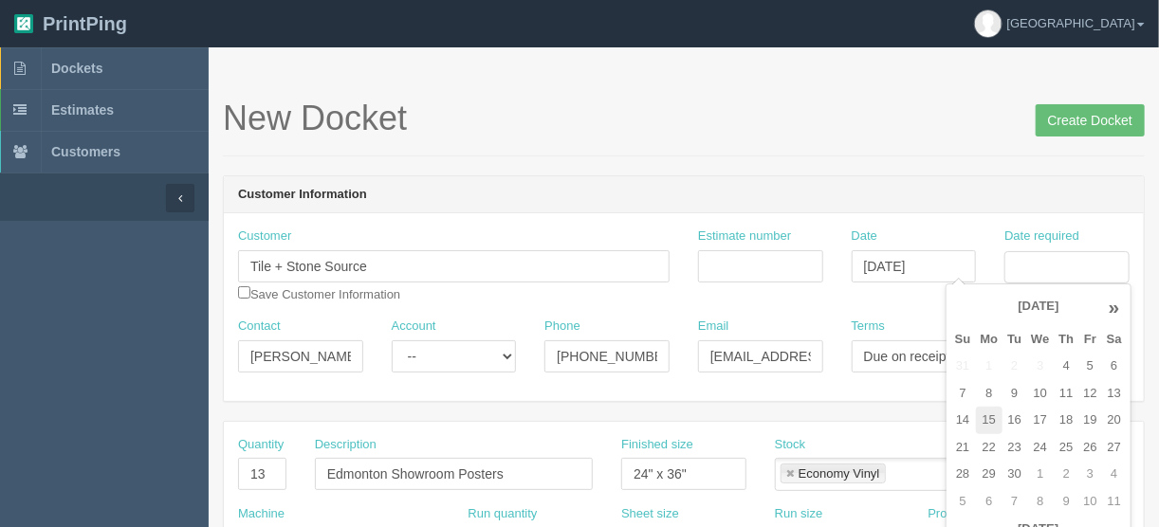
click at [989, 422] on td "15" at bounding box center [990, 421] width 28 height 28
type input "September 15, 2025"
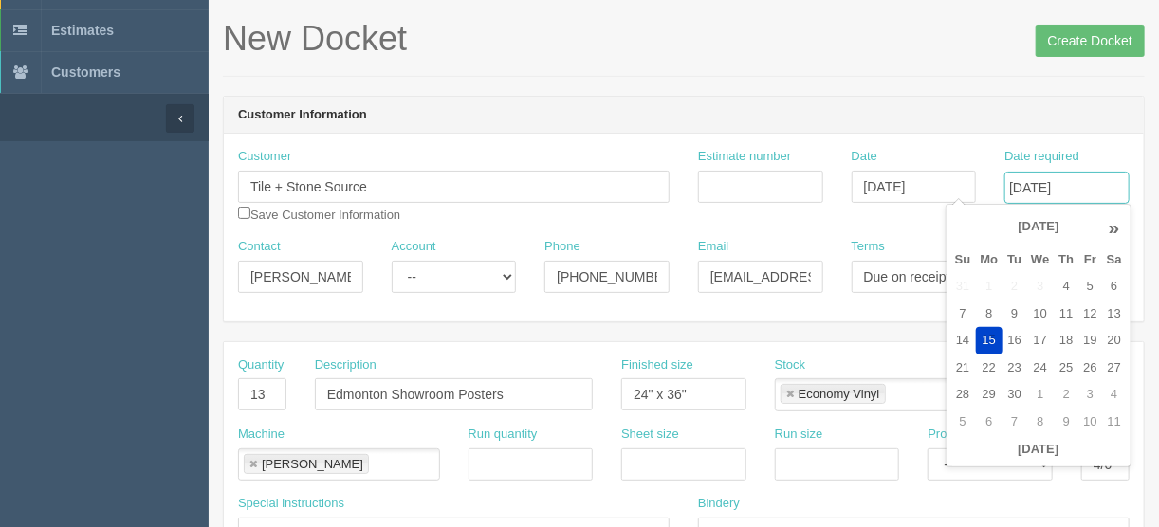
scroll to position [152, 0]
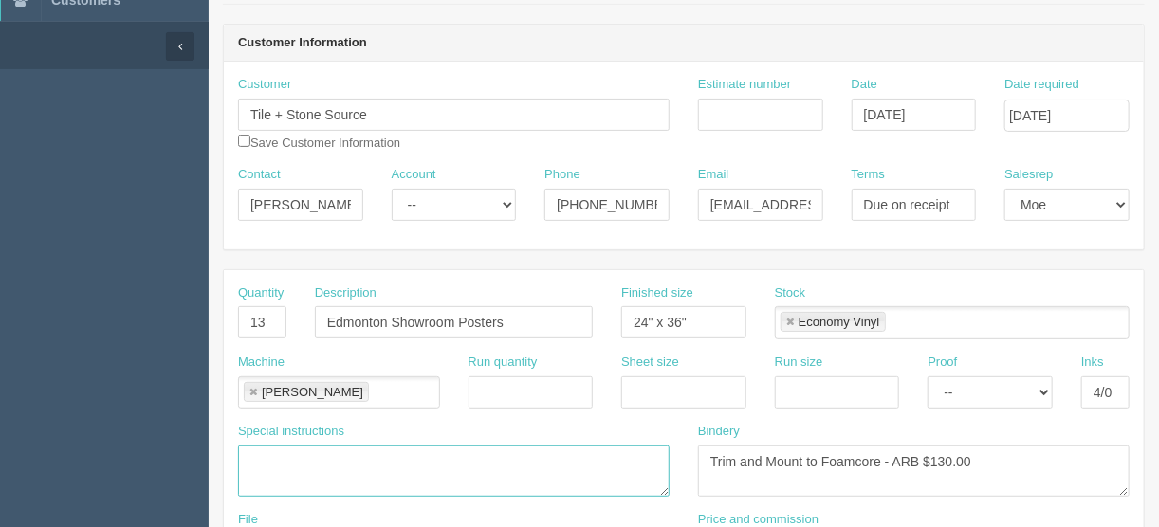
click at [271, 450] on textarea at bounding box center [454, 471] width 432 height 51
drag, startPoint x: 250, startPoint y: 385, endPoint x: 250, endPoint y: 406, distance: 20.9
click at [250, 387] on link at bounding box center [253, 393] width 11 height 12
click at [250, 456] on textarea at bounding box center [454, 471] width 432 height 51
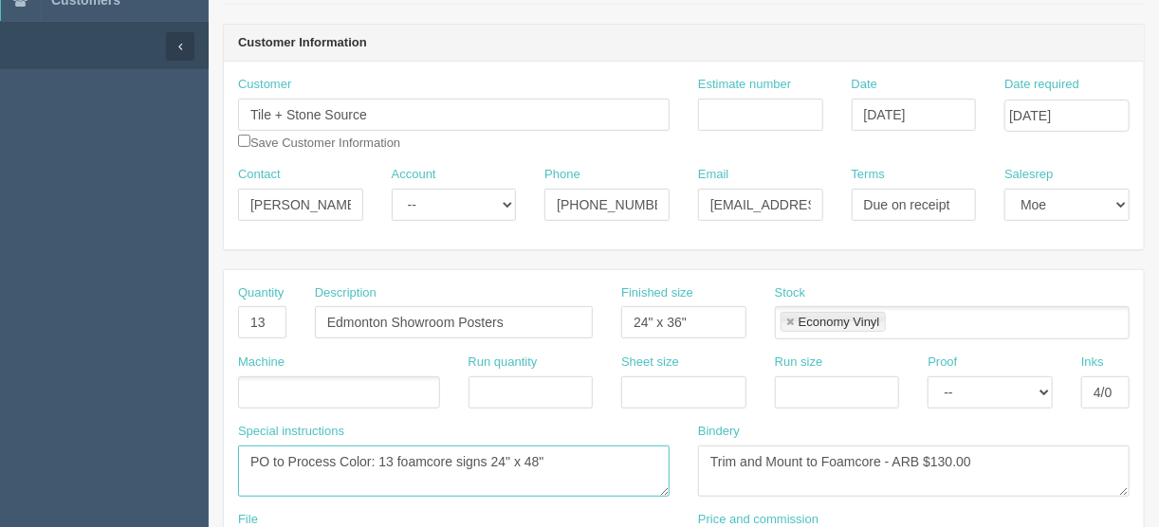
type textarea "PO to Process Color: 13 foamcore signs 24" x 48""
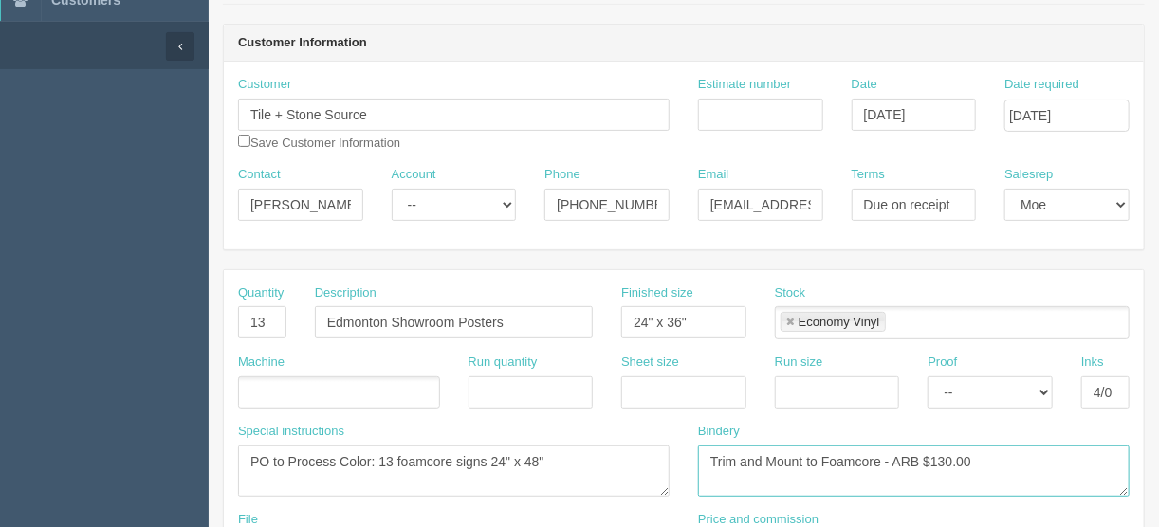
scroll to position [180, 0]
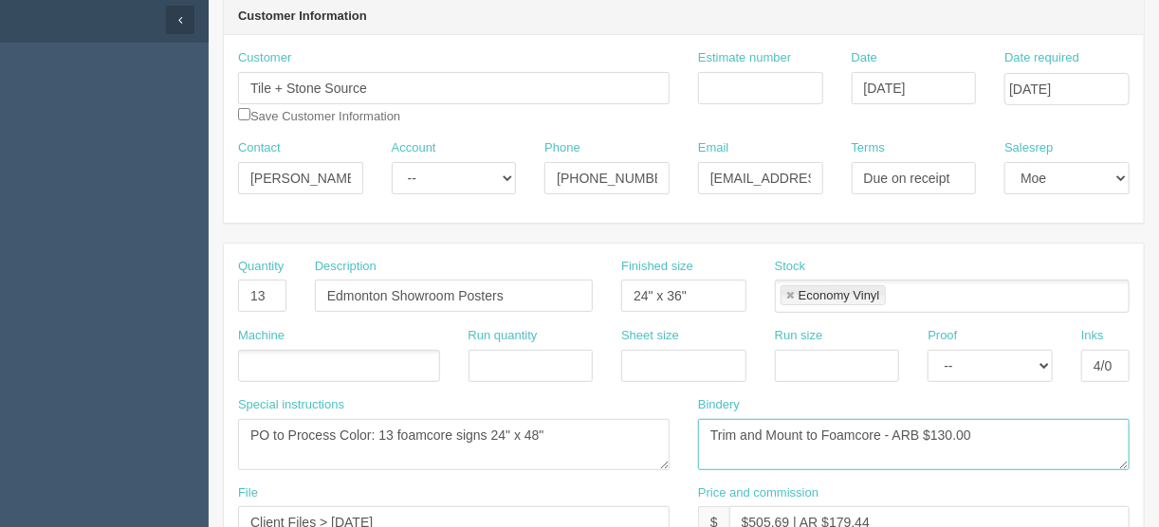
drag, startPoint x: 987, startPoint y: 457, endPoint x: 516, endPoint y: 519, distance: 474.5
click at [516, 519] on div "Quantity 13 Description Edmonton Showroom Posters Finished size 24" x 36" Stock…" at bounding box center [684, 440] width 920 height 393
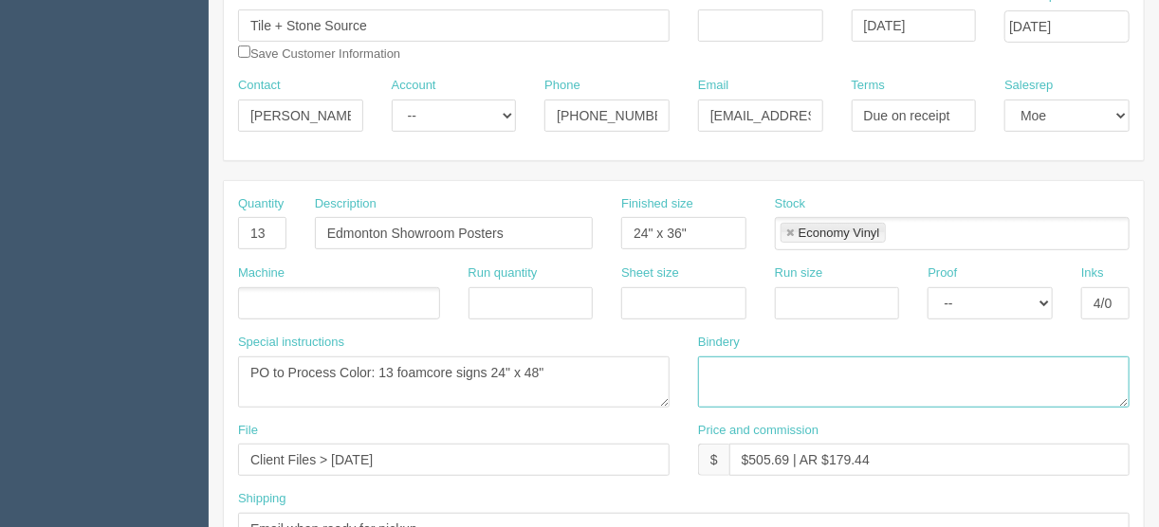
scroll to position [408, 0]
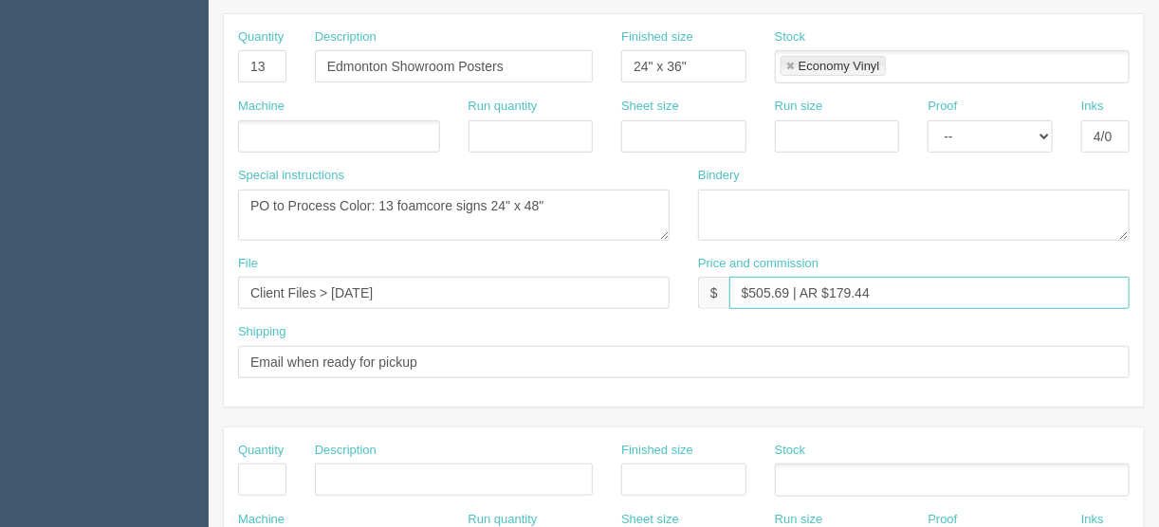
drag, startPoint x: 787, startPoint y: 288, endPoint x: 747, endPoint y: 289, distance: 40.8
click at [747, 289] on input "$505.69 | AR $179.44" at bounding box center [929, 293] width 400 height 32
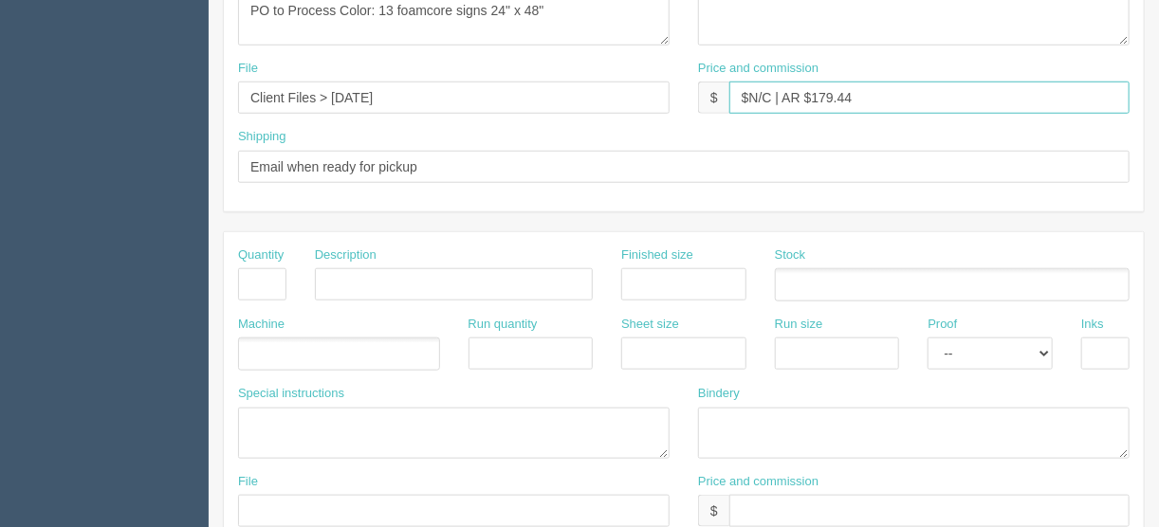
scroll to position [578, 0]
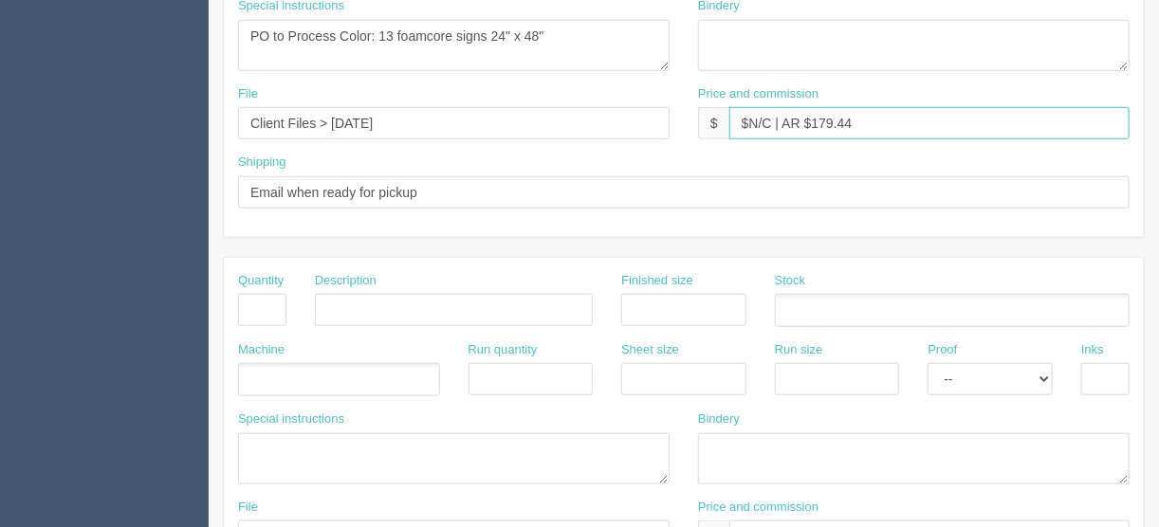
type input "$N/C | AR $179.44"
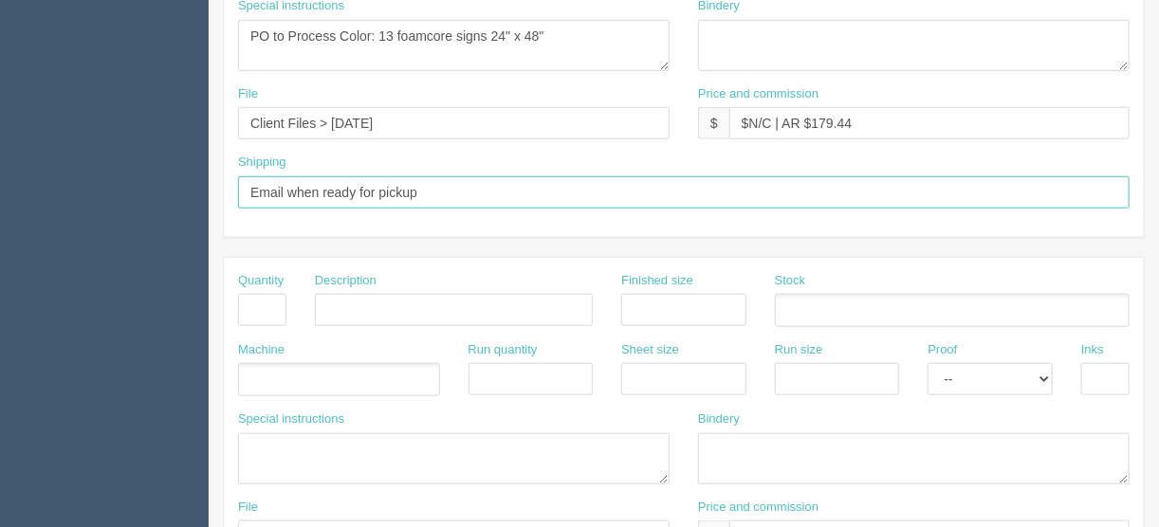
drag, startPoint x: 432, startPoint y: 192, endPoint x: 147, endPoint y: 176, distance: 285.0
click at [148, 176] on section "Dockets Estimates Customers" at bounding box center [579, 307] width 1159 height 1675
type input "Call/email when ready"
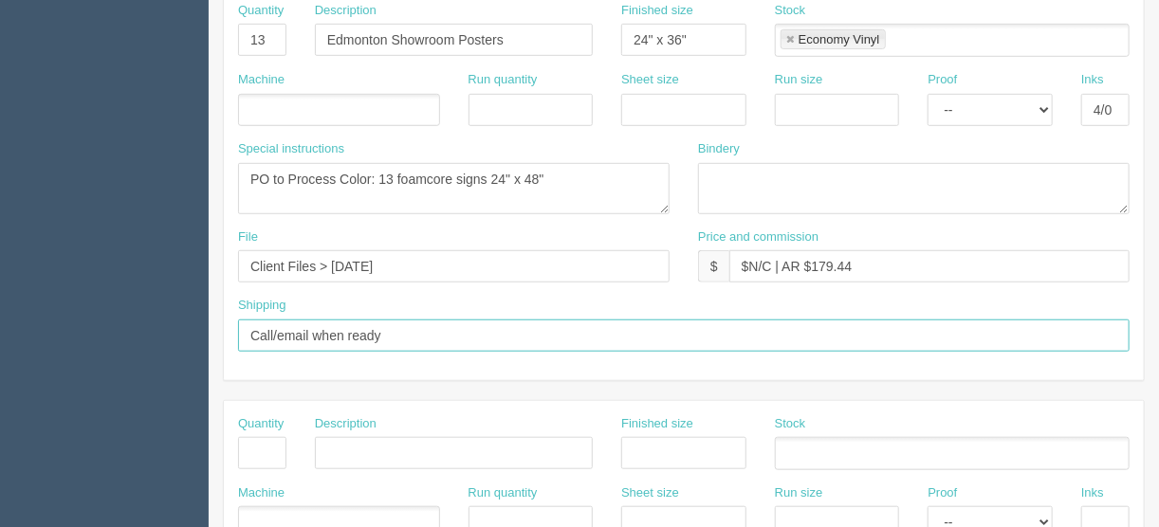
scroll to position [426, 0]
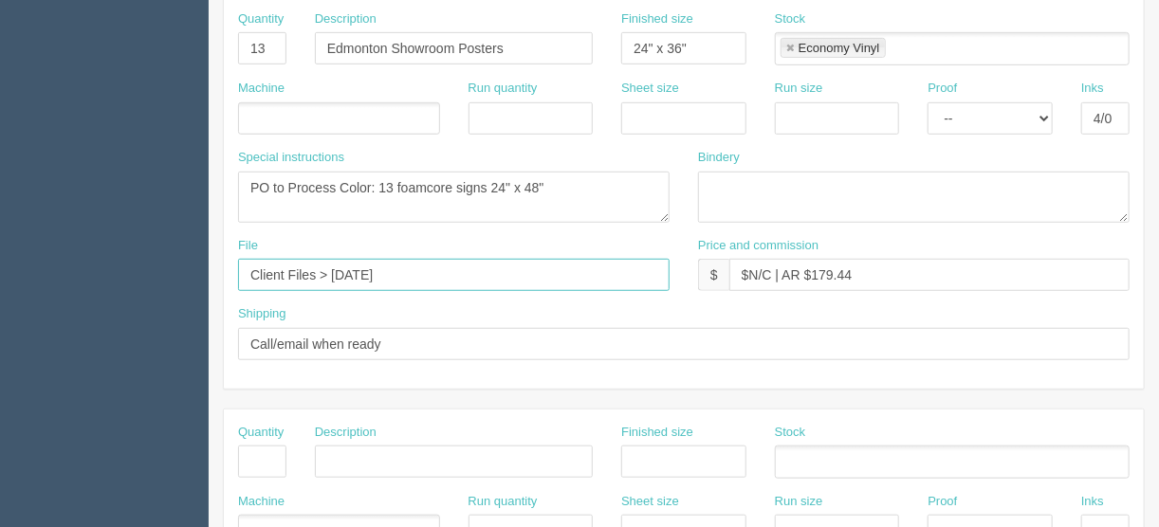
drag, startPoint x: 416, startPoint y: 270, endPoint x: 200, endPoint y: 270, distance: 216.3
click at [200, 270] on section "Dockets Estimates Customers" at bounding box center [579, 459] width 1159 height 1675
click at [456, 269] on input "Emailed to vendor (Client files Augiust 2025" at bounding box center [454, 275] width 432 height 32
click at [370, 268] on input "Emailed to vendor (Client files August 2025)" at bounding box center [454, 275] width 432 height 32
type input "Emailed to vendor (repeat of client files August 2025)"
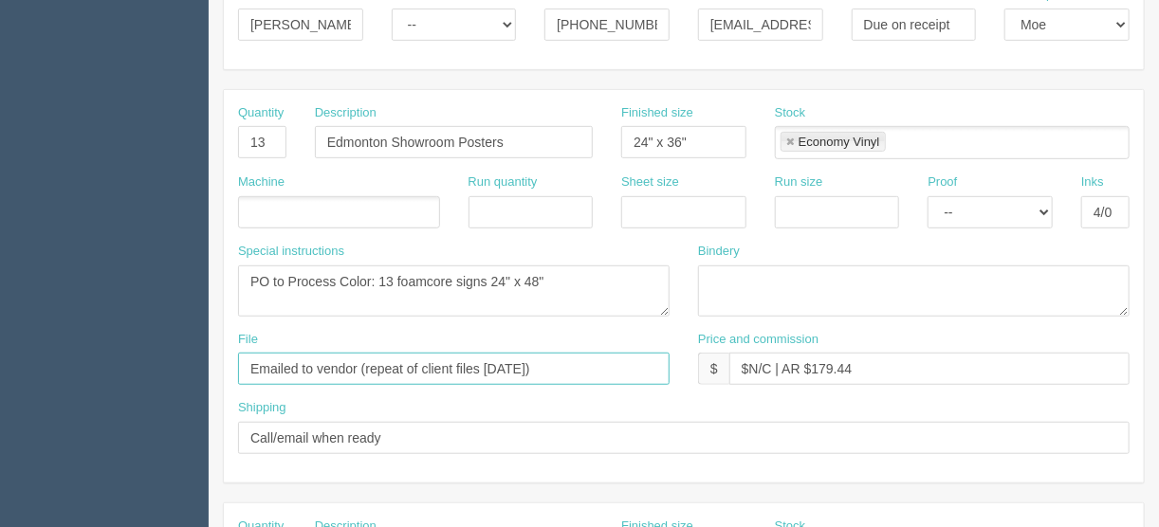
scroll to position [198, 0]
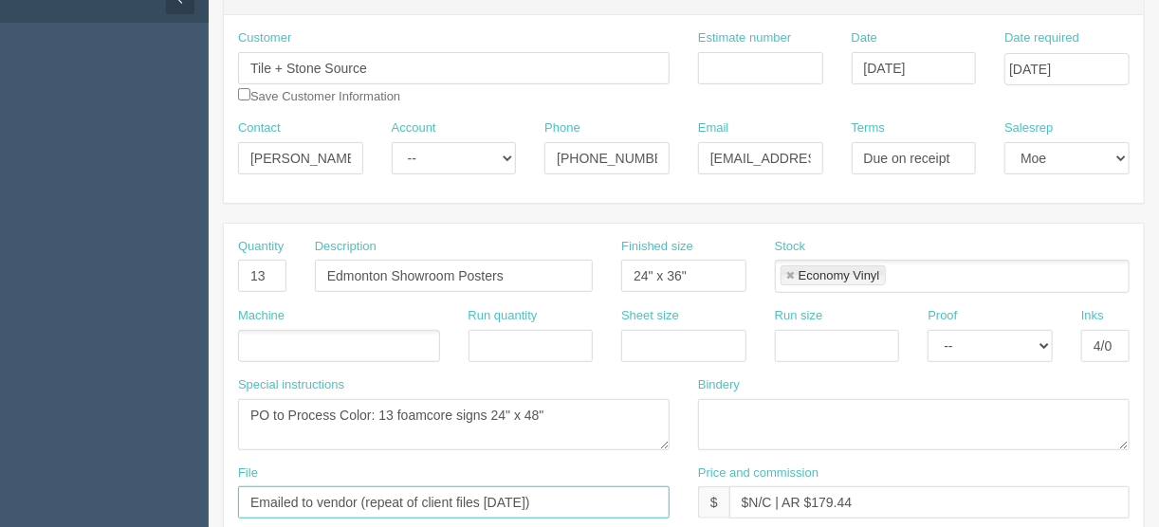
click at [789, 270] on link at bounding box center [789, 276] width 11 height 12
type input "Emailed to vendor (repeat of client files August 2025)"
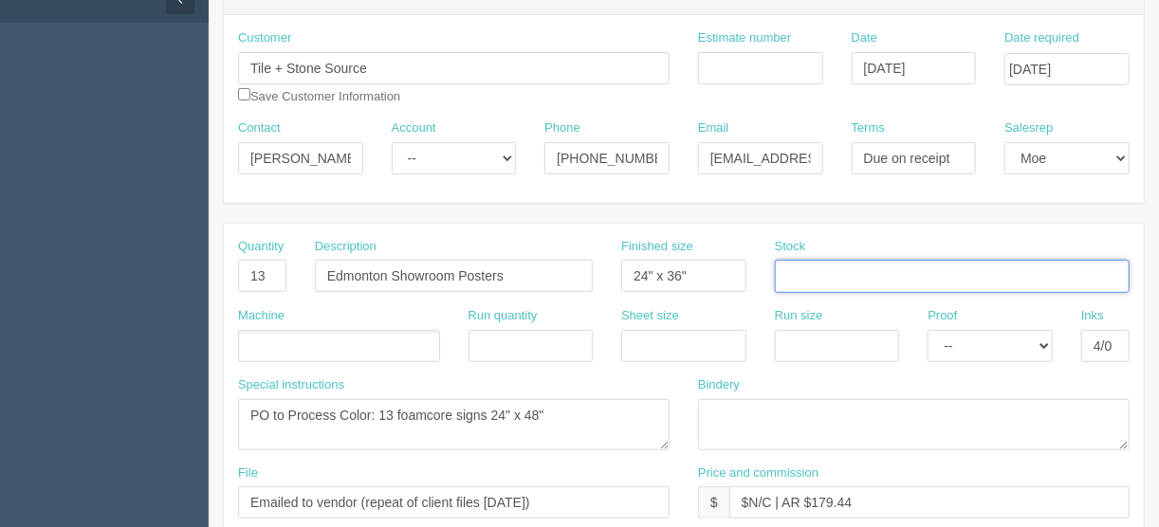
click at [290, 342] on ul at bounding box center [339, 346] width 202 height 33
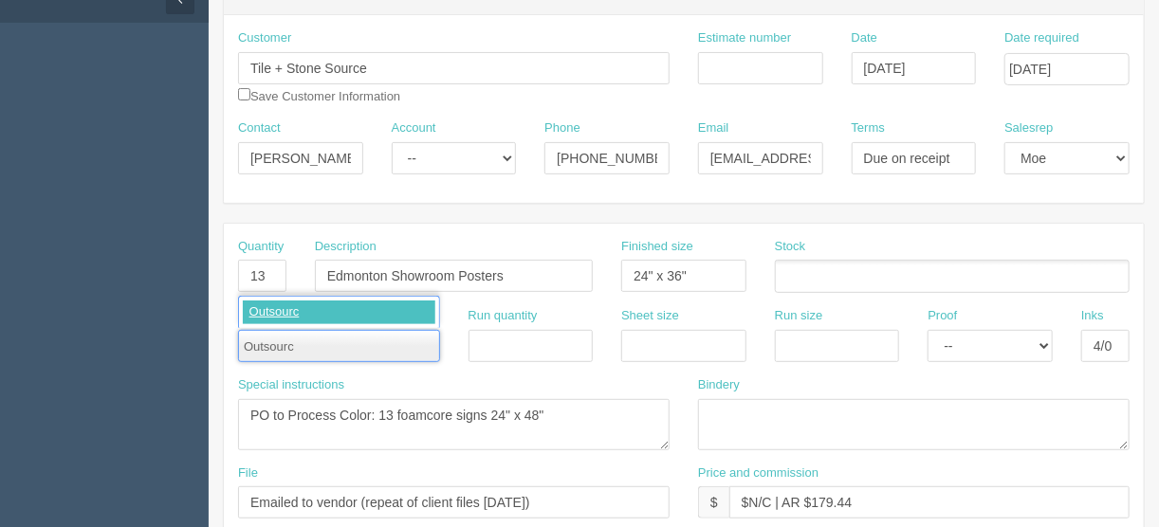
type input "Outsource"
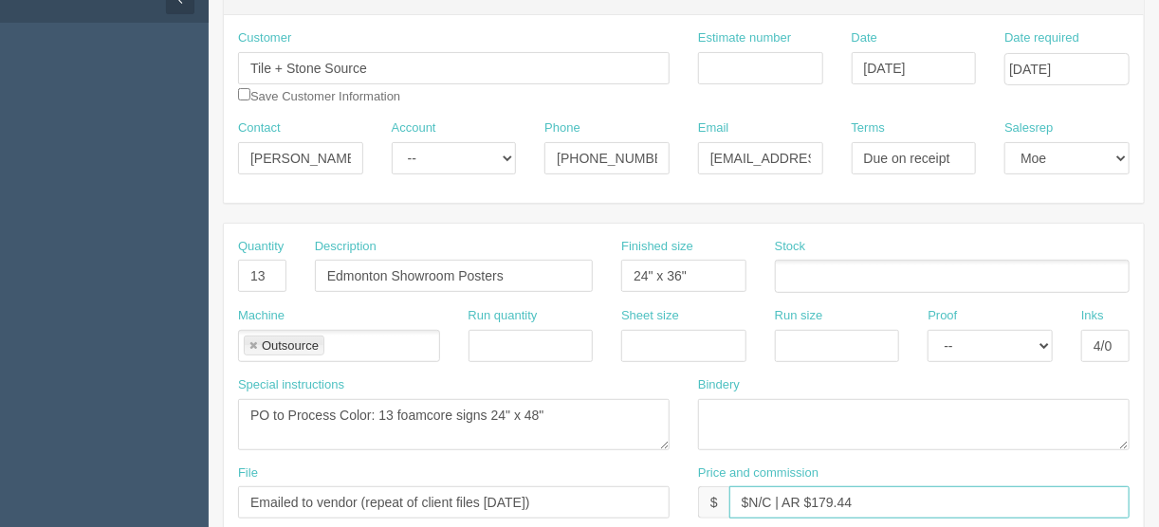
drag, startPoint x: 859, startPoint y: 495, endPoint x: 812, endPoint y: 508, distance: 49.3
click at [812, 508] on input "$N/C | AR $179.44" at bounding box center [929, 503] width 400 height 32
type input "$N/C | AR $-376.74"
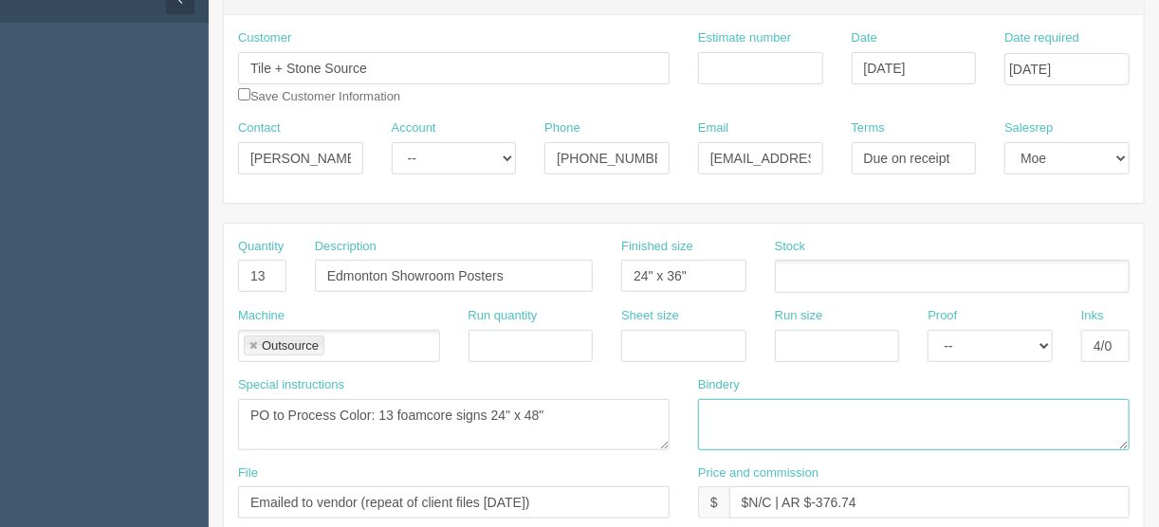
click at [969, 422] on textarea "Trim and Mount to Foamcore - ARB $130.00" at bounding box center [914, 424] width 432 height 51
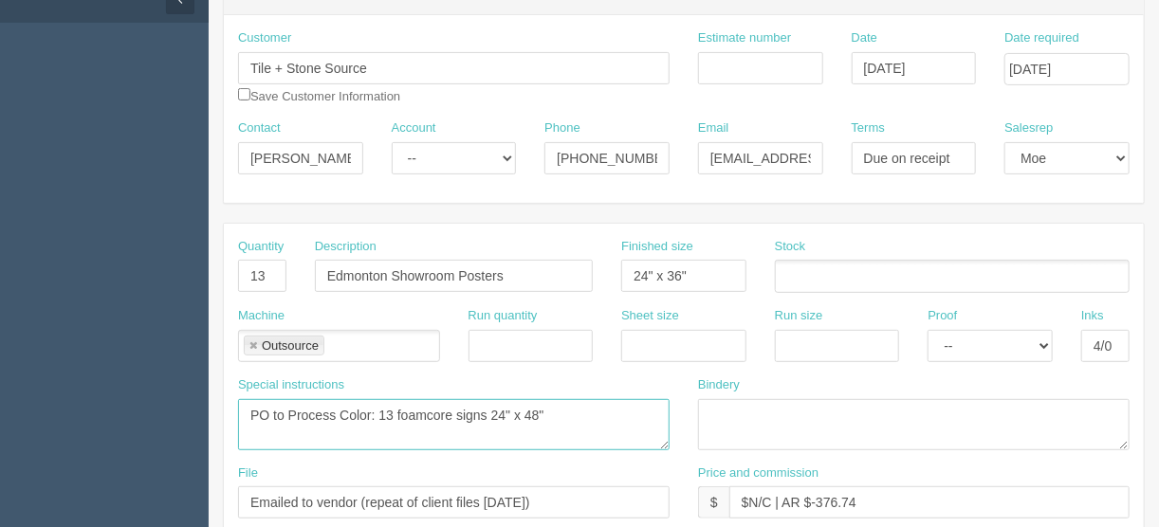
click at [550, 414] on textarea "PO to Process Color: 13 foamcore signs 24" x 48"" at bounding box center [454, 424] width 432 height 51
type textarea "PO to Process Color: 13 foamcore signs 24" x 48" @ $28.98/each = $376.74"
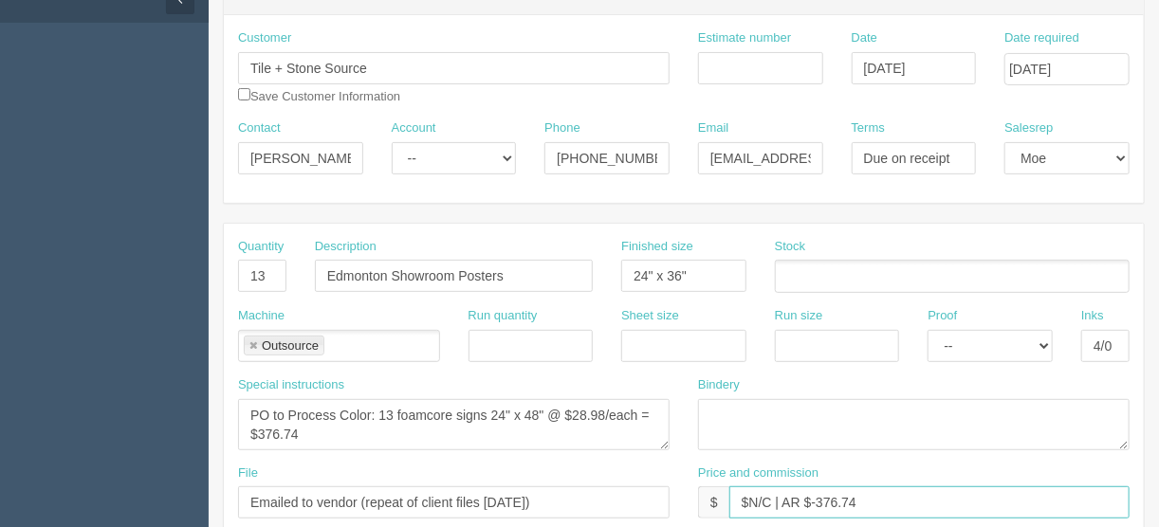
click at [830, 494] on input "$N/C | AR $-376.74" at bounding box center [929, 503] width 400 height 32
type input "$N/C | AR $-396.74"
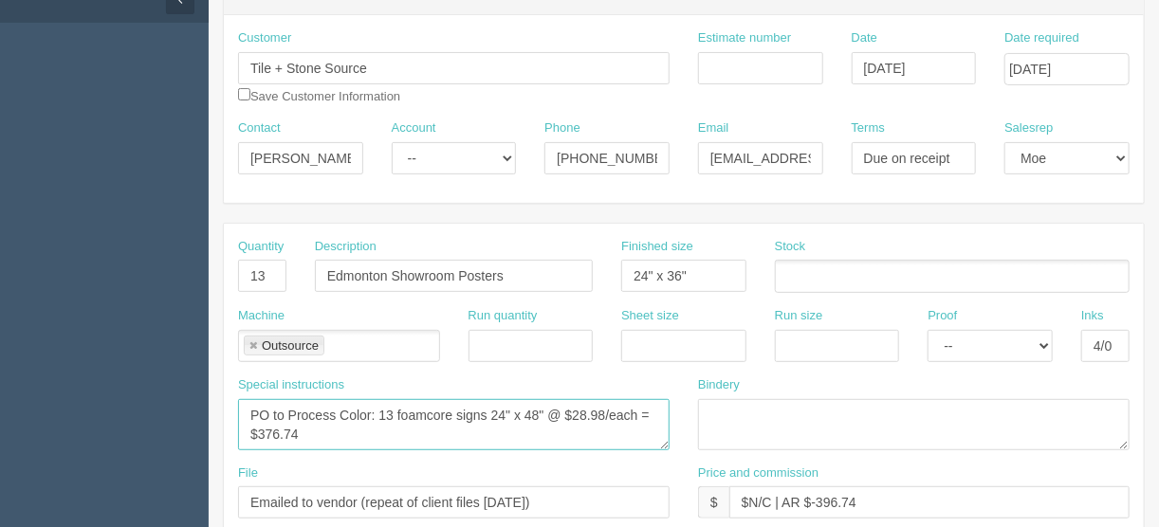
click at [310, 432] on textarea "PO to Process Color: 13 foamcore signs 24" x 48" @ $28.98/each = $376.74" at bounding box center [454, 424] width 432 height 51
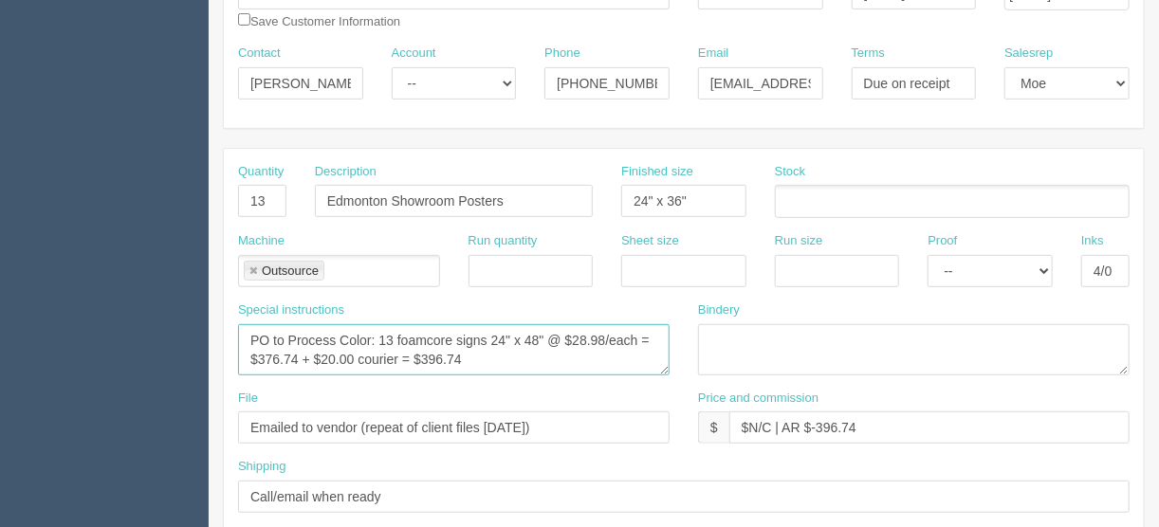
scroll to position [350, 0]
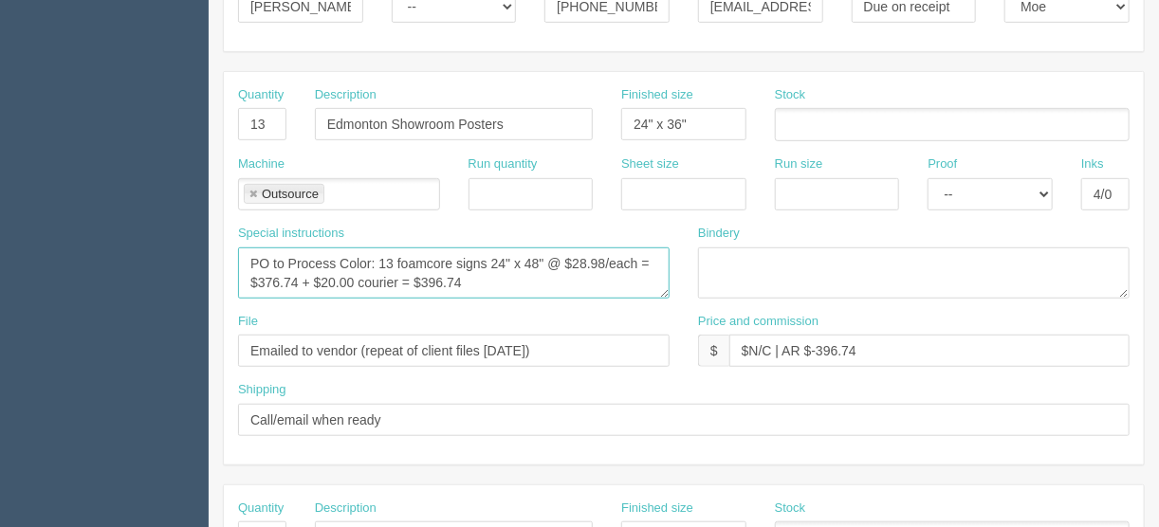
click at [547, 261] on textarea "PO to Process Color: 13 foamcore signs 24" x 48" @ $28.98/each = $376.74 + $20.…" at bounding box center [454, 273] width 432 height 51
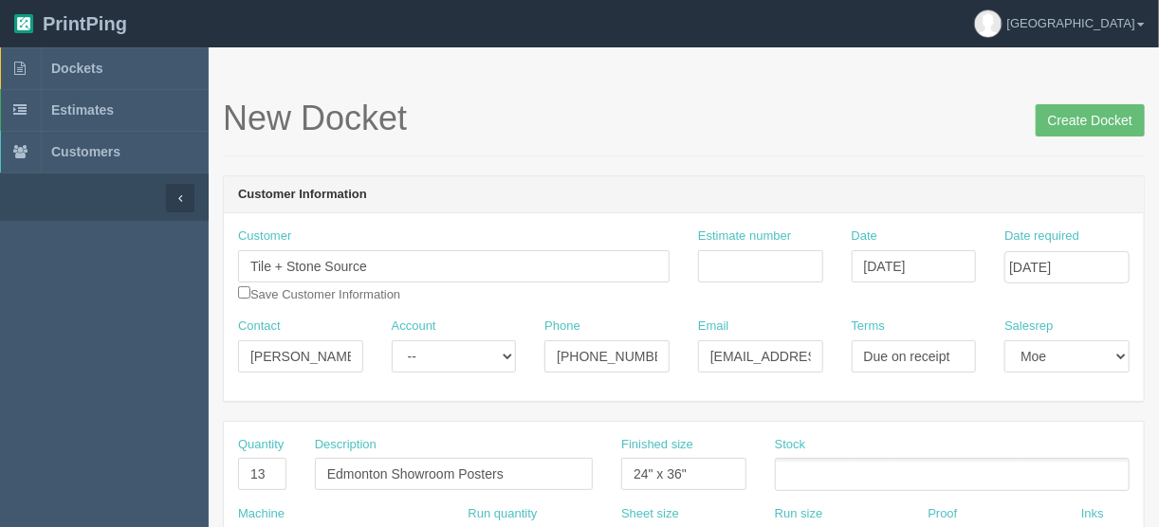
scroll to position [0, 0]
type textarea "PO to Process Color: 13 foamcore signs 24" x 48" as per quote #95394 @ $28.98/e…"
click at [1087, 116] on input "Create Docket" at bounding box center [1090, 120] width 109 height 32
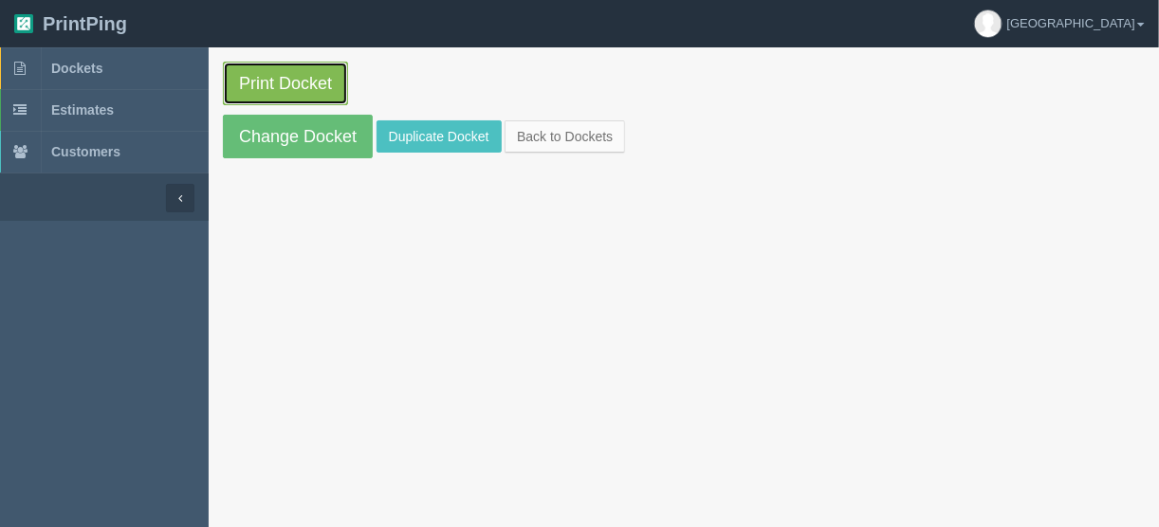
click at [275, 83] on link "Print Docket" at bounding box center [285, 84] width 125 height 44
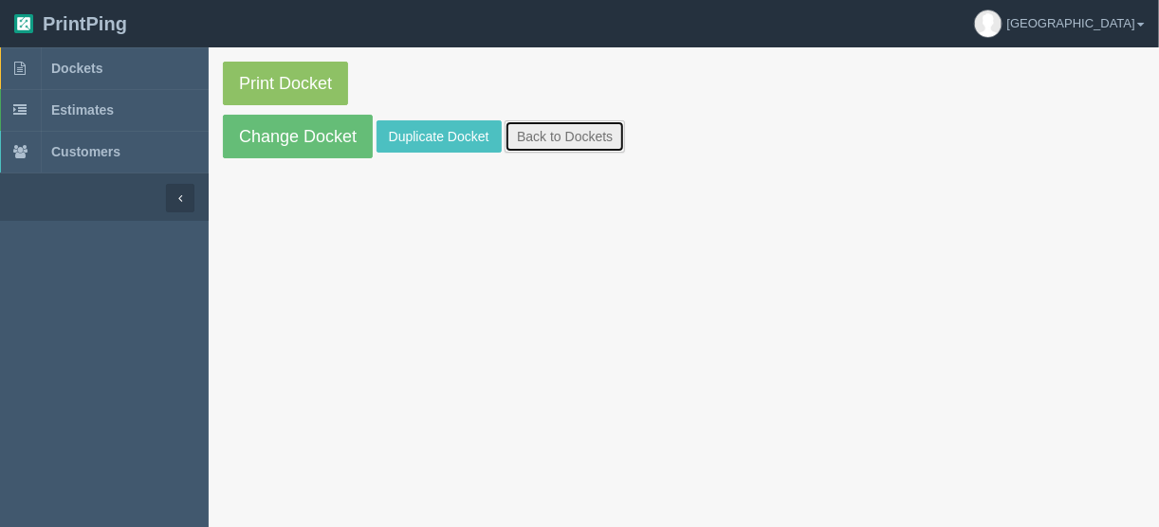
click at [566, 136] on link "Back to Dockets" at bounding box center [565, 136] width 120 height 32
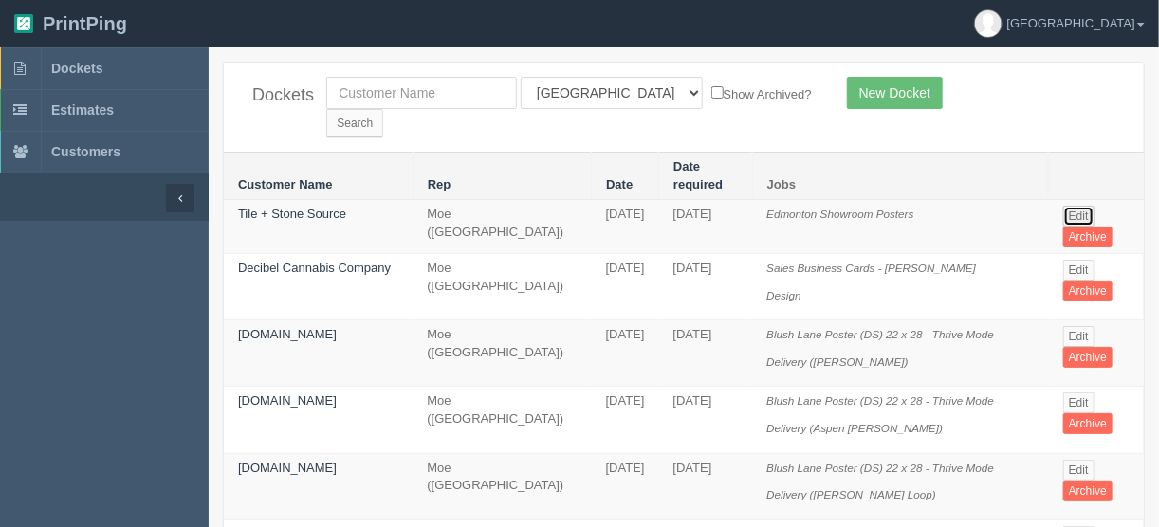
click at [1069, 206] on link "Edit" at bounding box center [1078, 216] width 31 height 21
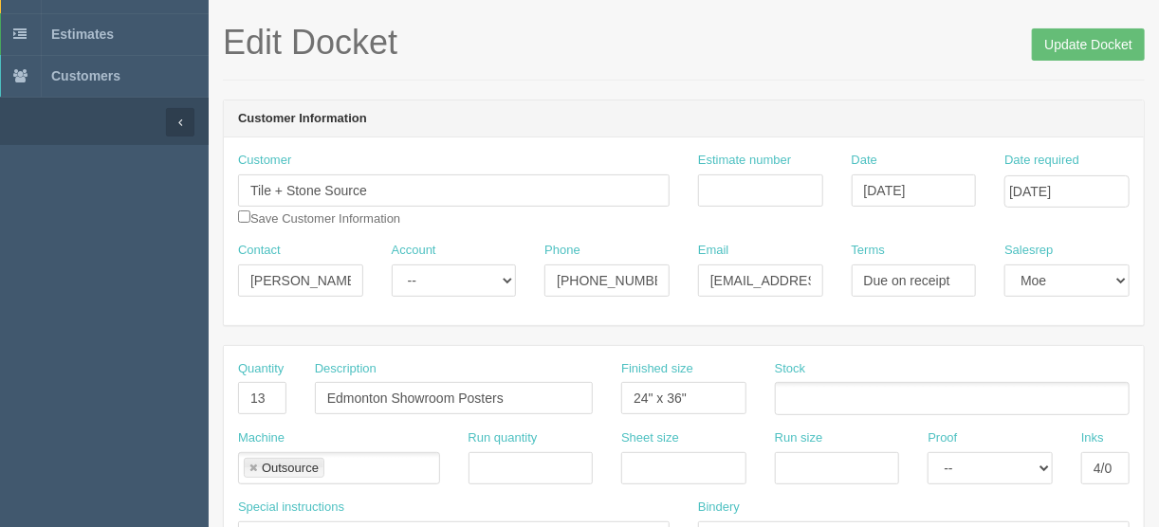
scroll to position [228, 0]
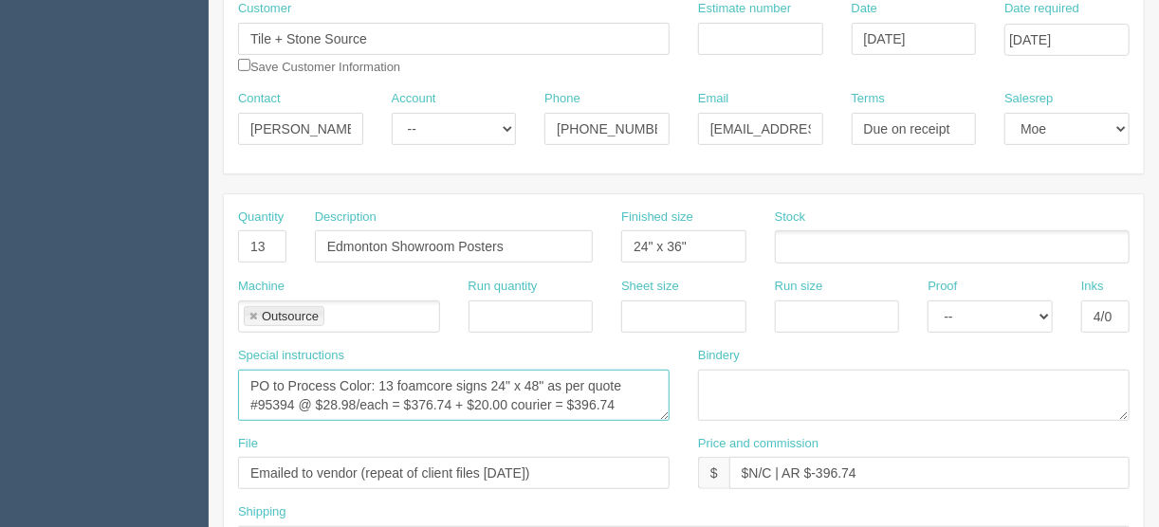
click at [534, 372] on textarea "PO to Process Color: 13 foamcore signs 24" x 48" as per quote #95394 @ $28.98/e…" at bounding box center [454, 395] width 432 height 51
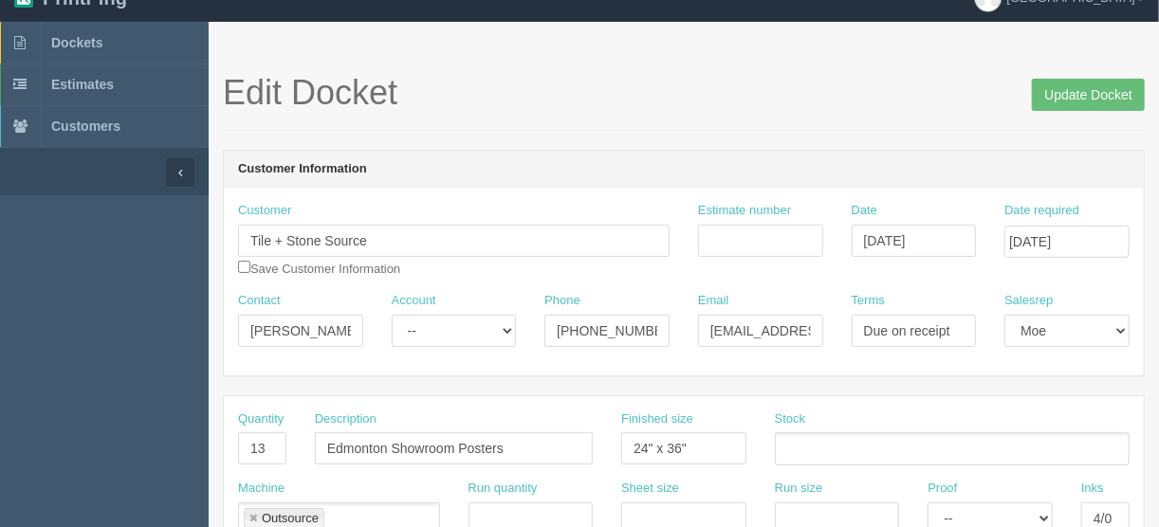
scroll to position [0, 0]
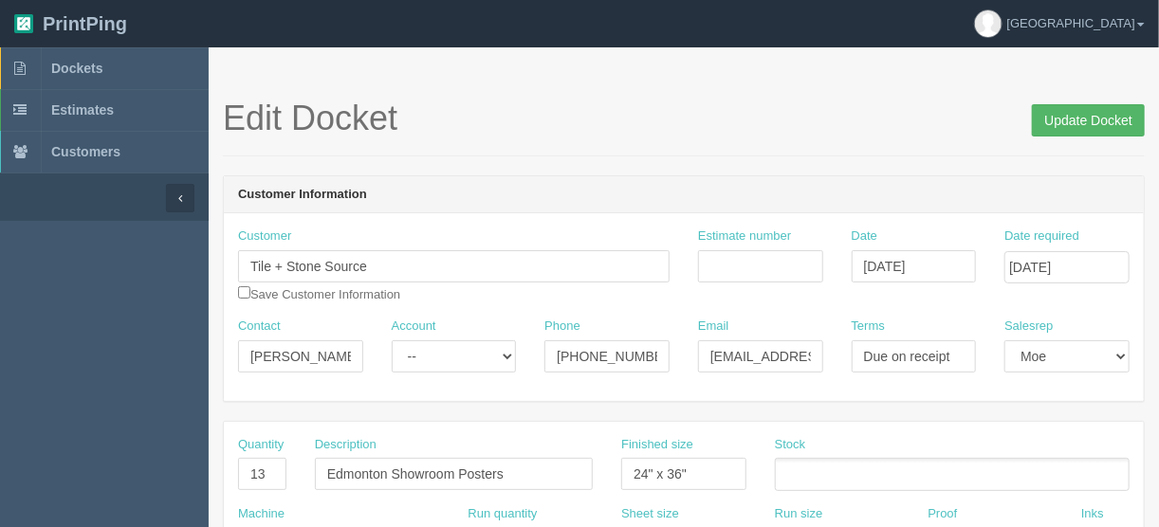
type textarea "PO to Process Color: 13 foamcore signs 24" x 36" as per quote #95394 @ $28.98/e…"
click at [1082, 119] on input "Update Docket" at bounding box center [1088, 120] width 113 height 32
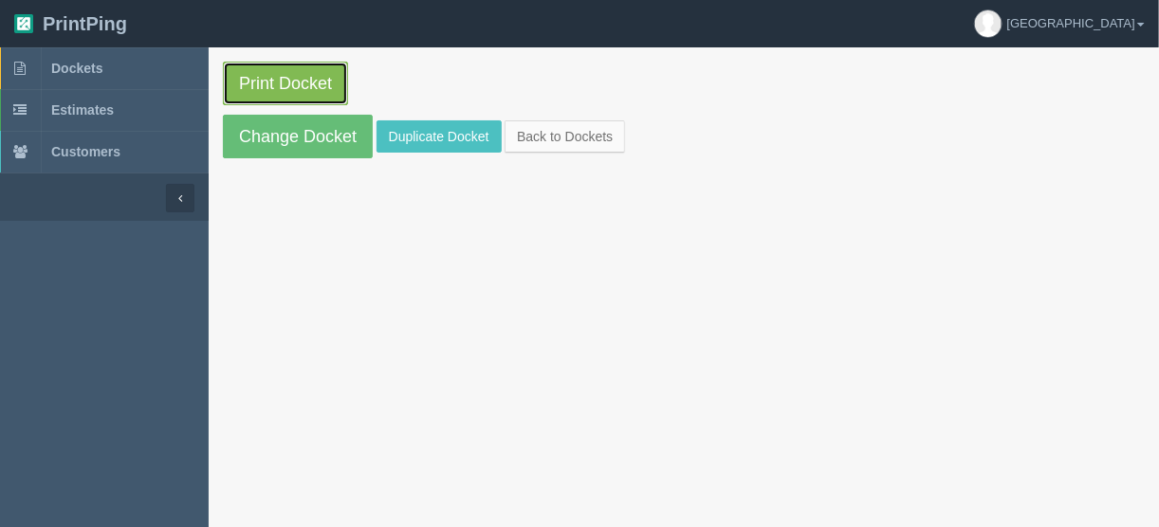
click at [279, 71] on link "Print Docket" at bounding box center [285, 84] width 125 height 44
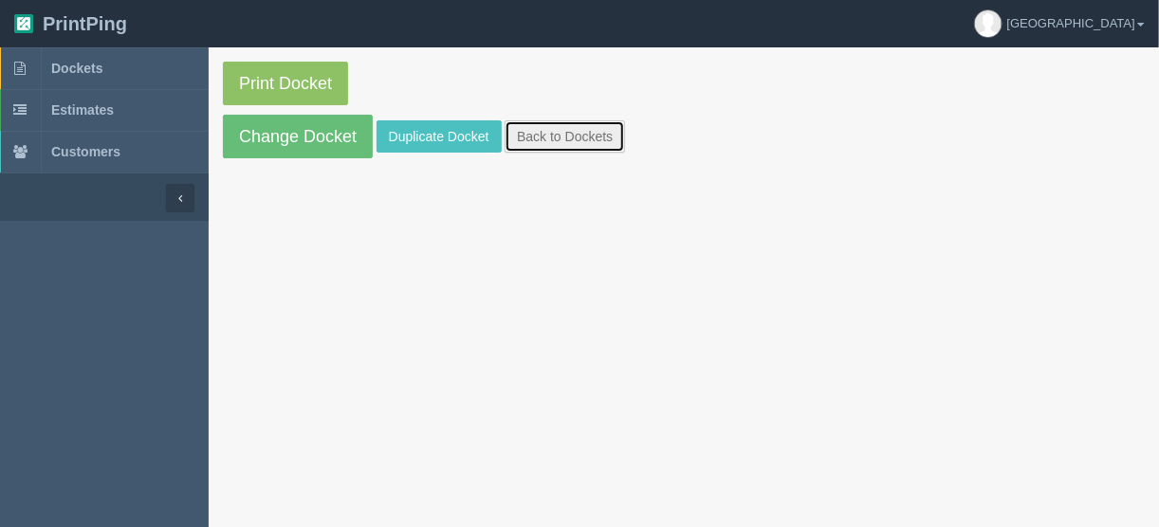
click at [564, 139] on link "Back to Dockets" at bounding box center [565, 136] width 120 height 32
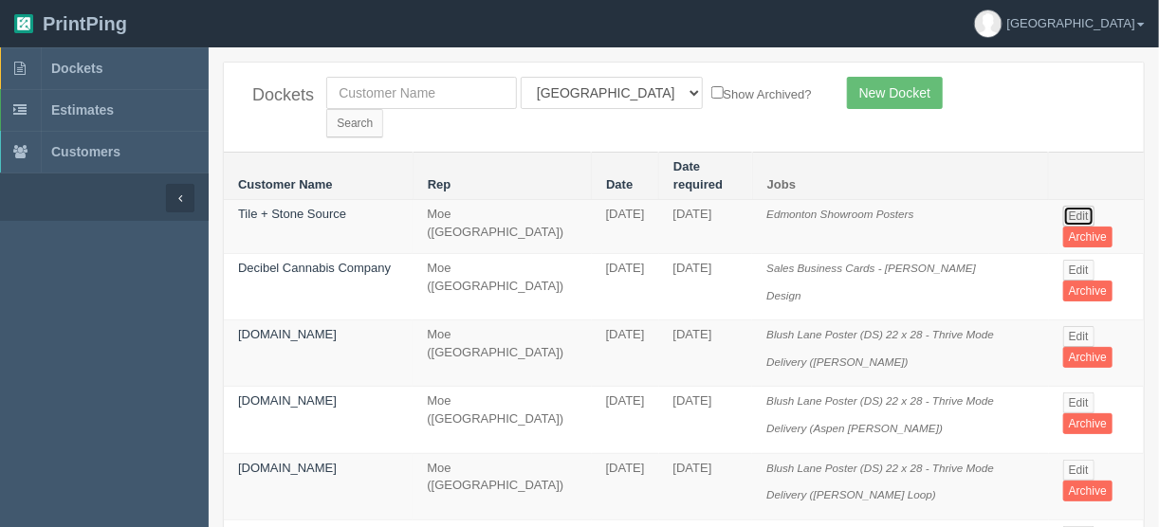
click at [1074, 206] on link "Edit" at bounding box center [1078, 216] width 31 height 21
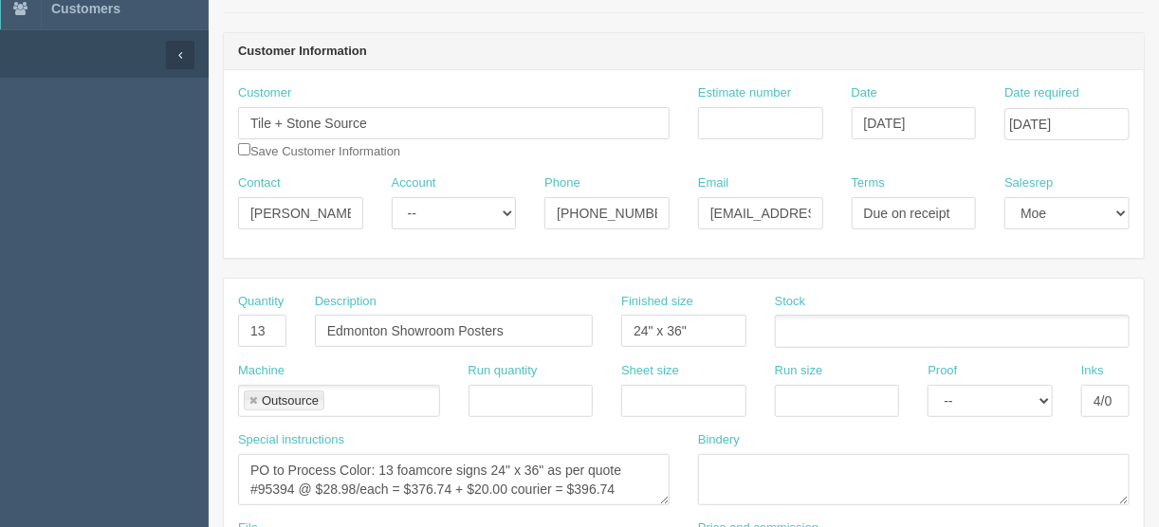
scroll to position [304, 0]
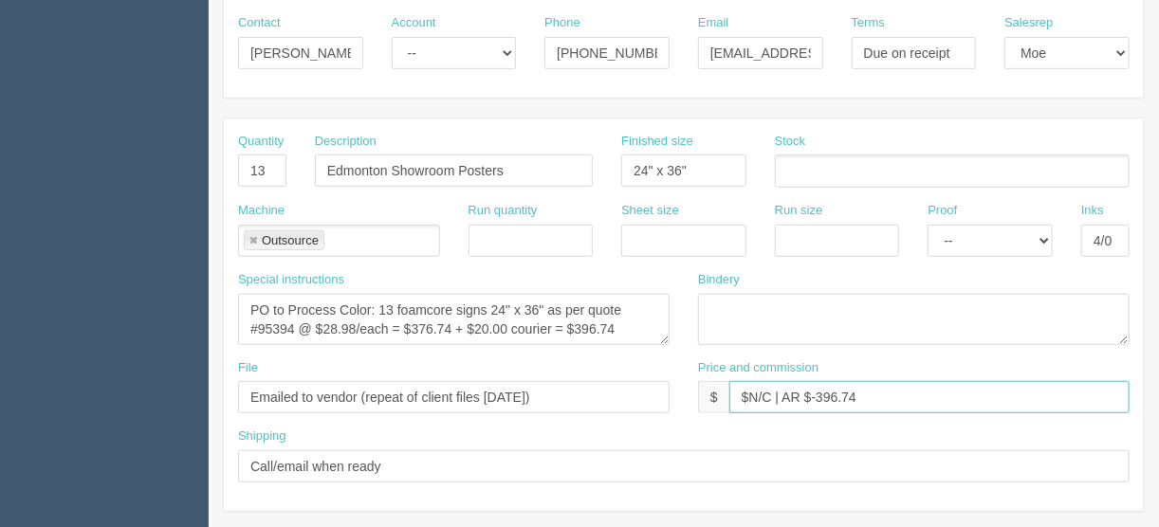
drag, startPoint x: 860, startPoint y: 392, endPoint x: 817, endPoint y: 395, distance: 43.7
click at [817, 395] on input "$N/C | AR $-396.74" at bounding box center [929, 397] width 400 height 32
type input "$N/C | AR $-502.32"
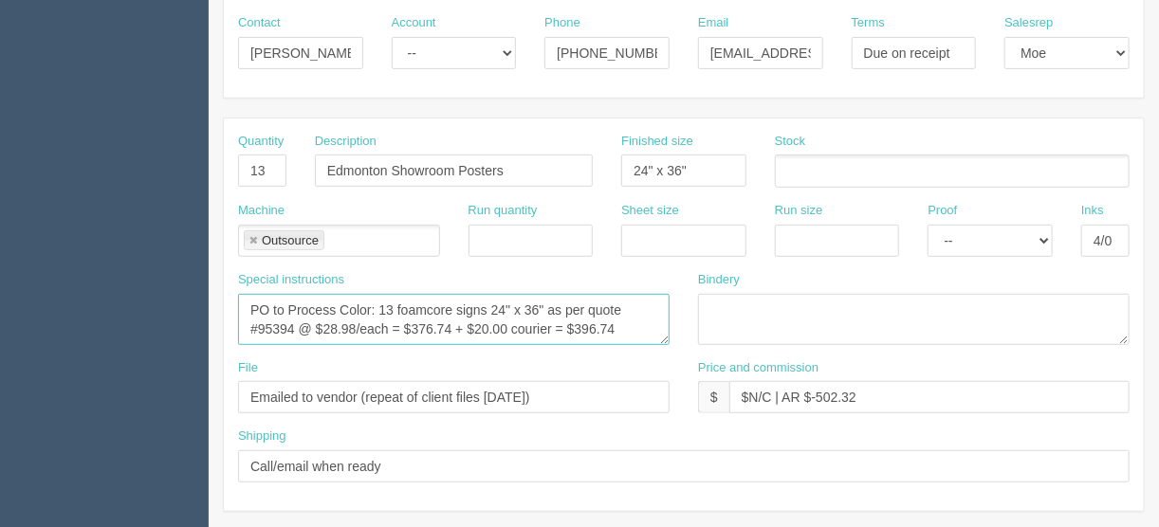
drag, startPoint x: 615, startPoint y: 326, endPoint x: 571, endPoint y: 325, distance: 43.6
click at [571, 325] on textarea "PO to Process Color: 13 foamcore signs 24" x 36" as per quote #95394 @ $28.98/e…" at bounding box center [454, 319] width 432 height 51
drag, startPoint x: 448, startPoint y: 323, endPoint x: 411, endPoint y: 323, distance: 37.0
click at [411, 323] on textarea "PO to Process Color: 13 foamcore signs 24" x 36" as per quote #95394 @ $28.98/e…" at bounding box center [454, 319] width 432 height 51
click at [354, 321] on textarea "PO to Process Color: 13 foamcore signs 24" x 36" as per quote #95394 @ $28.98/e…" at bounding box center [454, 319] width 432 height 51
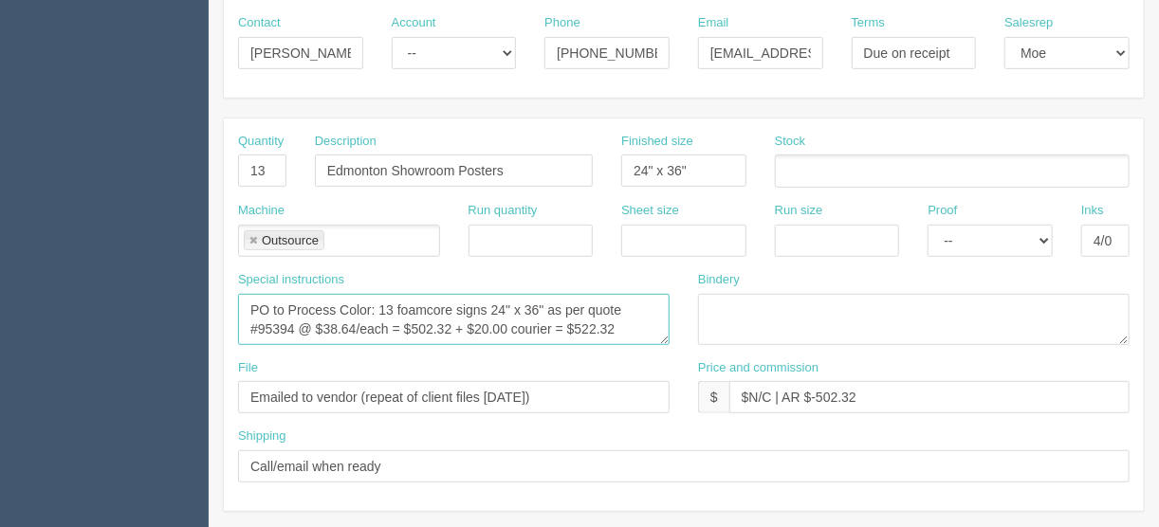
click at [534, 303] on textarea "PO to Process Color: 13 foamcore signs 24" x 36" as per quote #95394 @ $28.98/e…" at bounding box center [454, 319] width 432 height 51
type textarea "PO to Process Color: 13 foamcore signs 24" x 48" as per quote #95394 @ $38.64/e…"
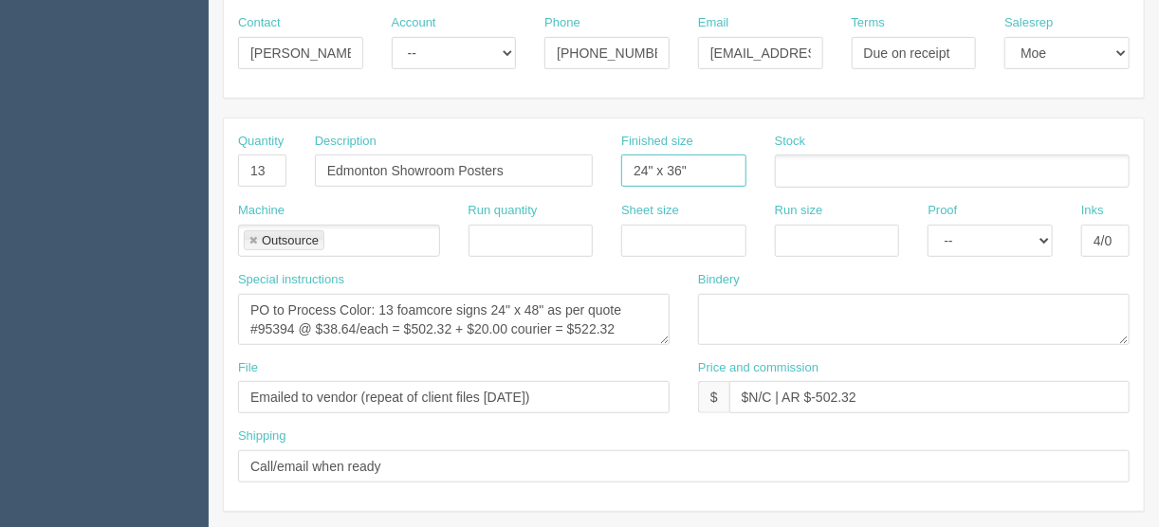
click at [681, 167] on input "24" x 36"" at bounding box center [683, 171] width 125 height 32
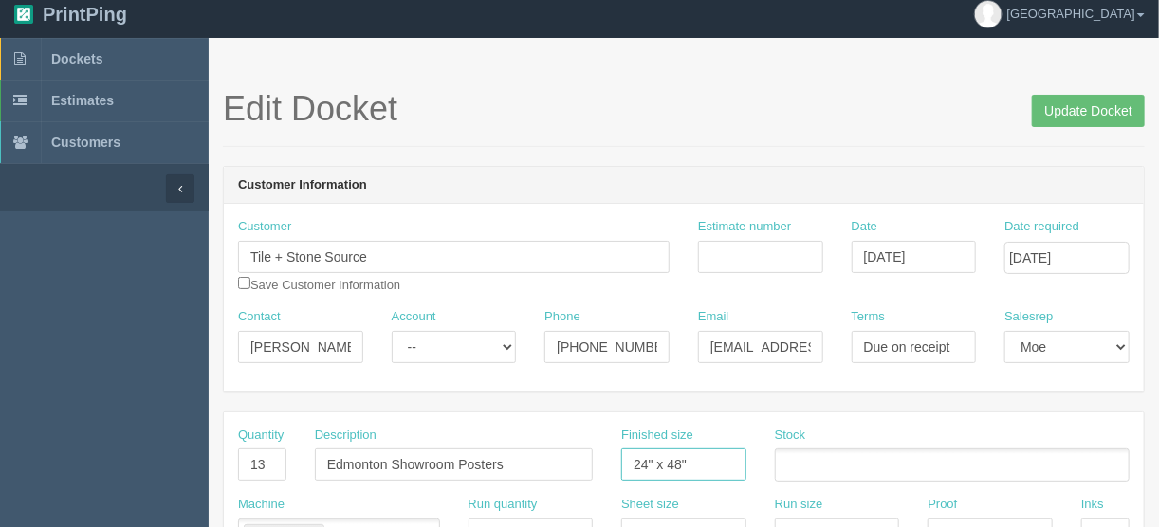
scroll to position [0, 0]
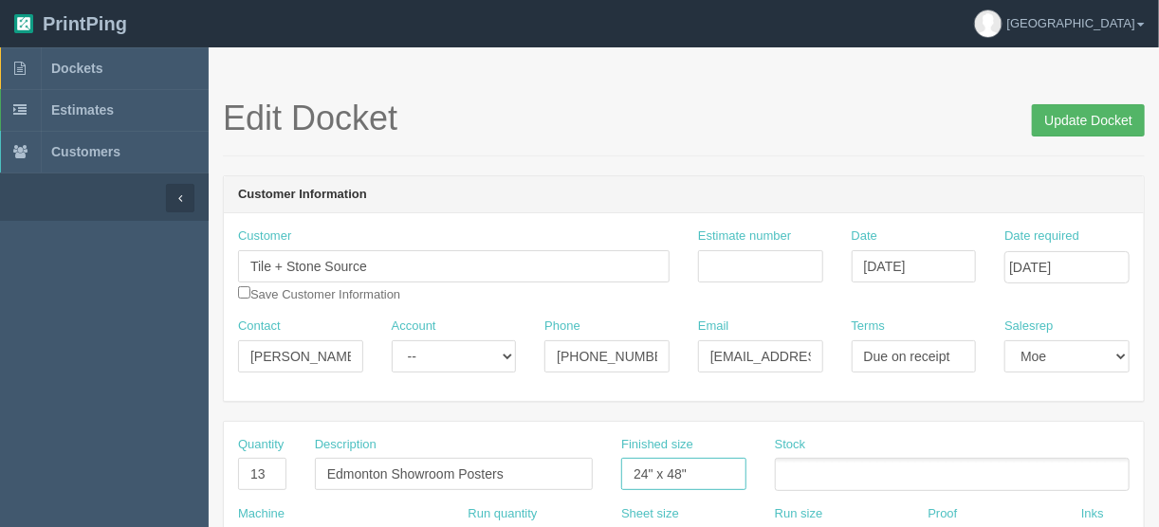
type input "24" x 48""
click at [1082, 116] on input "Update Docket" at bounding box center [1088, 120] width 113 height 32
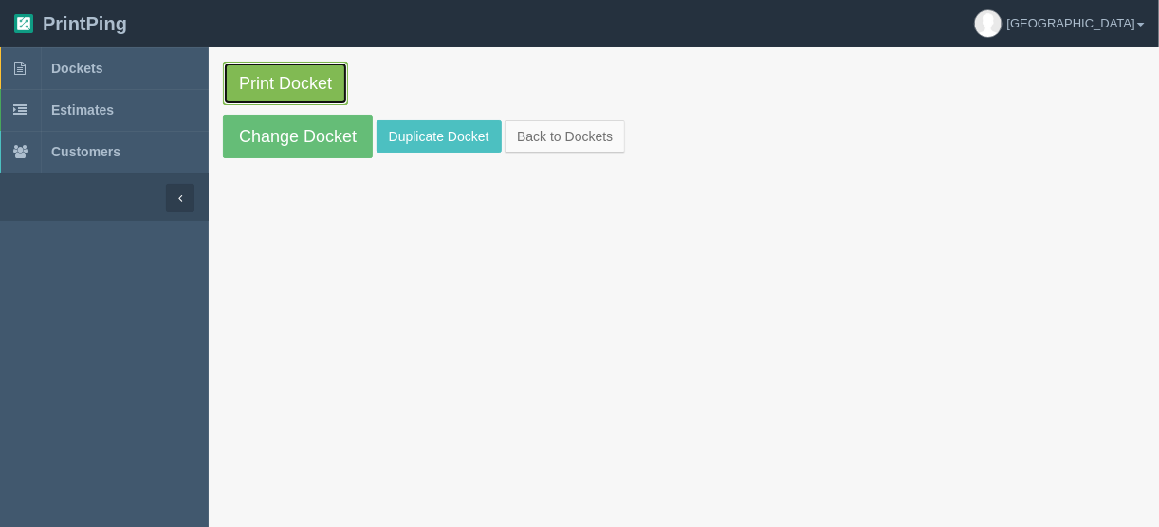
click at [272, 80] on link "Print Docket" at bounding box center [285, 84] width 125 height 44
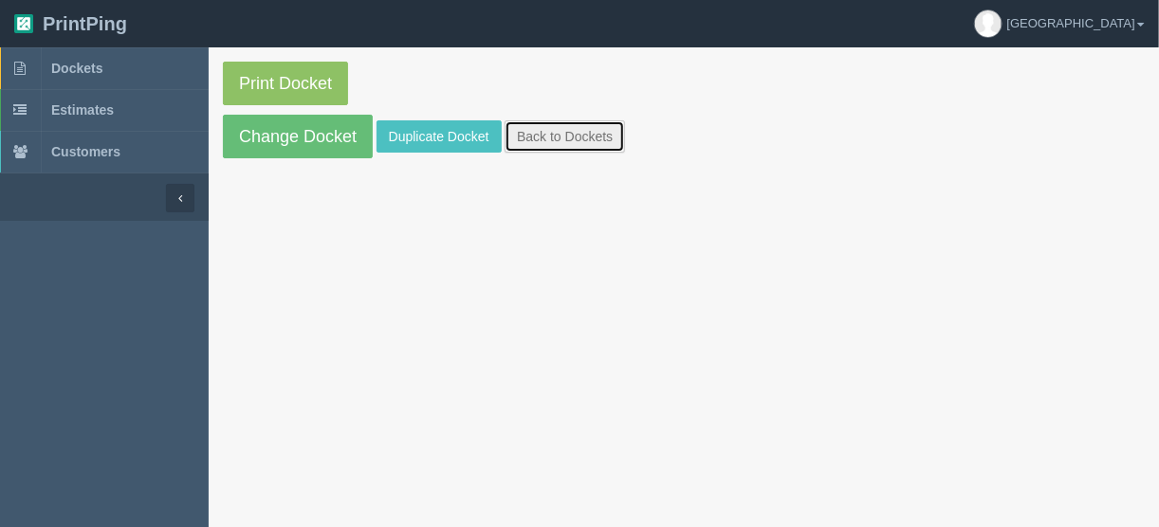
click at [560, 132] on link "Back to Dockets" at bounding box center [565, 136] width 120 height 32
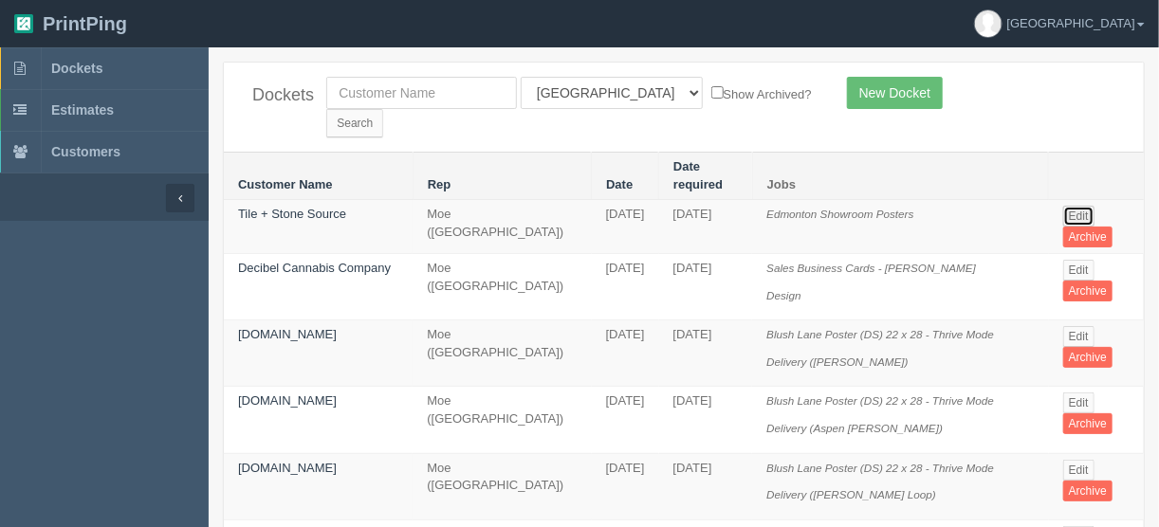
click at [1069, 206] on link "Edit" at bounding box center [1078, 216] width 31 height 21
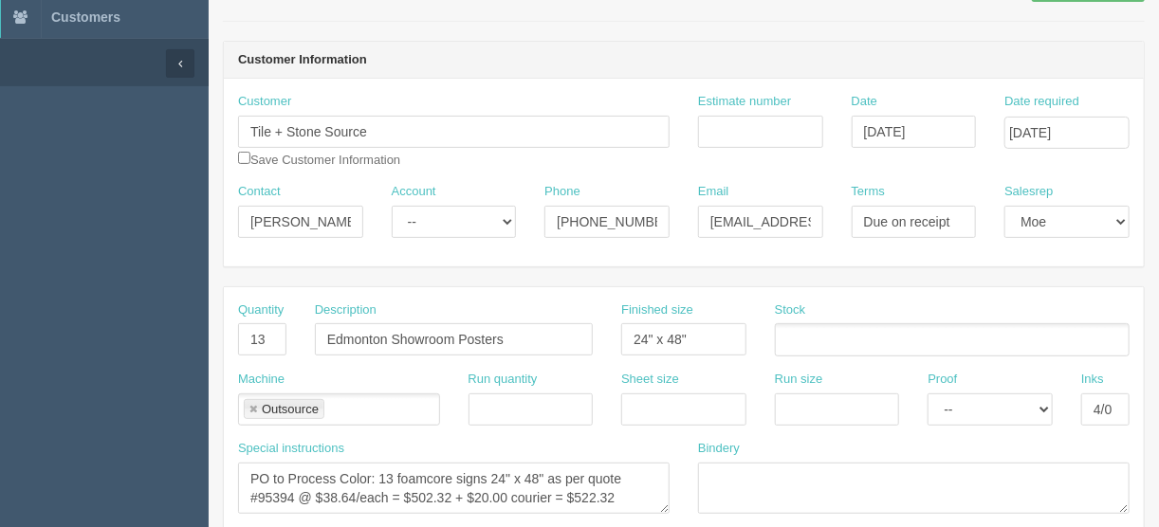
scroll to position [379, 0]
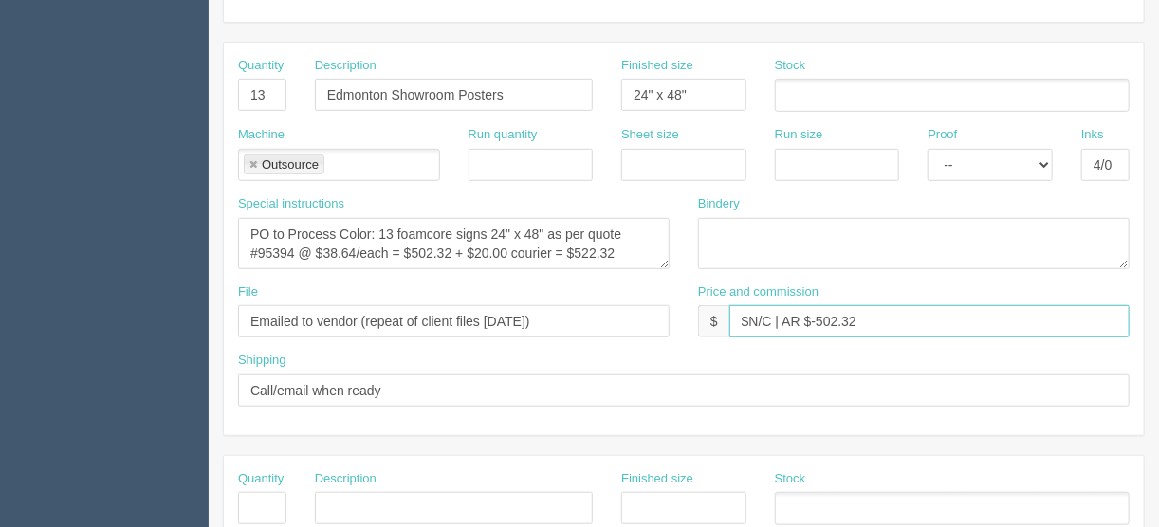
click at [832, 311] on input "$N/C | AR $-502.32" at bounding box center [929, 321] width 400 height 32
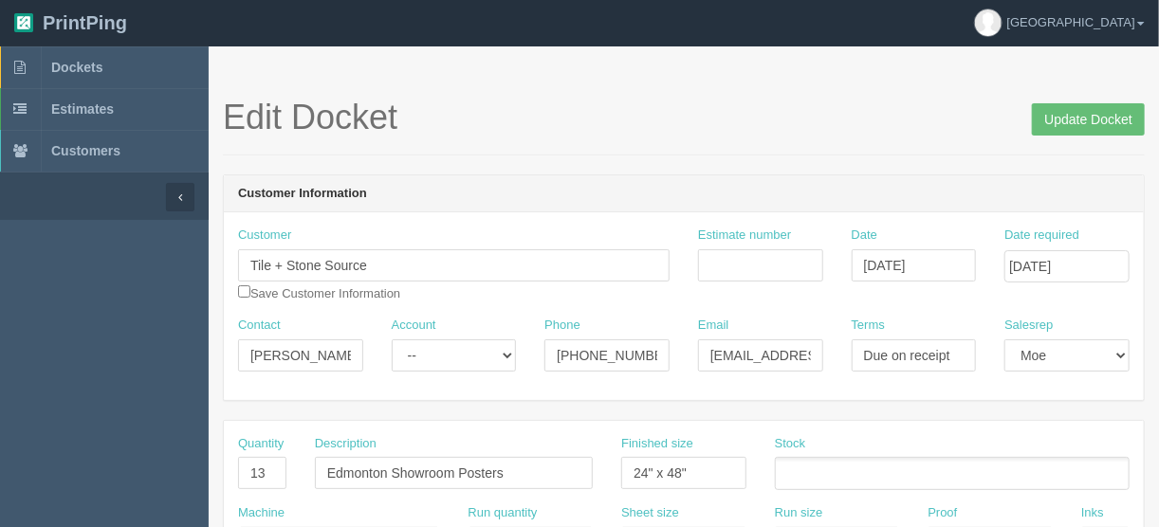
scroll to position [0, 0]
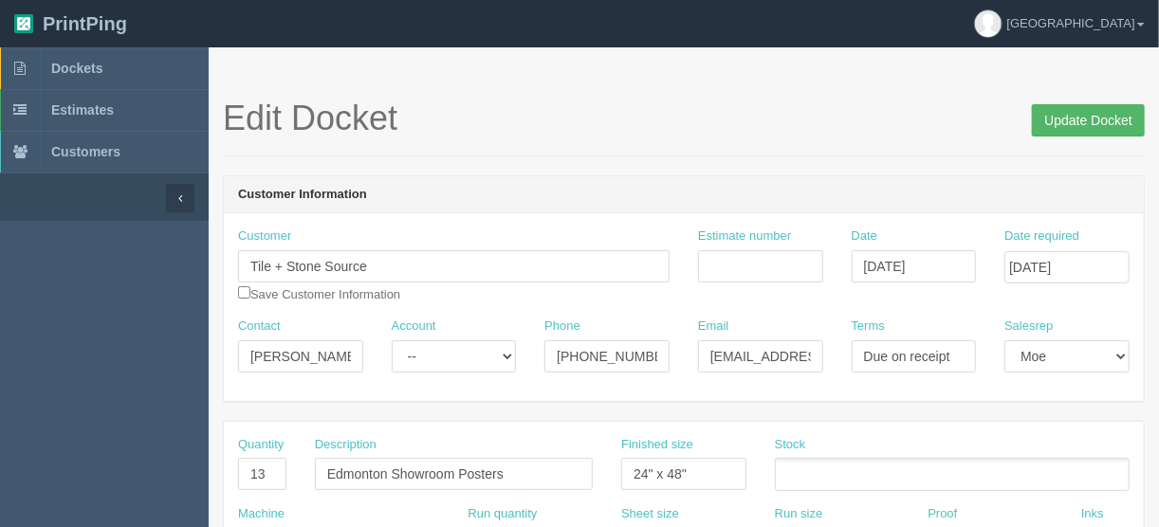
type input "$N/C | AR $-522.32"
click at [1070, 118] on input "Update Docket" at bounding box center [1088, 120] width 113 height 32
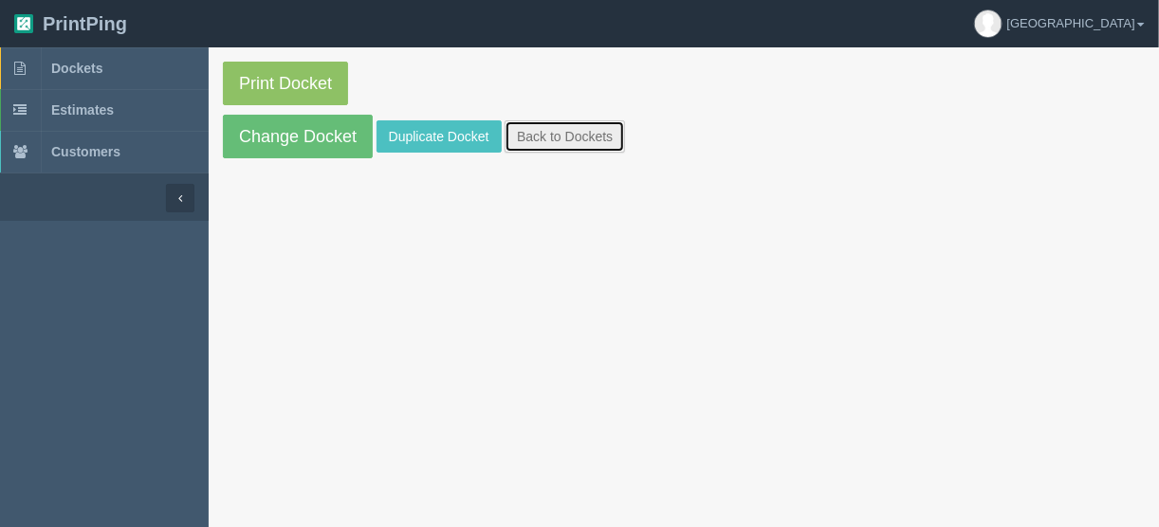
click at [562, 132] on link "Back to Dockets" at bounding box center [565, 136] width 120 height 32
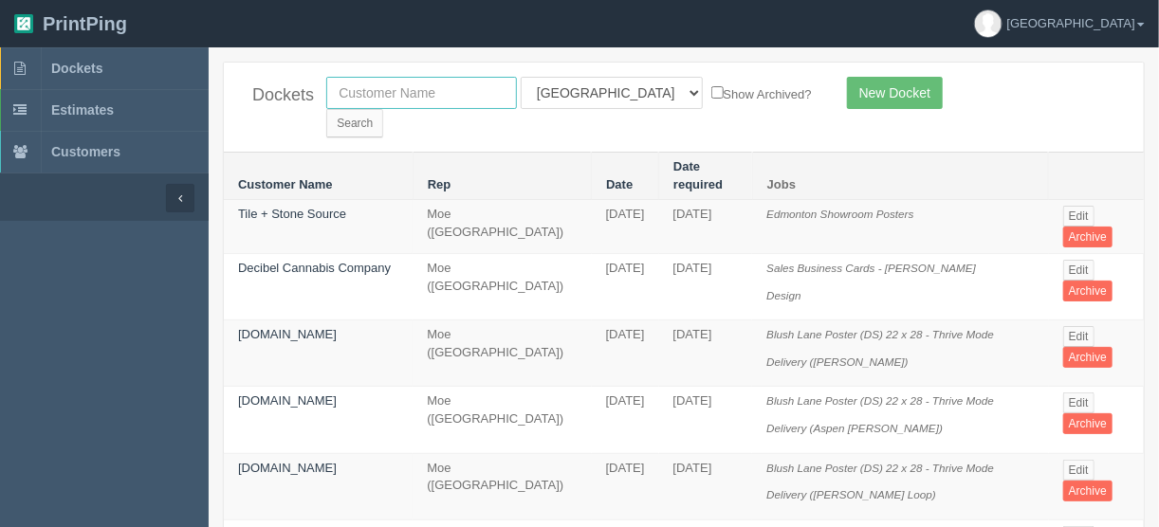
click at [441, 85] on input "text" at bounding box center [421, 93] width 191 height 32
type input "central"
click at [603, 88] on select "All Users Ali Ali Test 1 Aly Amy Ankit Arif Brandon Dan France Greg Jim Mark Ma…" at bounding box center [612, 93] width 182 height 32
select select
click at [521, 77] on select "All Users Ali Ali Test 1 Aly Amy Ankit Arif Brandon Dan France Greg Jim Mark Ma…" at bounding box center [612, 93] width 182 height 32
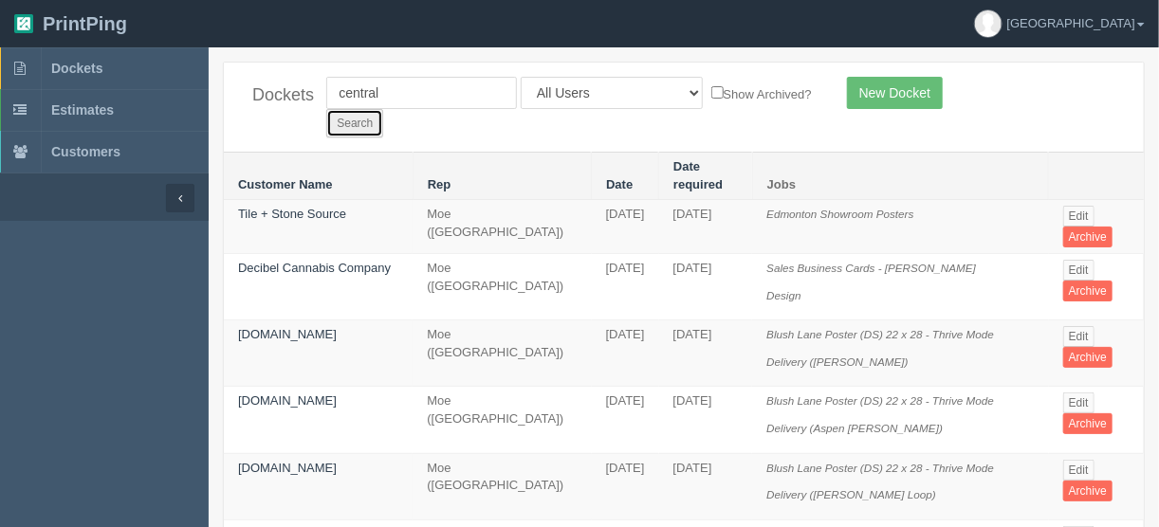
click at [383, 109] on input "Search" at bounding box center [354, 123] width 57 height 28
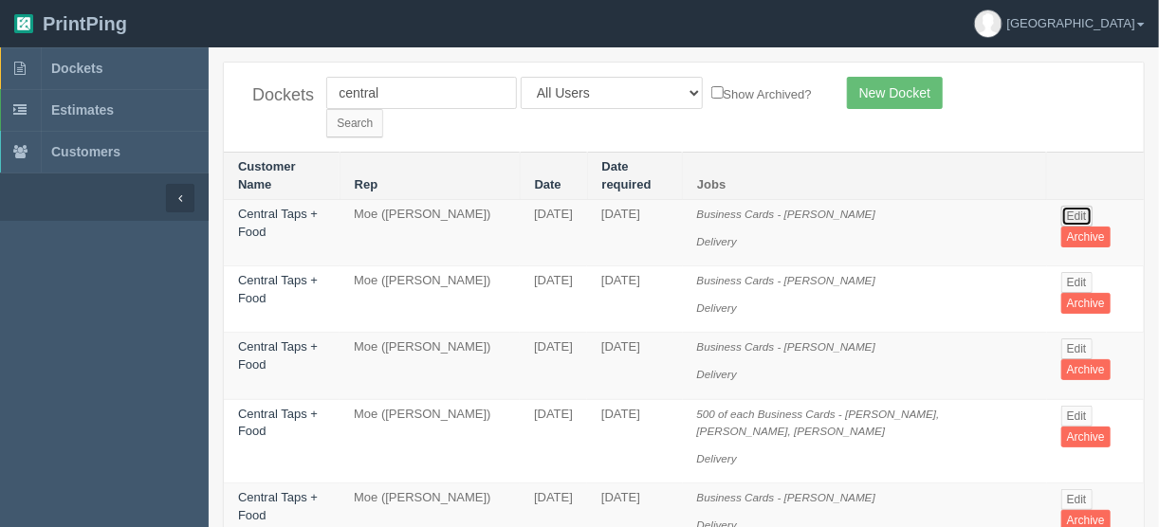
click at [1070, 206] on link "Edit" at bounding box center [1076, 216] width 31 height 21
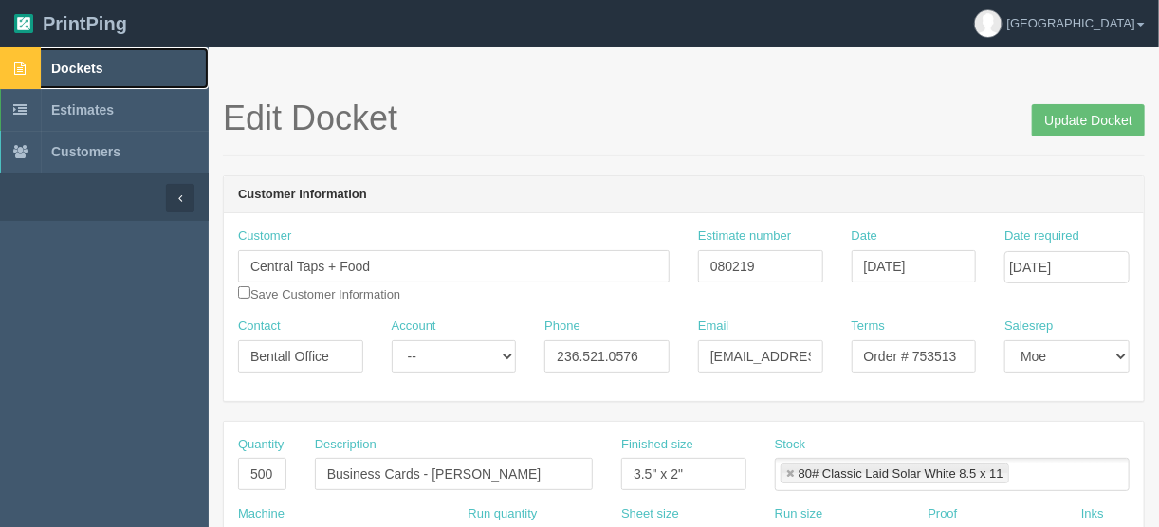
click at [77, 66] on span "Dockets" at bounding box center [76, 68] width 51 height 15
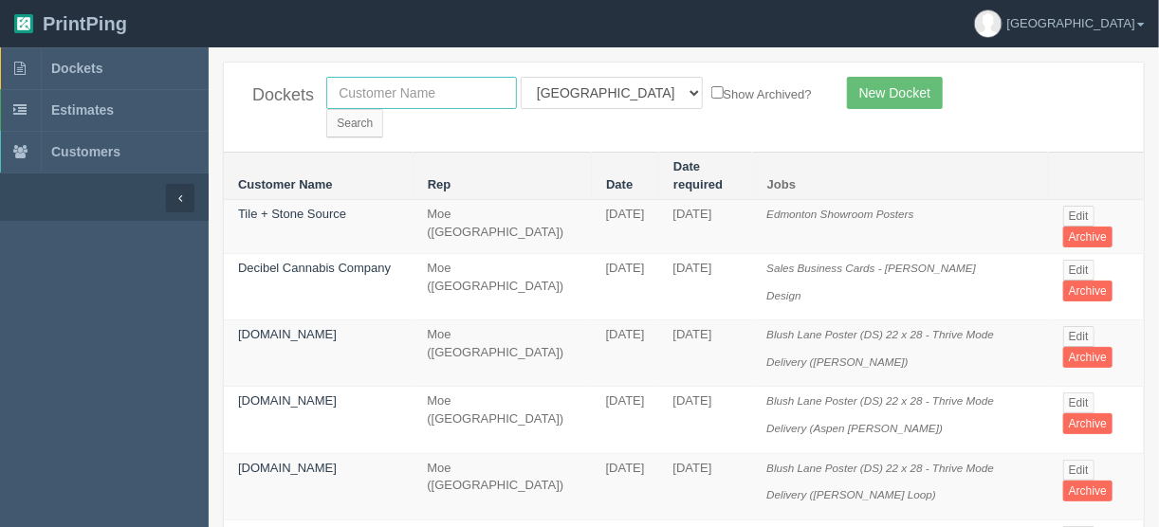
click at [433, 93] on input "text" at bounding box center [421, 93] width 191 height 32
type input "craft b"
click at [601, 87] on select "All Users [PERSON_NAME] Test 1 [PERSON_NAME] [PERSON_NAME] [PERSON_NAME] France…" at bounding box center [612, 93] width 182 height 32
select select
click at [521, 77] on select "All Users [PERSON_NAME] Test 1 [PERSON_NAME] [PERSON_NAME] [PERSON_NAME] France…" at bounding box center [612, 93] width 182 height 32
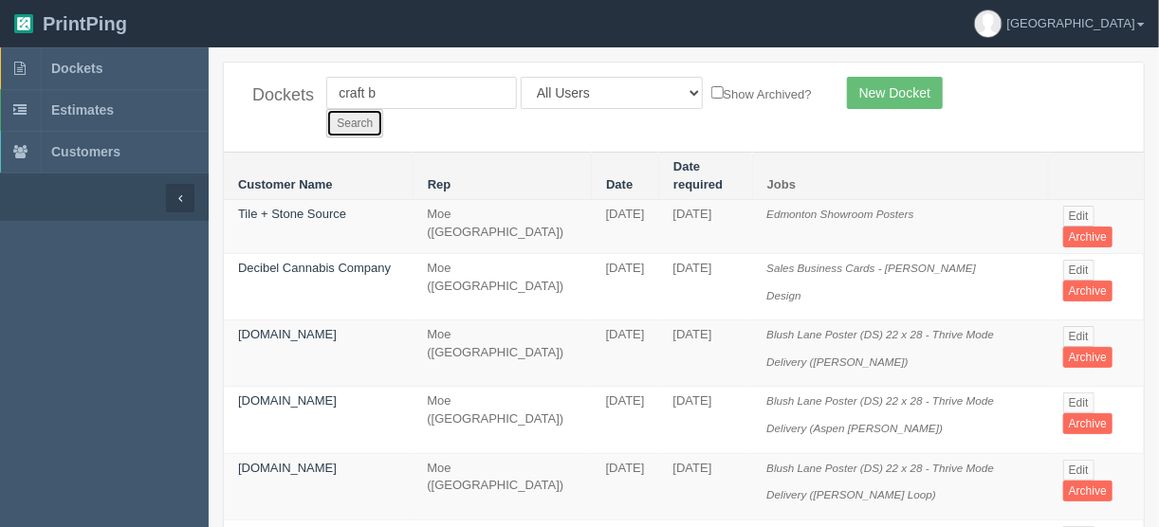
click at [383, 109] on input "Search" at bounding box center [354, 123] width 57 height 28
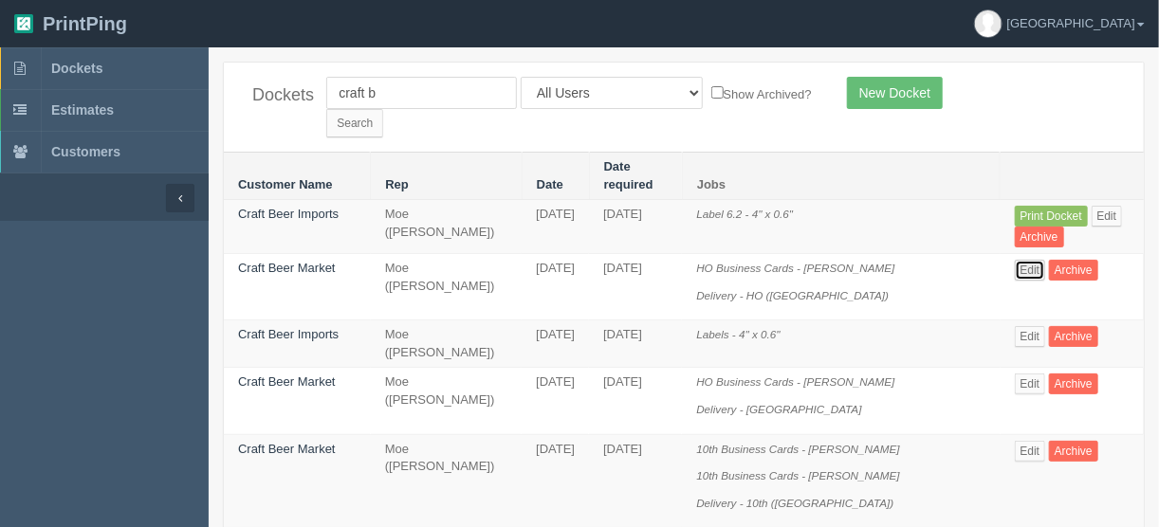
click at [1024, 260] on link "Edit" at bounding box center [1030, 270] width 31 height 21
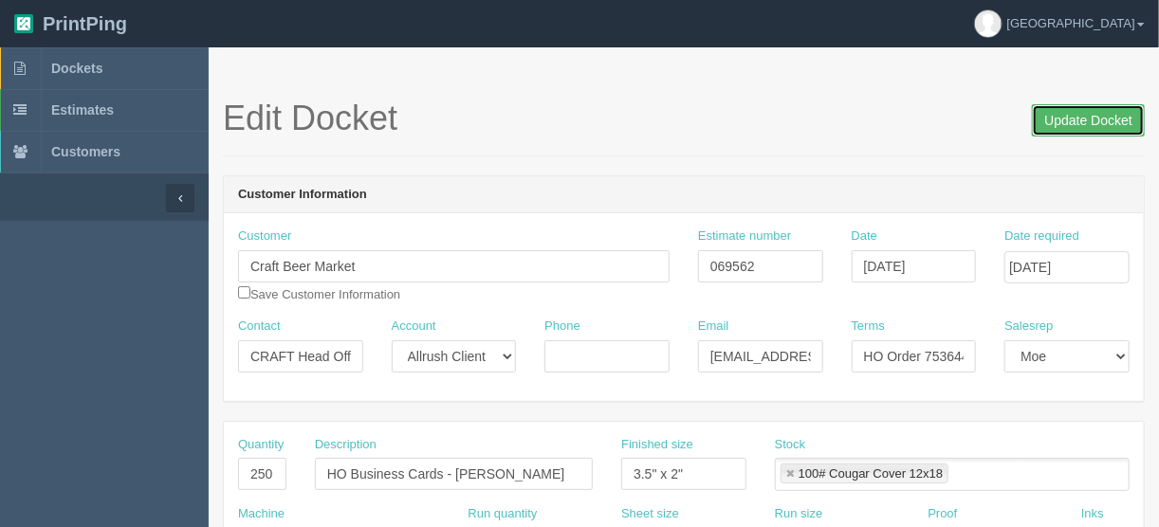
click at [1086, 120] on input "Update Docket" at bounding box center [1088, 120] width 113 height 32
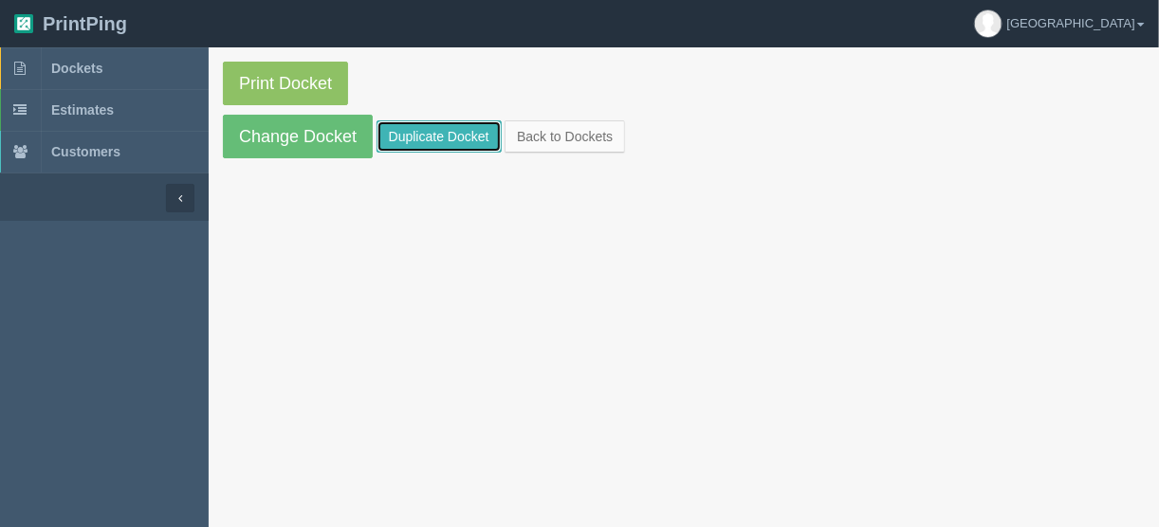
click at [433, 131] on link "Duplicate Docket" at bounding box center [439, 136] width 125 height 32
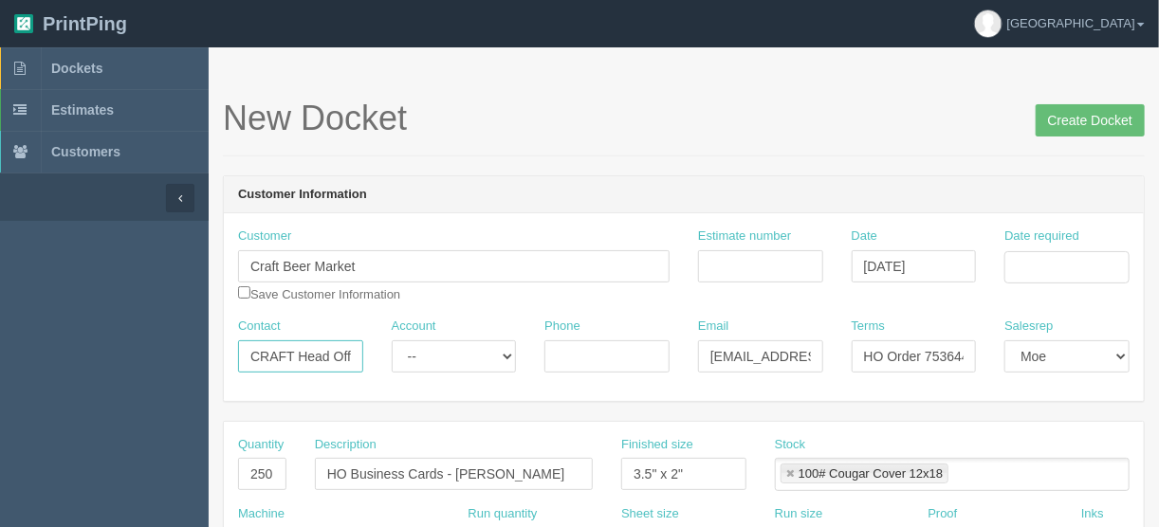
scroll to position [0, 16]
drag, startPoint x: 243, startPoint y: 356, endPoint x: 402, endPoint y: 356, distance: 159.4
click at [402, 356] on div "Contact CRAFT Head Office Account -- Existing Client Allrush Client Rep Client …" at bounding box center [684, 352] width 920 height 69
paste input "[PERSON_NAME] <[PERSON_NAME][EMAIL_ADDRESS][DOMAIN_NAME]>"
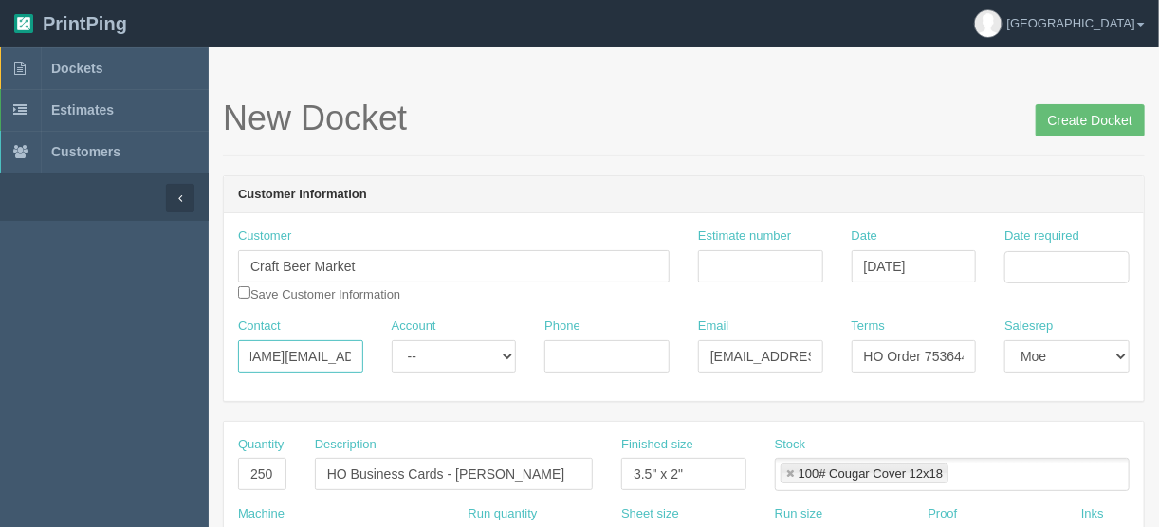
drag, startPoint x: 257, startPoint y: 347, endPoint x: 390, endPoint y: 350, distance: 132.8
click at [390, 350] on div "Contact [PERSON_NAME] <[PERSON_NAME][EMAIL_ADDRESS][DOMAIN_NAME] Account -- Exi…" at bounding box center [684, 352] width 920 height 69
type input "[PERSON_NAME] <"
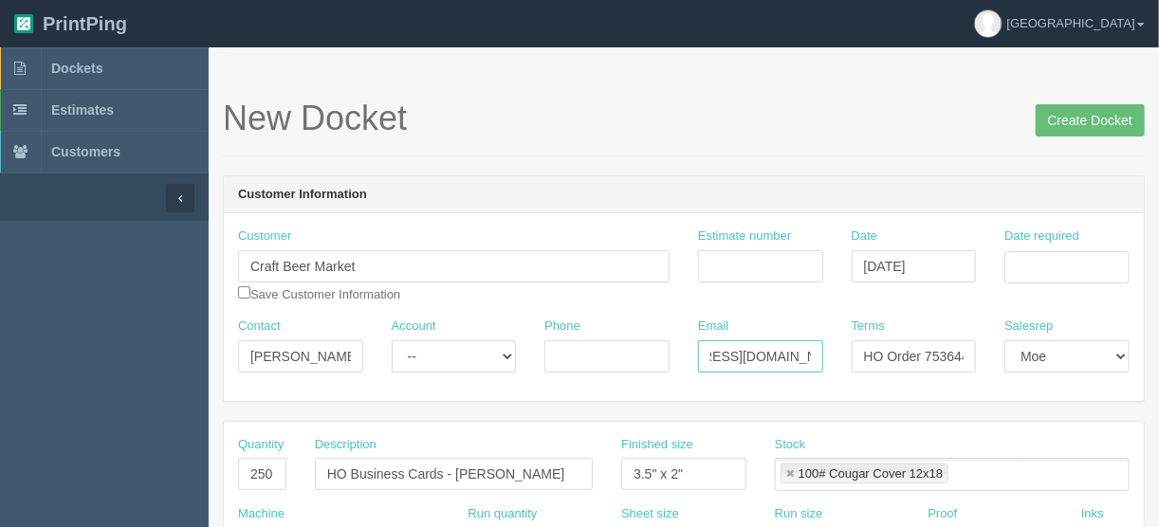
drag, startPoint x: 706, startPoint y: 357, endPoint x: 866, endPoint y: 350, distance: 160.5
click at [866, 350] on div "Contact [PERSON_NAME] < Account -- Existing Client Allrush Client Rep Client Ph…" at bounding box center [684, 352] width 920 height 69
paste input "[PERSON_NAME].brown"
type input "[PERSON_NAME][EMAIL_ADDRESS][DOMAIN_NAME]"
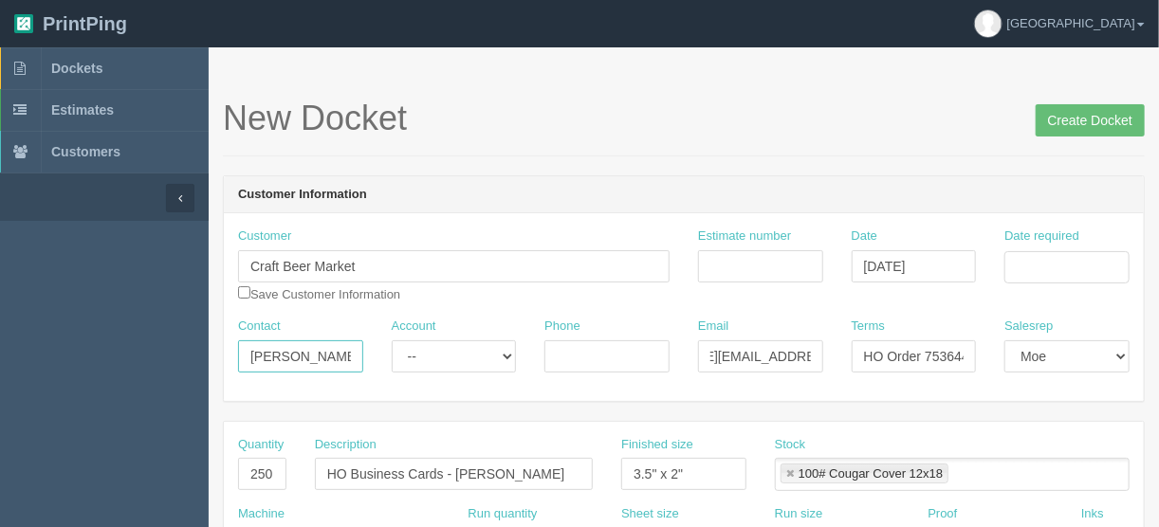
click at [349, 353] on input "[PERSON_NAME] <" at bounding box center [300, 357] width 125 height 32
type input "[PERSON_NAME]"
drag, startPoint x: 859, startPoint y: 357, endPoint x: 974, endPoint y: 347, distance: 115.2
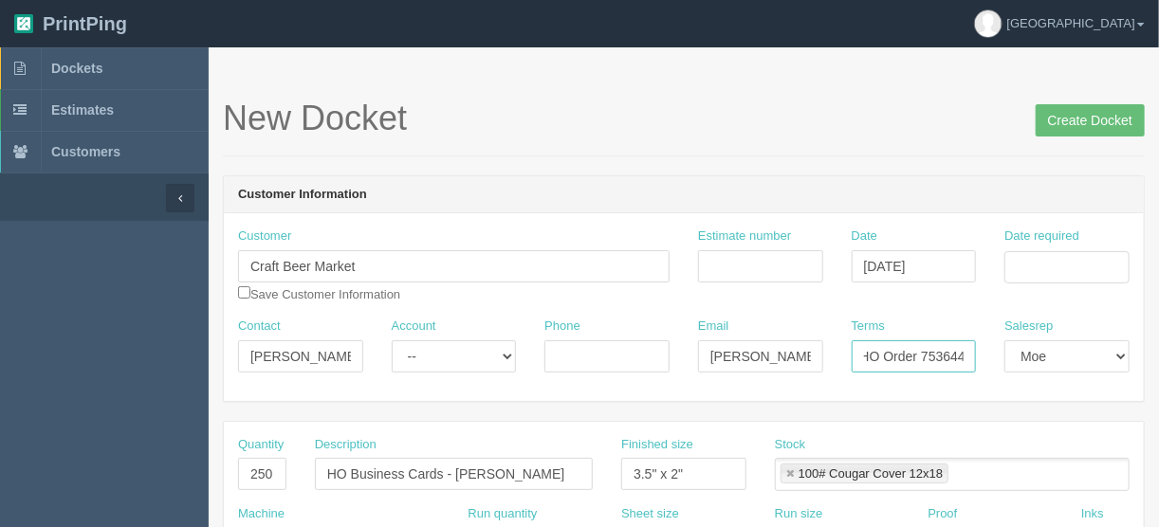
click at [974, 347] on input "HO Order 753644" at bounding box center [914, 357] width 125 height 32
type input "Net 5 - HO"
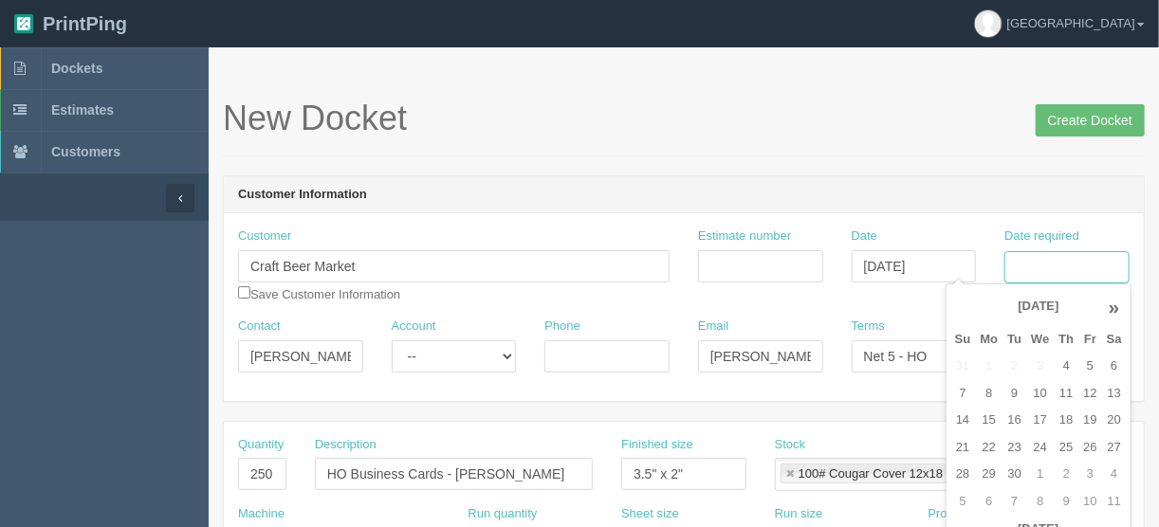
click at [1025, 255] on input "Date required" at bounding box center [1067, 267] width 125 height 32
click at [1015, 398] on td "9" at bounding box center [1015, 394] width 24 height 28
click at [1058, 396] on td "11" at bounding box center [1066, 394] width 25 height 28
type input "September 11, 2025"
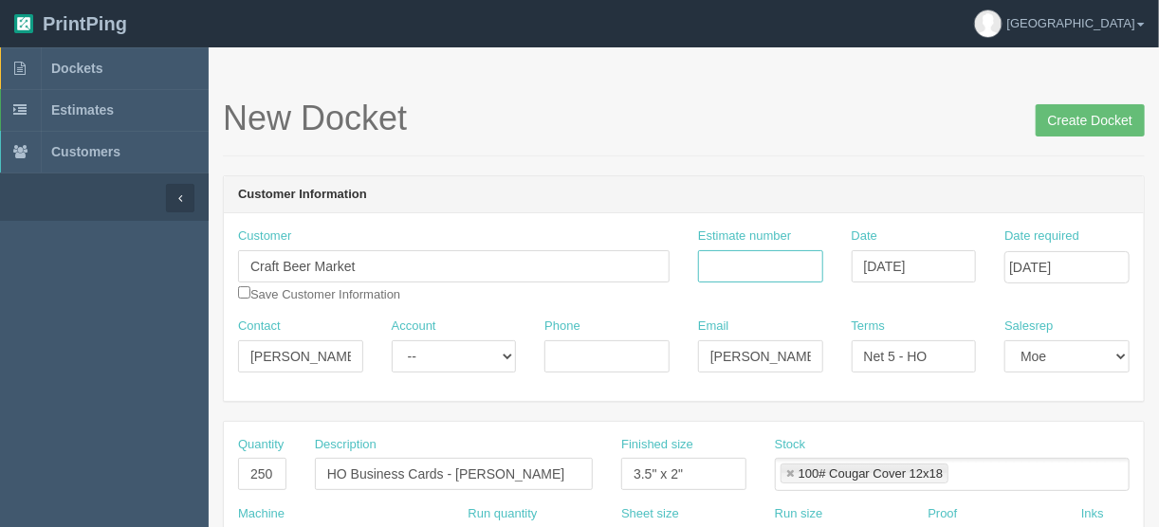
click at [759, 265] on input "Estimate number" at bounding box center [760, 266] width 125 height 32
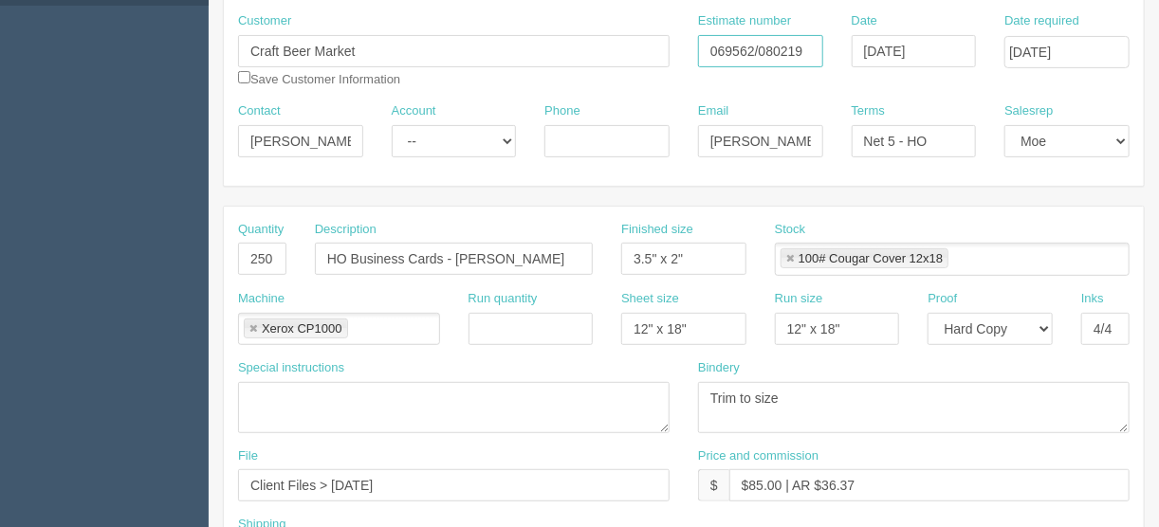
scroll to position [228, 0]
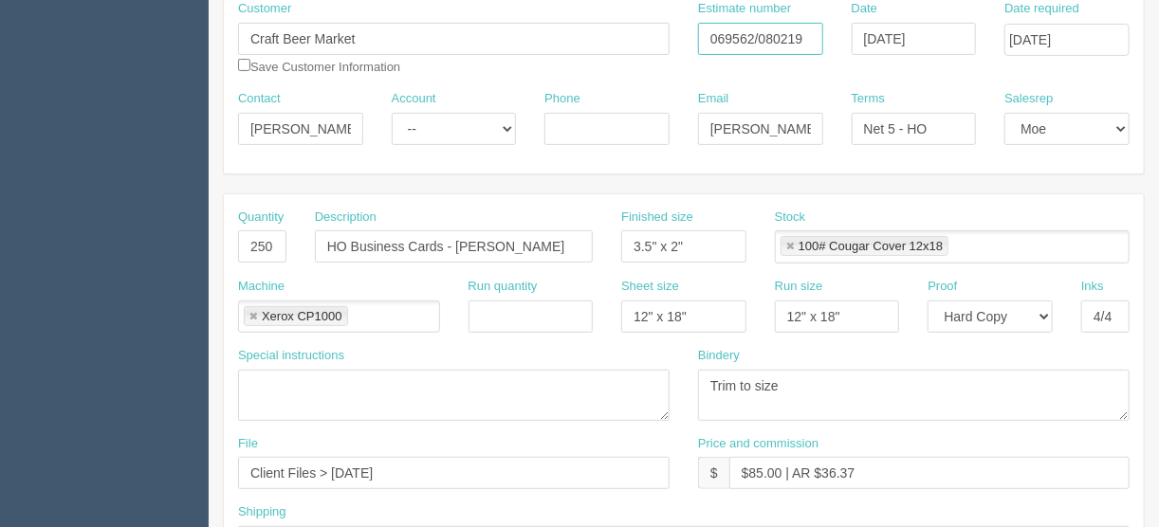
type input "069562/080219"
drag, startPoint x: 239, startPoint y: 235, endPoint x: 314, endPoint y: 241, distance: 75.2
click at [314, 241] on div "Quantity 250 Description HO Business Cards - Cassandra Heaslip Finished size 3.…" at bounding box center [684, 243] width 920 height 69
type input "500"
drag, startPoint x: 343, startPoint y: 244, endPoint x: 292, endPoint y: 242, distance: 51.3
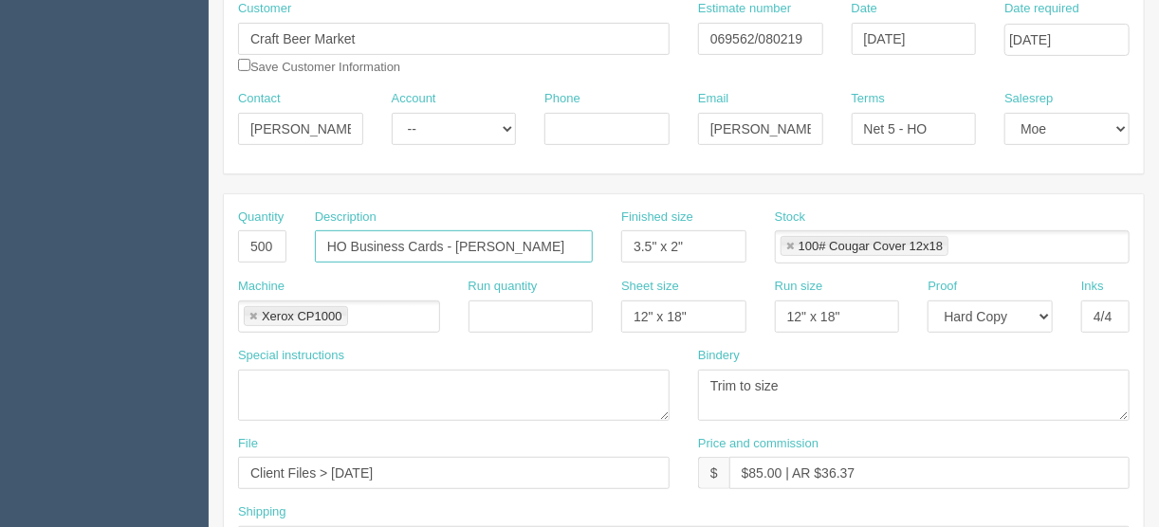
click at [292, 243] on div "Quantity 500 Description HO Business Cards - Cassandra Heaslip Finished size 3.…" at bounding box center [684, 243] width 920 height 69
drag, startPoint x: 481, startPoint y: 247, endPoint x: 642, endPoint y: 246, distance: 161.3
click at [642, 246] on div "Quantity 500 Description CRAFT Business Cards - Cassandra Heaslip Finished size…" at bounding box center [684, 243] width 920 height 69
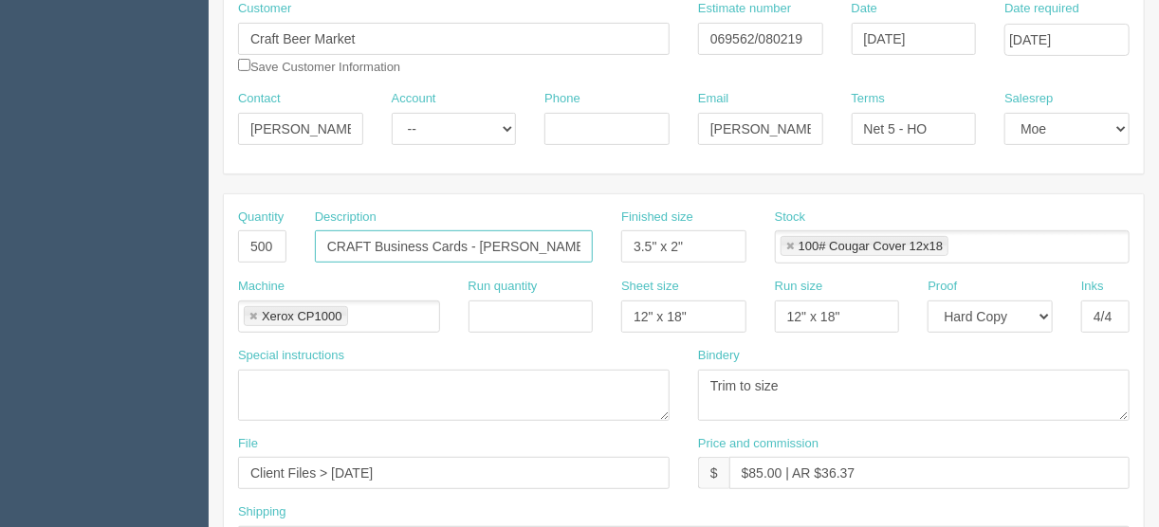
click at [543, 243] on input "CRAFT Business Cards - Jessica U" at bounding box center [454, 247] width 278 height 32
drag, startPoint x: 567, startPoint y: 246, endPoint x: 278, endPoint y: 255, distance: 289.5
click at [282, 257] on div "Quantity 500 Description CRAFT Business Cards - Jessica Unger Finished size 3.5…" at bounding box center [684, 243] width 920 height 69
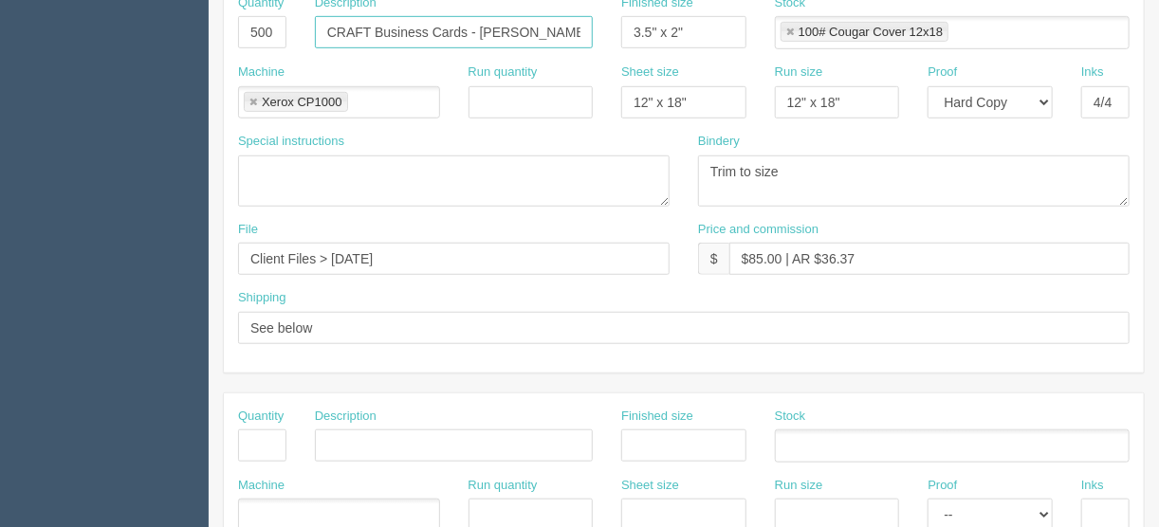
scroll to position [455, 0]
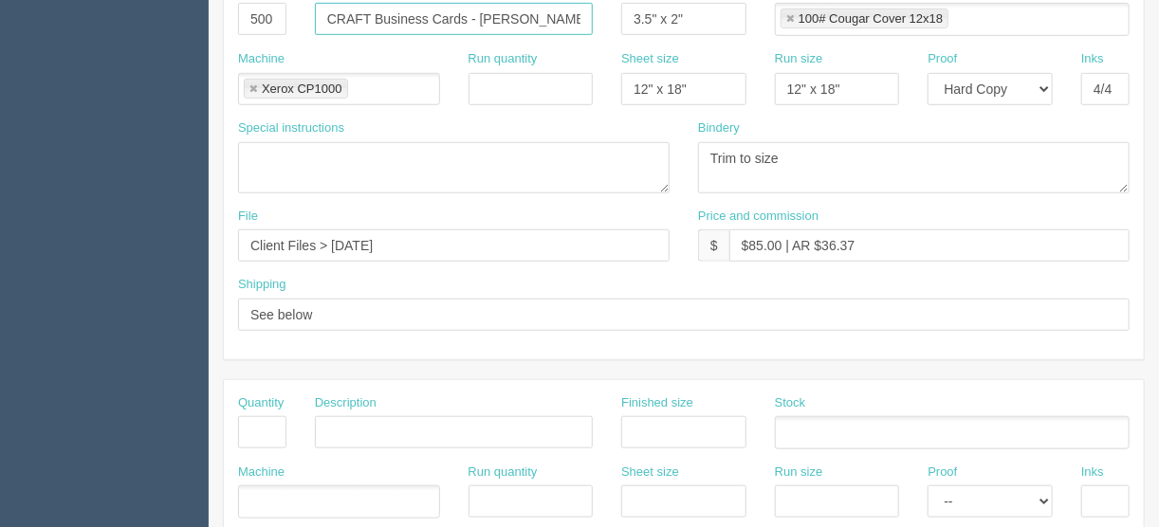
type input "CRAFT Business Cards - Jessica Unger"
click at [337, 424] on input "text" at bounding box center [454, 432] width 278 height 32
paste input "CRAFT Business Cards - Jessica Unger"
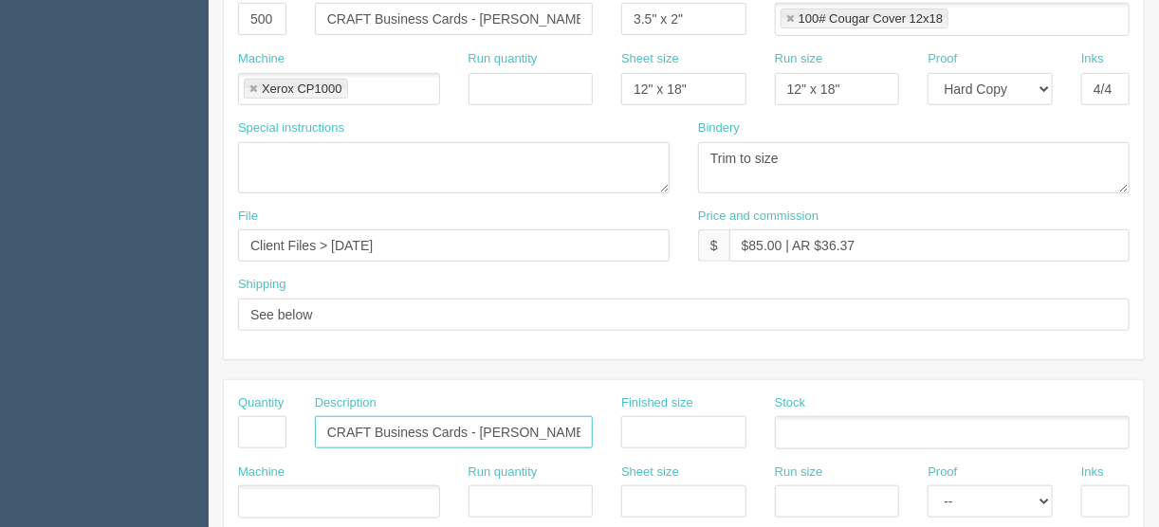
click at [369, 429] on input "CRAFT Business Cards - Jessica Unger" at bounding box center [454, 432] width 278 height 32
type input "CENTRAL Business Cards - Jessica Unger"
click at [261, 426] on input "text" at bounding box center [262, 432] width 48 height 32
type input "1000"
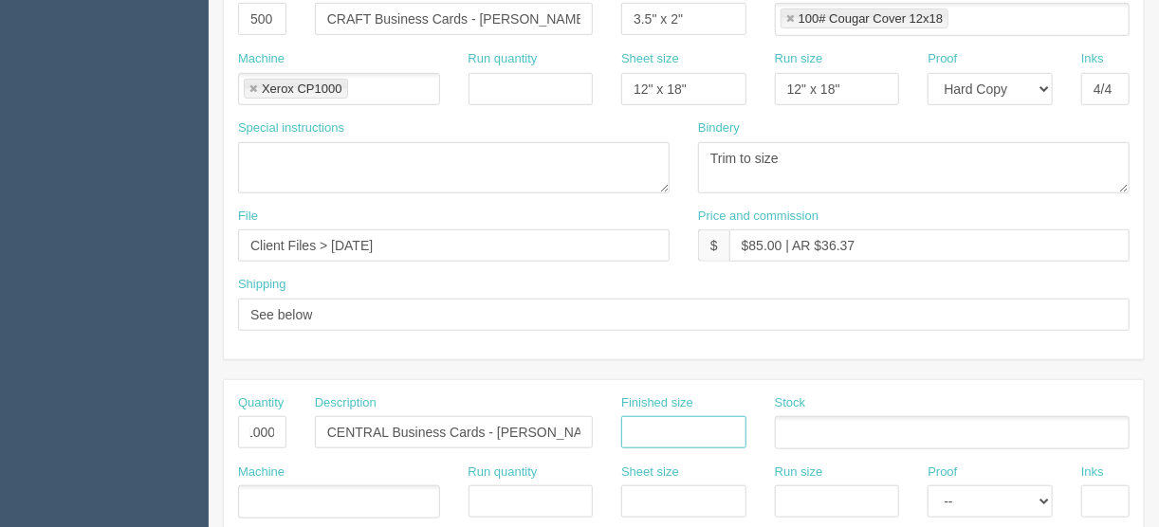
click at [678, 435] on input "text" at bounding box center [683, 432] width 125 height 32
type input "3.5" x 2""
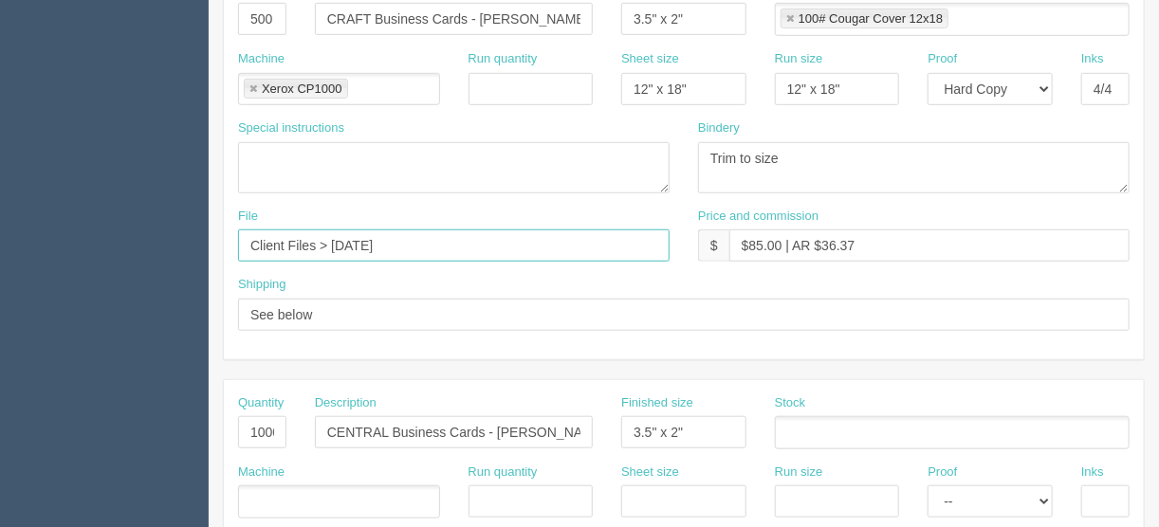
drag, startPoint x: 408, startPoint y: 237, endPoint x: 143, endPoint y: 237, distance: 264.7
click at [167, 237] on section "Dockets Estimates Customers" at bounding box center [579, 429] width 1159 height 1675
type input "files@allrush.ca"
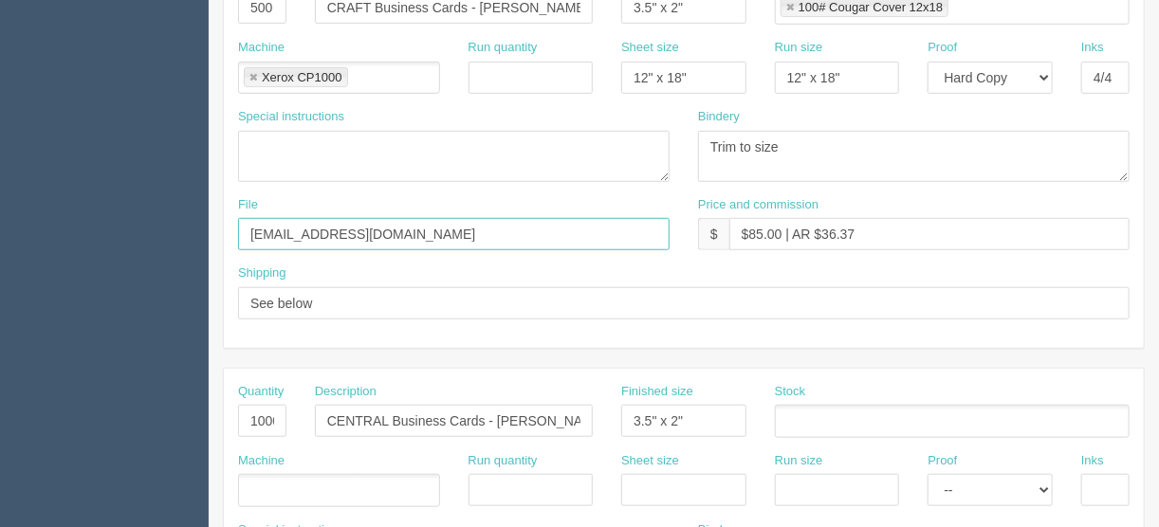
scroll to position [759, 0]
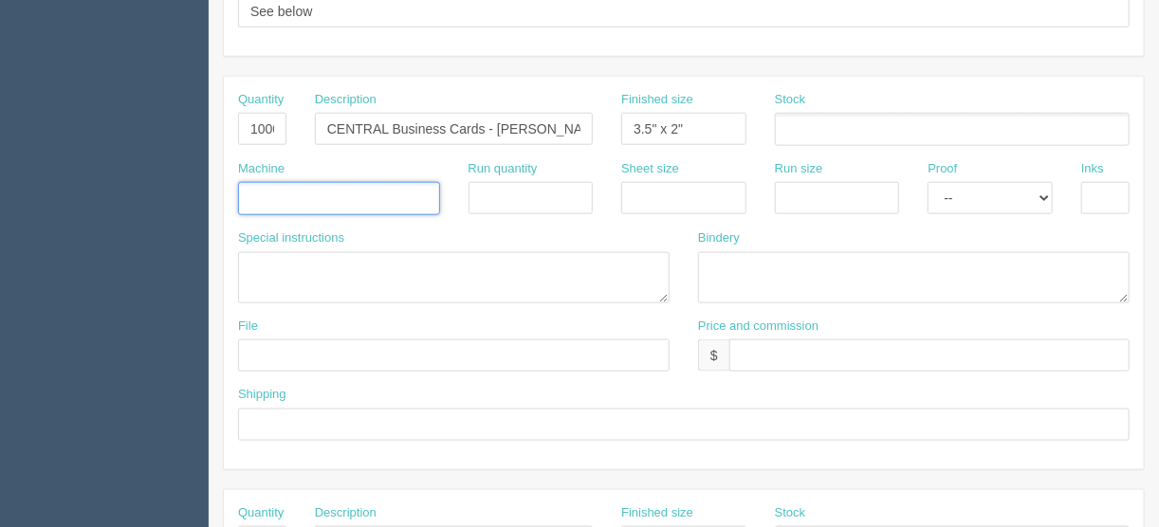
click at [253, 194] on input "text" at bounding box center [248, 200] width 19 height 28
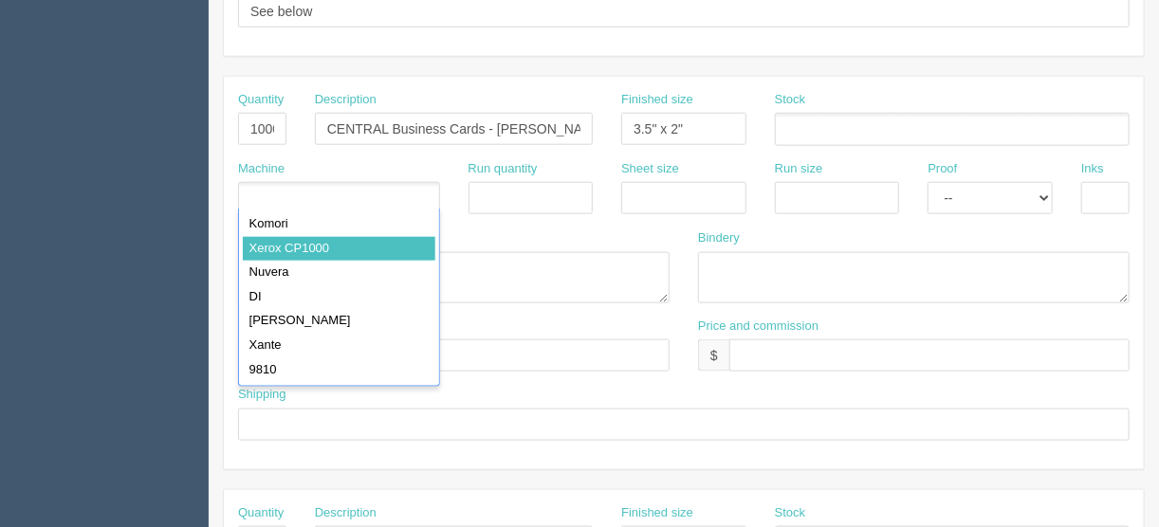
type input "Xerox CP1000"
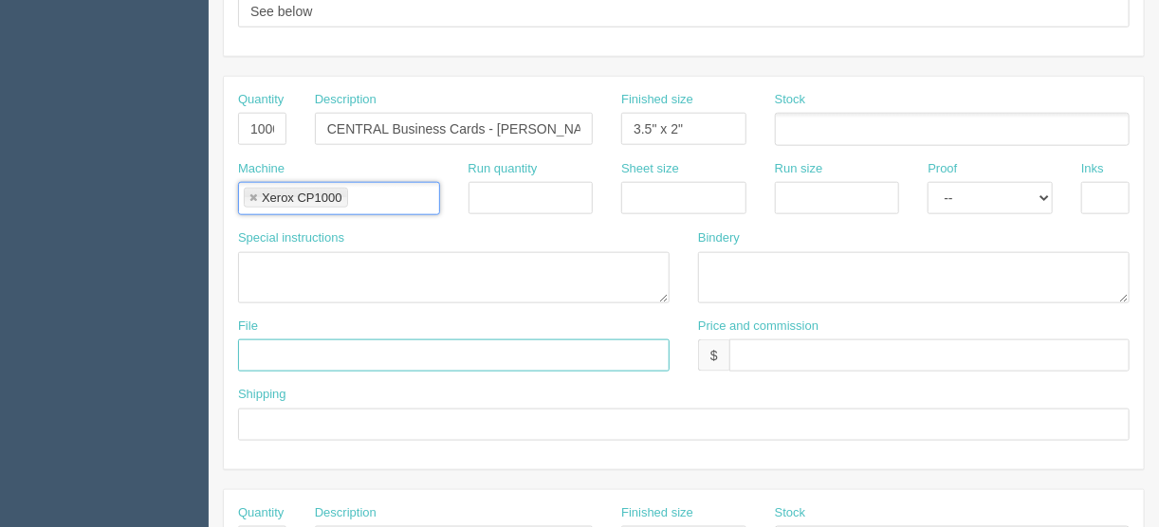
click at [280, 345] on input "text" at bounding box center [454, 356] width 432 height 32
type input "files@allrush.ca"
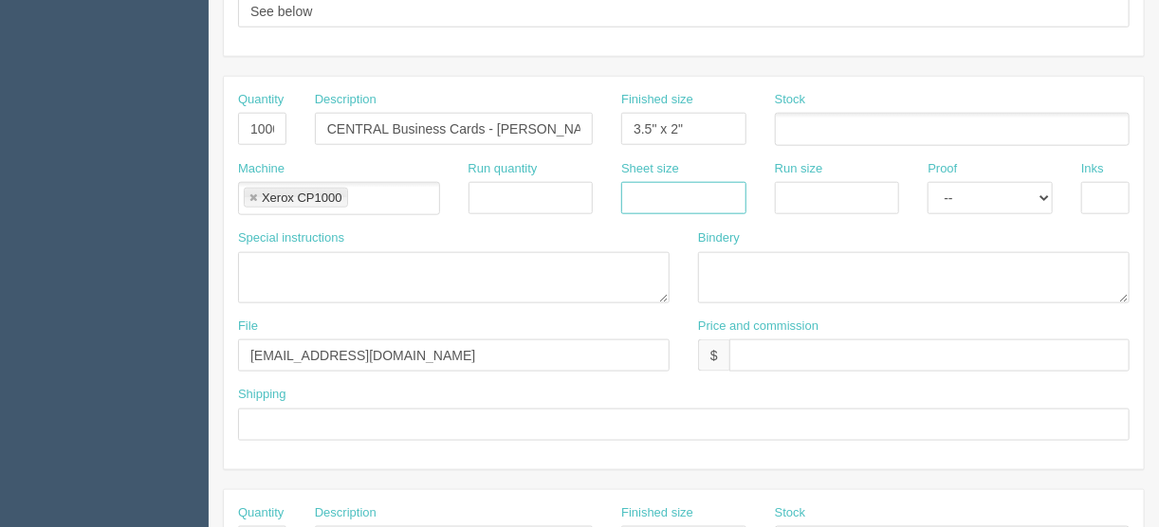
click at [627, 195] on input "text" at bounding box center [683, 198] width 125 height 32
type input "12" x 18""
click at [795, 187] on input "text" at bounding box center [837, 198] width 125 height 32
type input "12" x 18""
click at [1049, 192] on select "-- Email Hard Copy" at bounding box center [990, 198] width 125 height 32
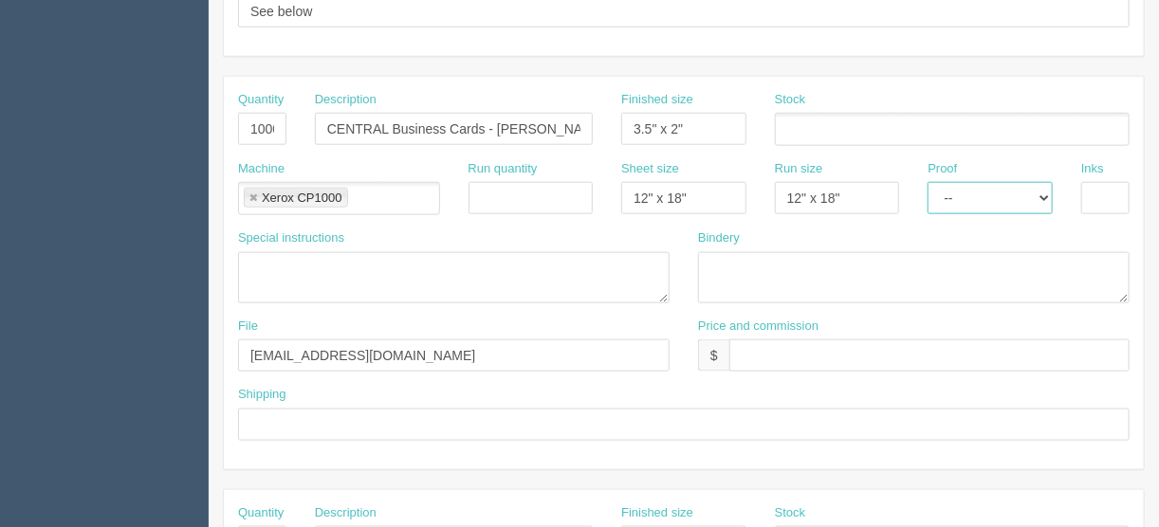
select select "Hard Copy"
click at [928, 182] on select "-- Email Hard Copy" at bounding box center [990, 198] width 125 height 32
click at [1114, 182] on input "text" at bounding box center [1105, 198] width 48 height 32
type input "4/4"
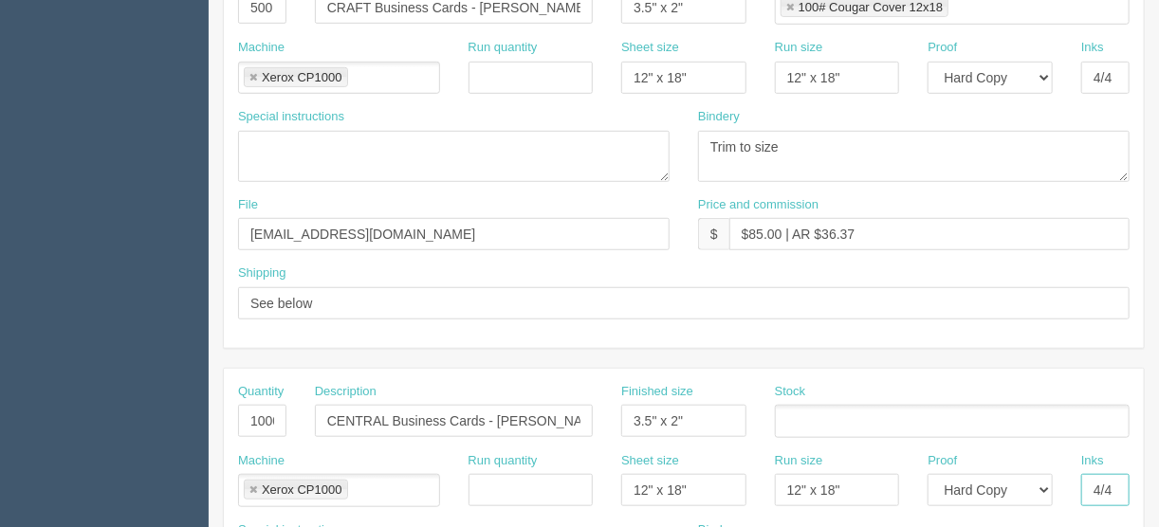
scroll to position [379, 0]
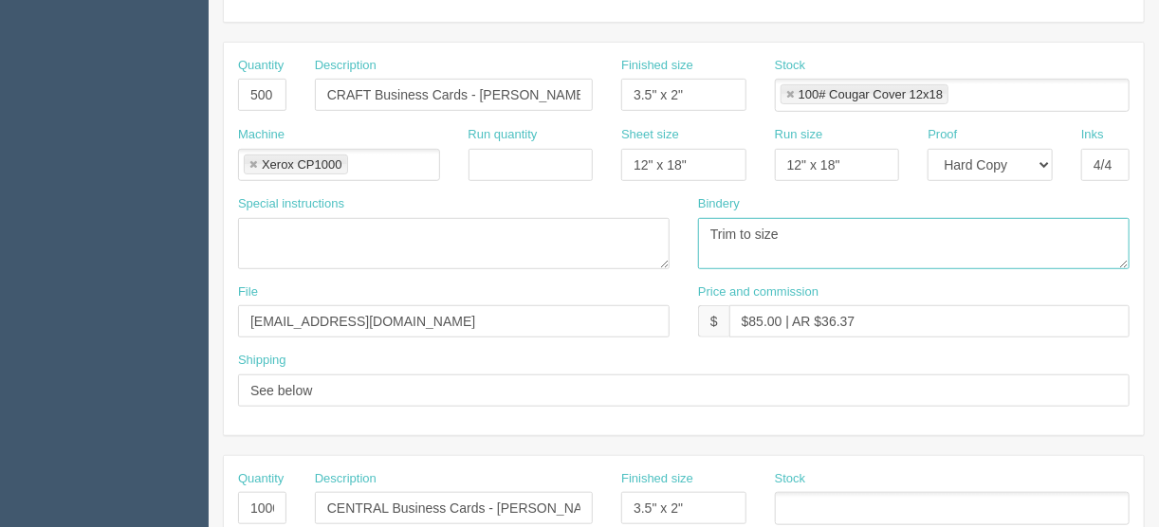
drag, startPoint x: 812, startPoint y: 231, endPoint x: 504, endPoint y: 250, distance: 308.9
click at [509, 231] on div "Special instructions Bindery Trim to size" at bounding box center [684, 239] width 920 height 88
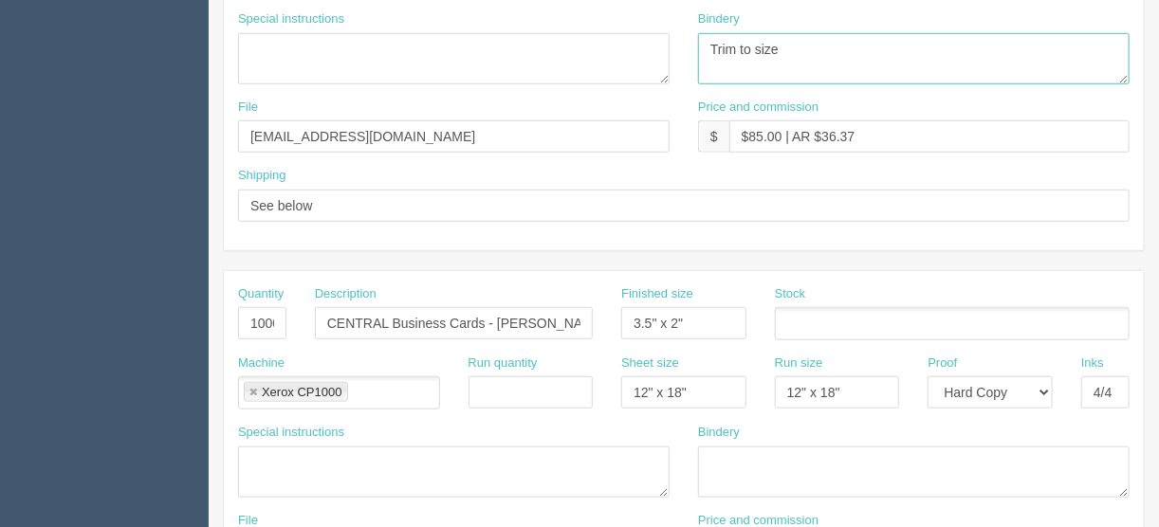
scroll to position [683, 0]
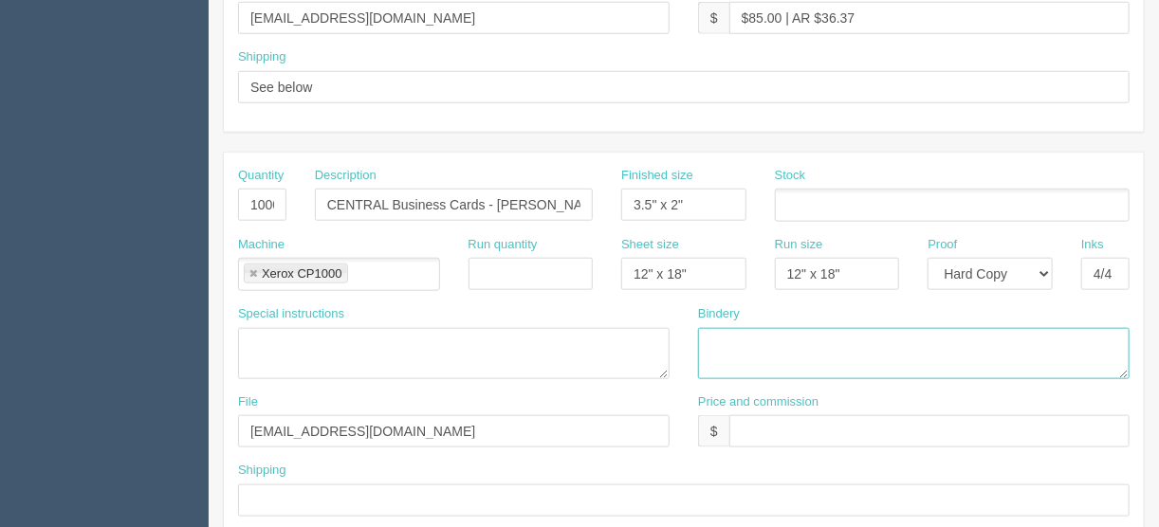
click at [712, 335] on textarea at bounding box center [914, 353] width 432 height 51
paste textarea "Trim to size"
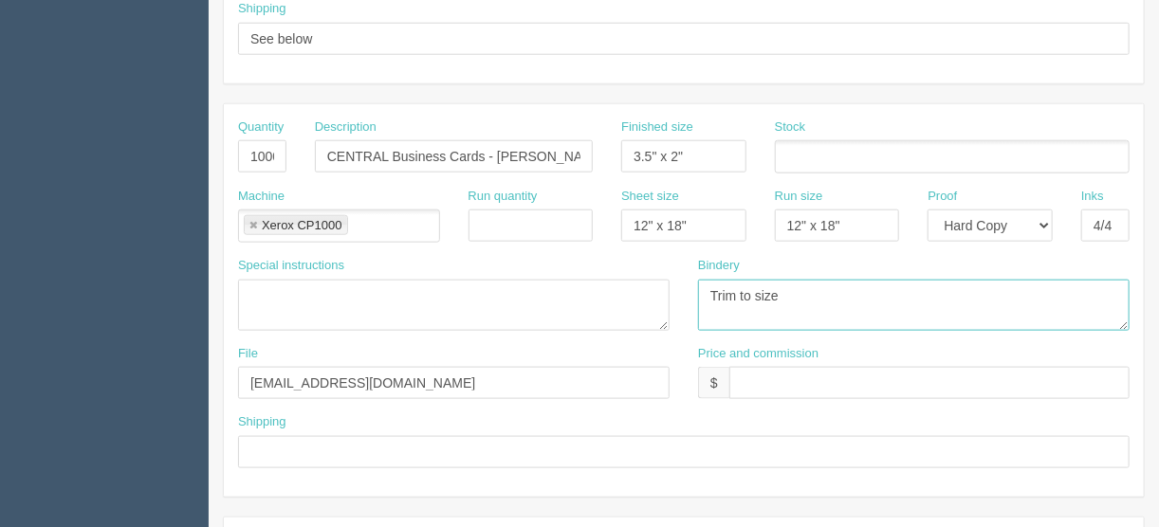
scroll to position [759, 0]
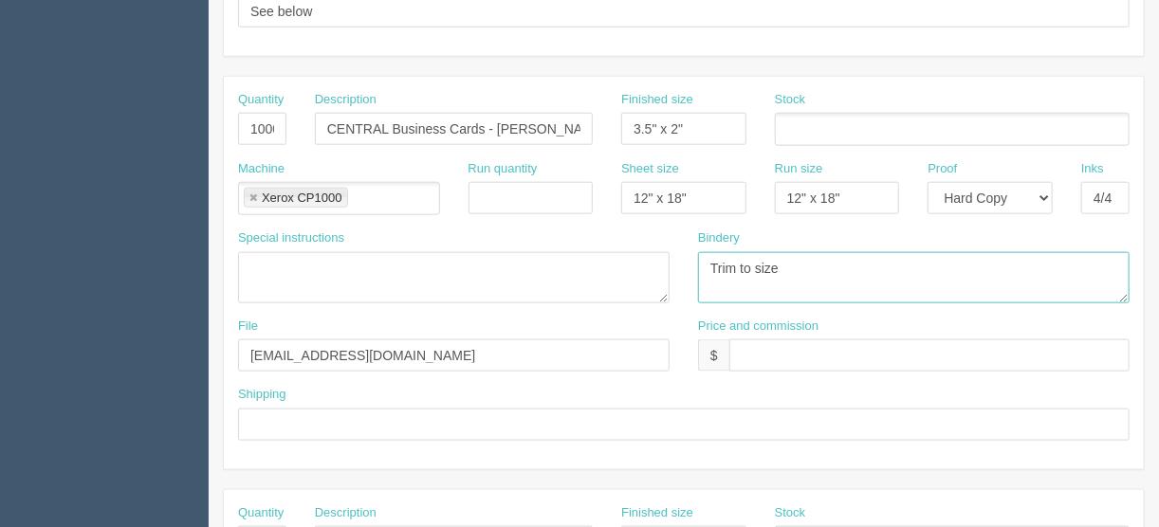
type textarea "Trim to size"
click at [286, 418] on input "text" at bounding box center [684, 425] width 892 height 32
type input "See shipping line below"
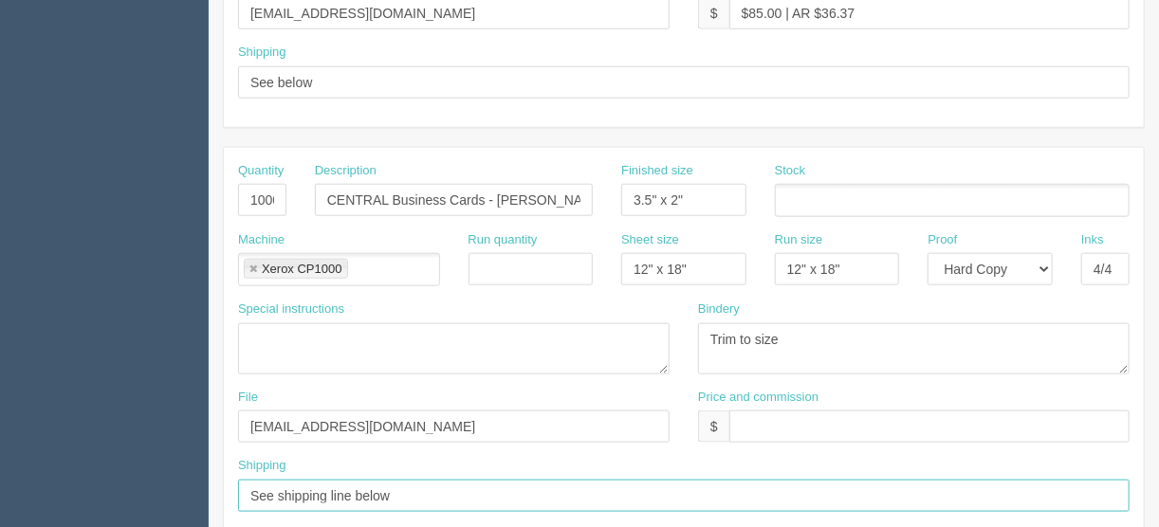
scroll to position [607, 0]
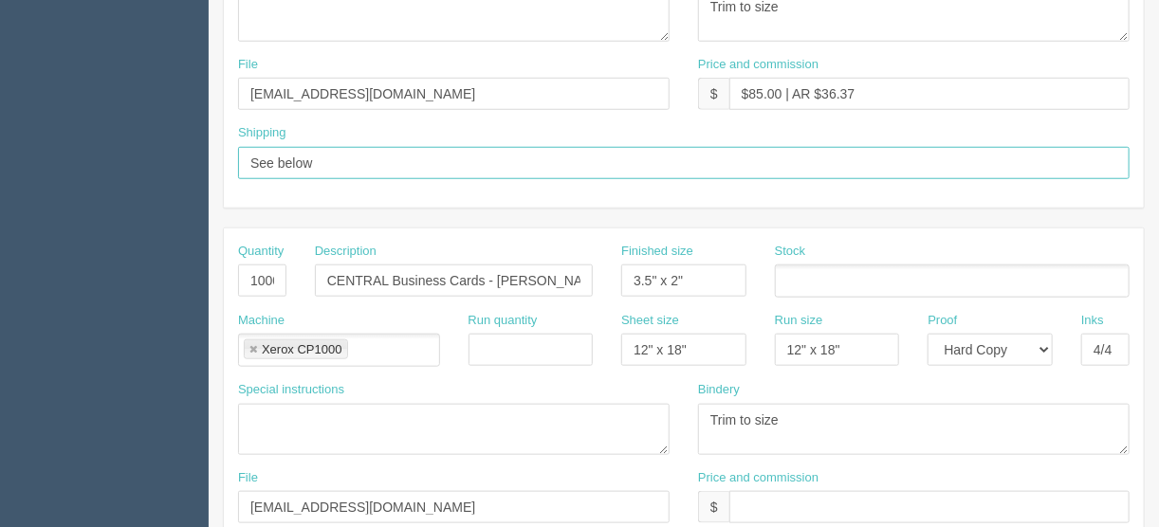
drag, startPoint x: 327, startPoint y: 157, endPoint x: 188, endPoint y: 151, distance: 139.6
click at [198, 153] on section "Dockets Estimates Customers" at bounding box center [579, 277] width 1159 height 1675
type input "See shipping line below"
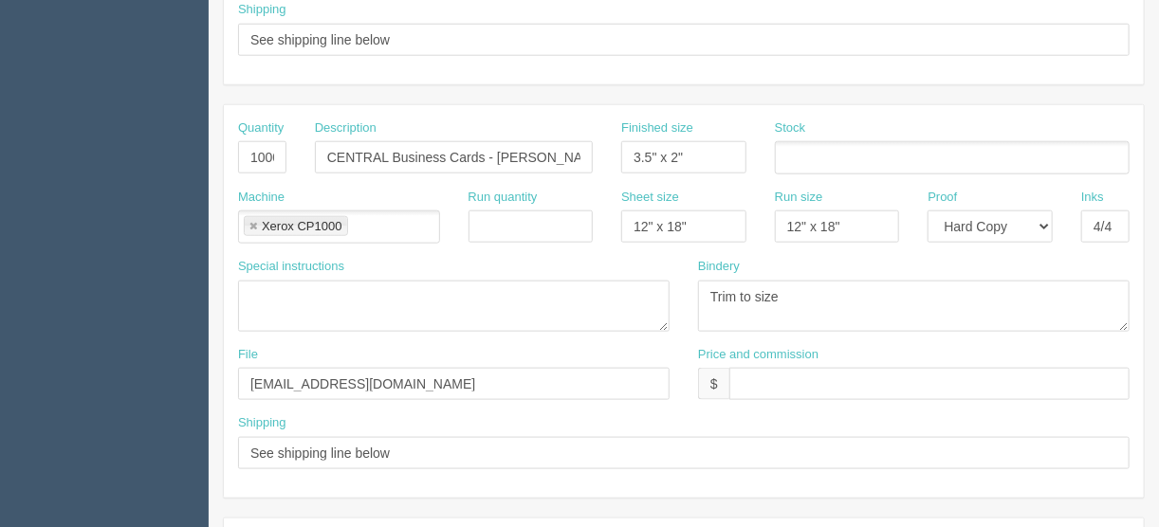
scroll to position [729, 0]
click at [810, 156] on ul at bounding box center [952, 158] width 355 height 33
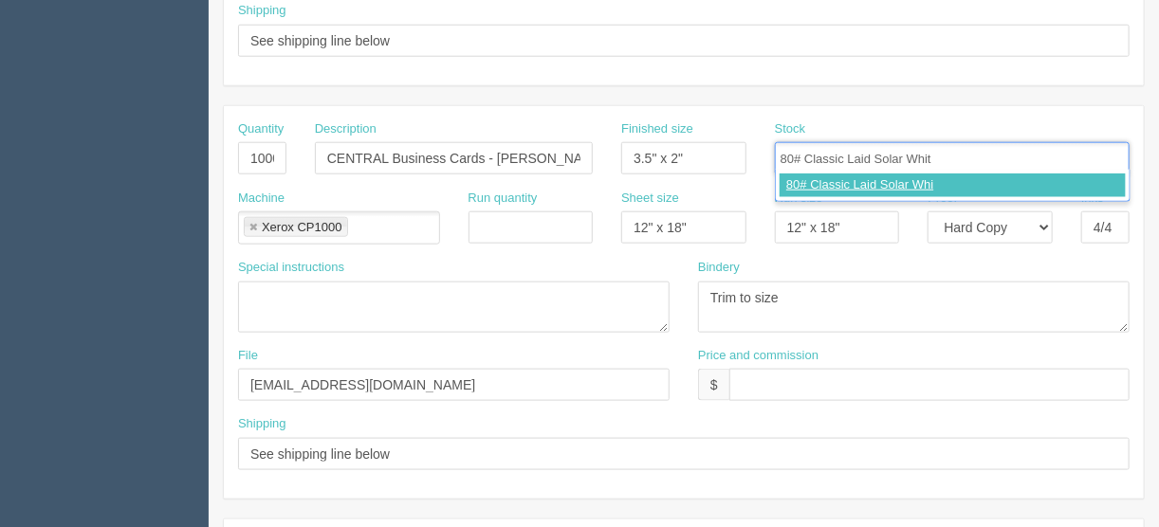
type input "80# Classic Laid Solar White"
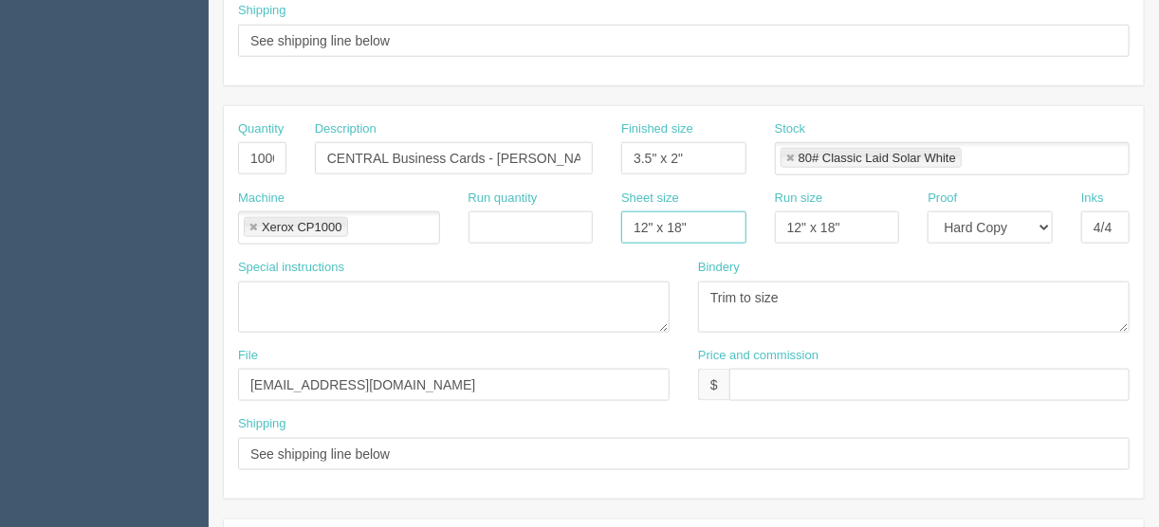
drag, startPoint x: 692, startPoint y: 216, endPoint x: 615, endPoint y: 226, distance: 78.4
click at [617, 226] on div "Sheet size 12" x 18"" at bounding box center [684, 224] width 154 height 69
type input "8.5" x 11""
drag, startPoint x: 861, startPoint y: 220, endPoint x: 699, endPoint y: 227, distance: 162.3
click at [708, 227] on div "Machine Xerox CP1000 Xerox CP1000 Run quantity Sheet size 8.5" x 11" Run size 1…" at bounding box center [684, 224] width 920 height 69
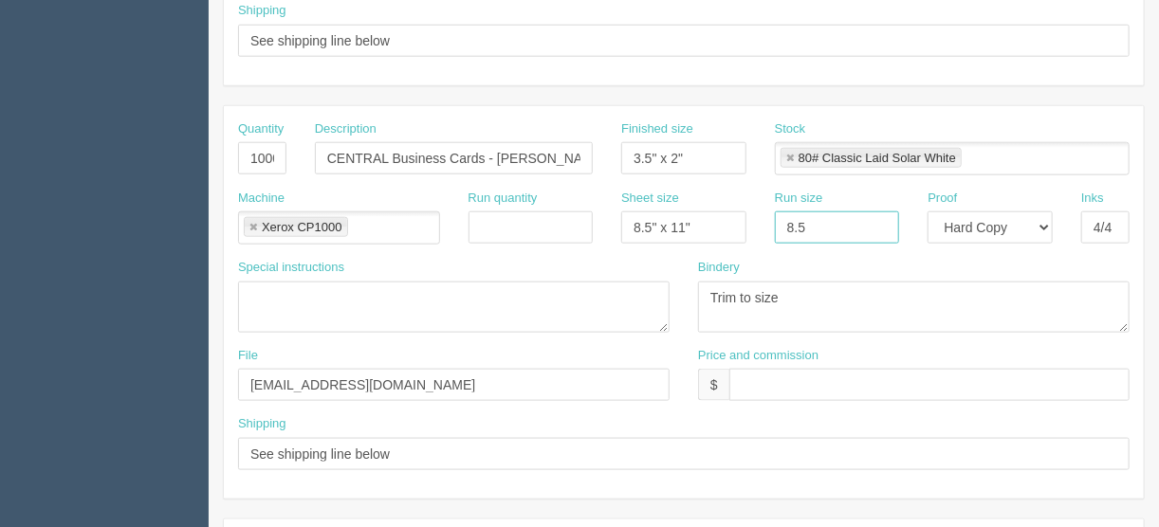
type input "8.5" x 11""
click at [988, 154] on ul "80# Classic Laid Solar White" at bounding box center [952, 158] width 355 height 33
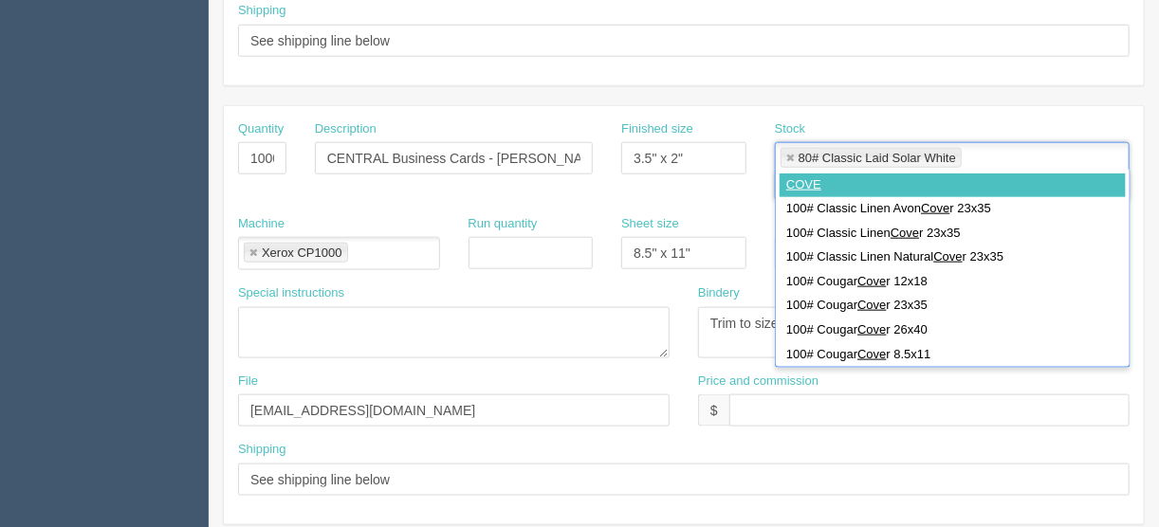
type input "COVER"
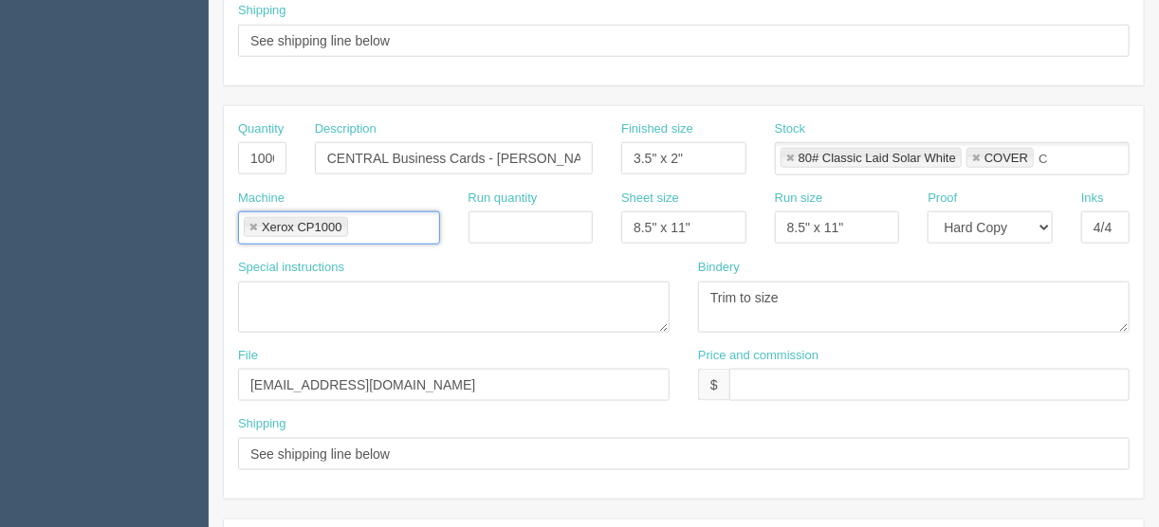
type input "80# Classic Laid Solar White,COVER"
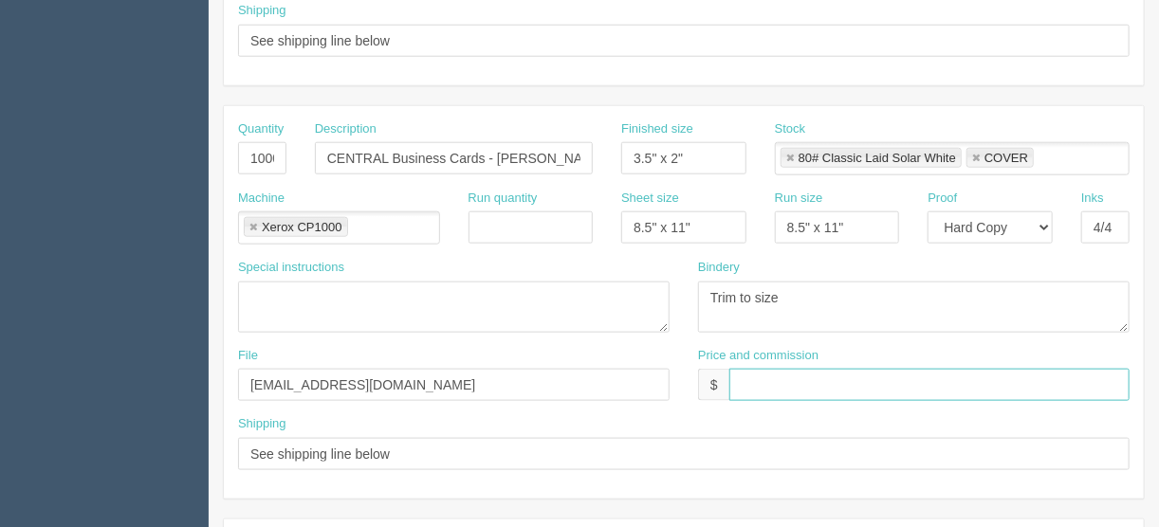
click at [735, 378] on input "text" at bounding box center [929, 385] width 400 height 32
click at [858, 383] on input "$195.00 | AR $" at bounding box center [929, 385] width 400 height 32
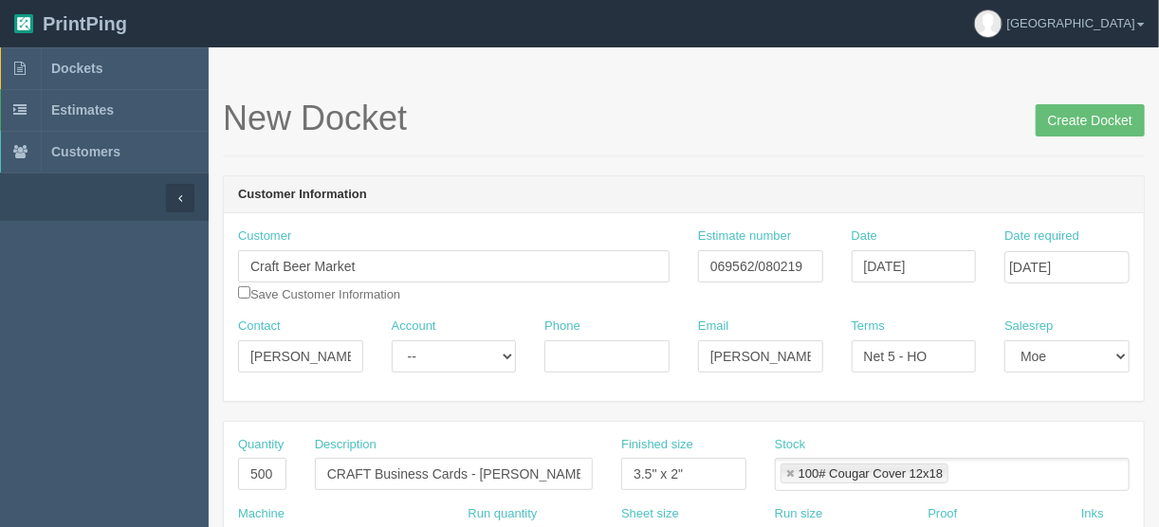
scroll to position [0, 0]
type input "$195.00 | AR $62.74"
click at [1082, 120] on input "Create Docket" at bounding box center [1090, 120] width 109 height 32
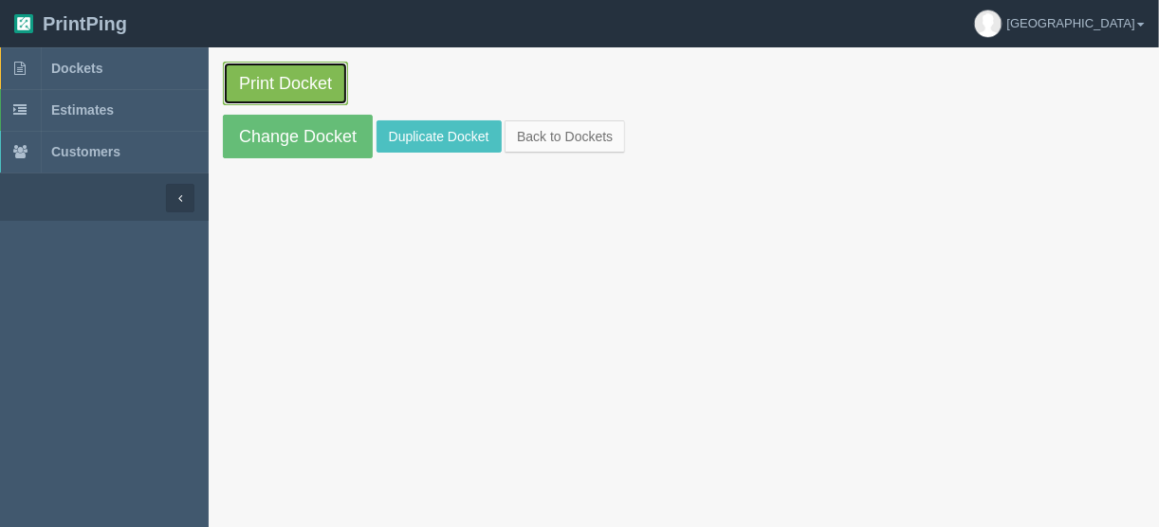
click at [268, 80] on link "Print Docket" at bounding box center [285, 84] width 125 height 44
